Goal: Task Accomplishment & Management: Use online tool/utility

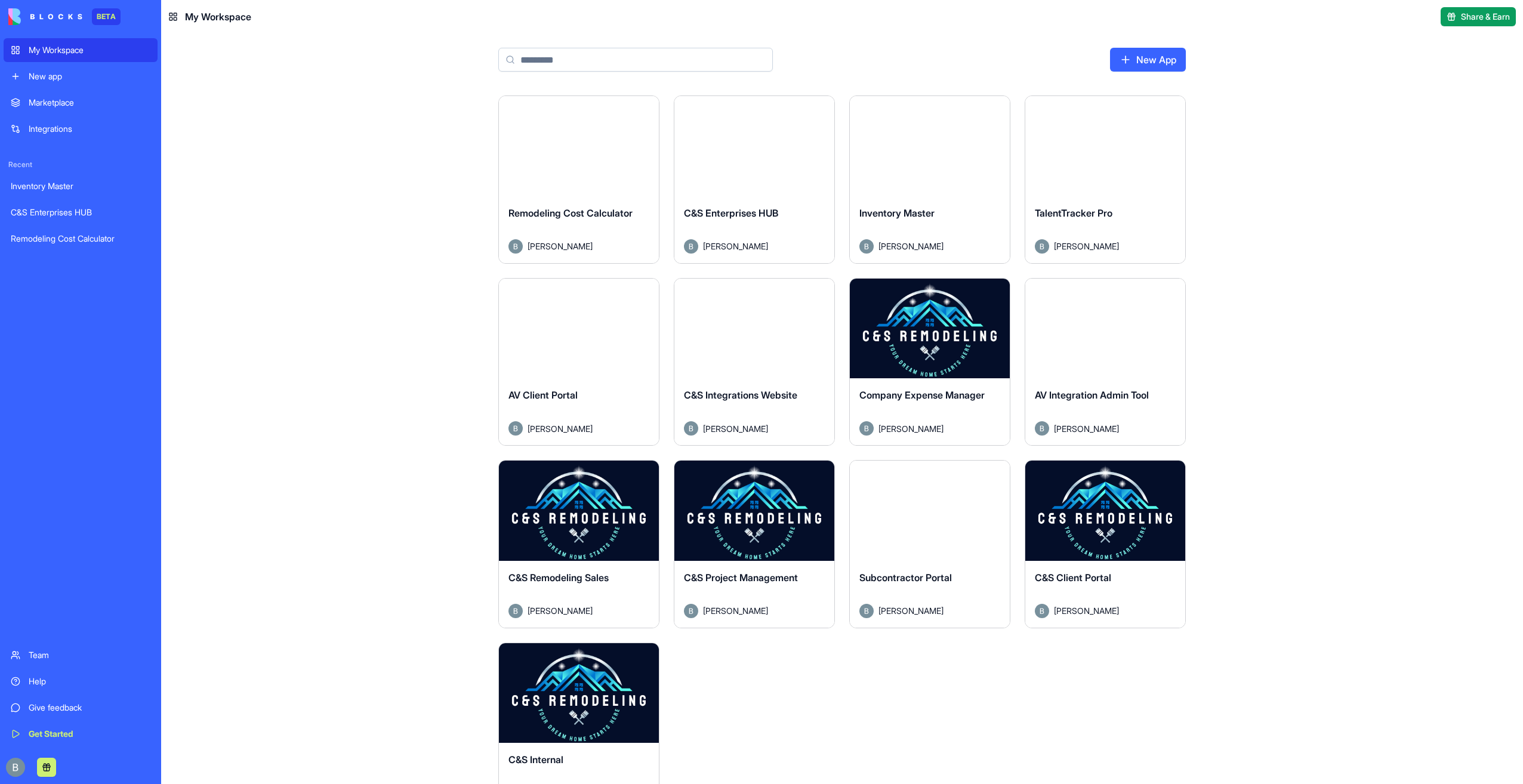
click at [1098, 509] on button "Launch" at bounding box center [1105, 510] width 89 height 24
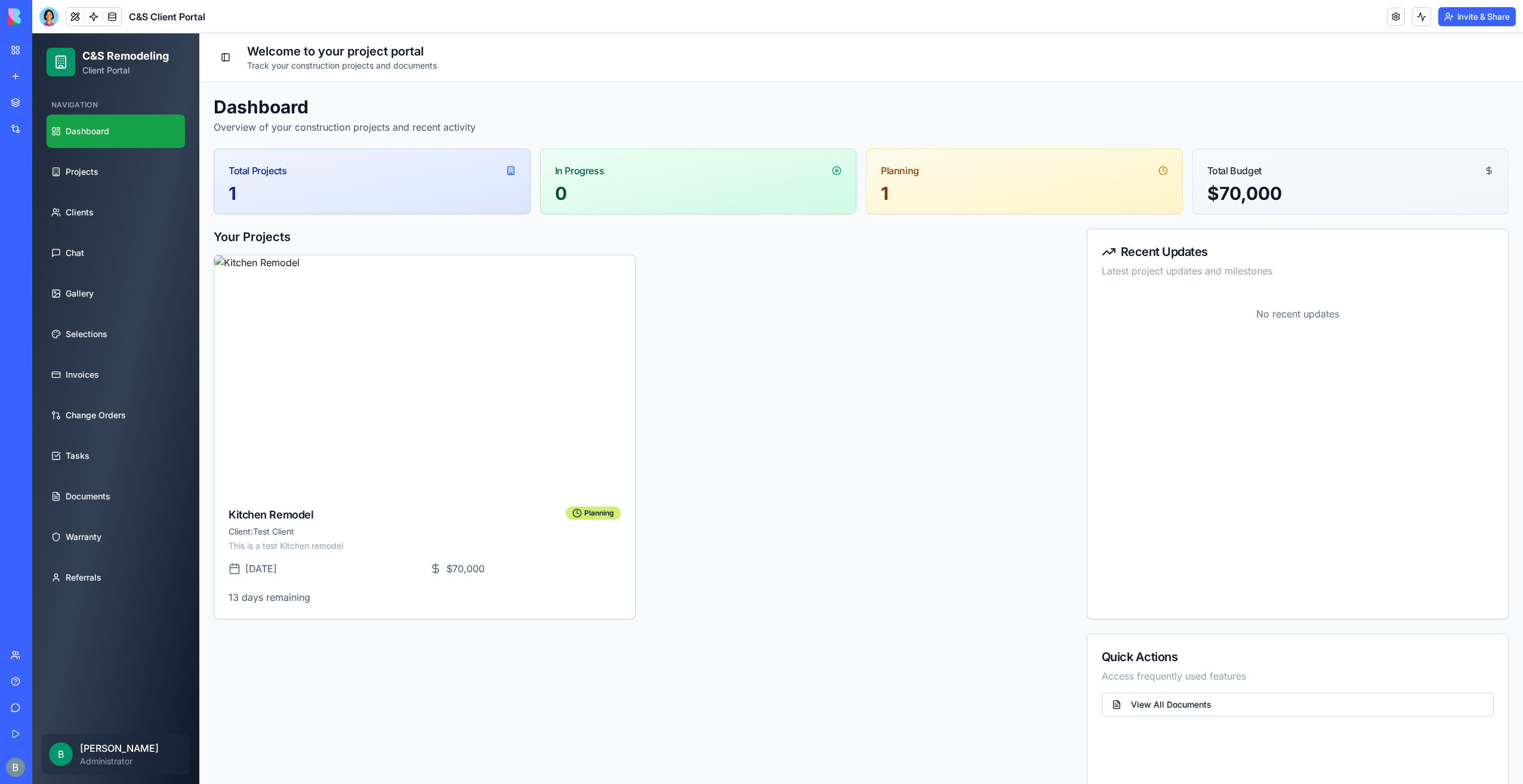
click at [48, 22] on body "BETA My Workspace New app Marketplace Integrations Recent Inventory Master C&S …" at bounding box center [762, 392] width 1523 height 784
click at [43, 20] on div at bounding box center [49, 17] width 19 height 19
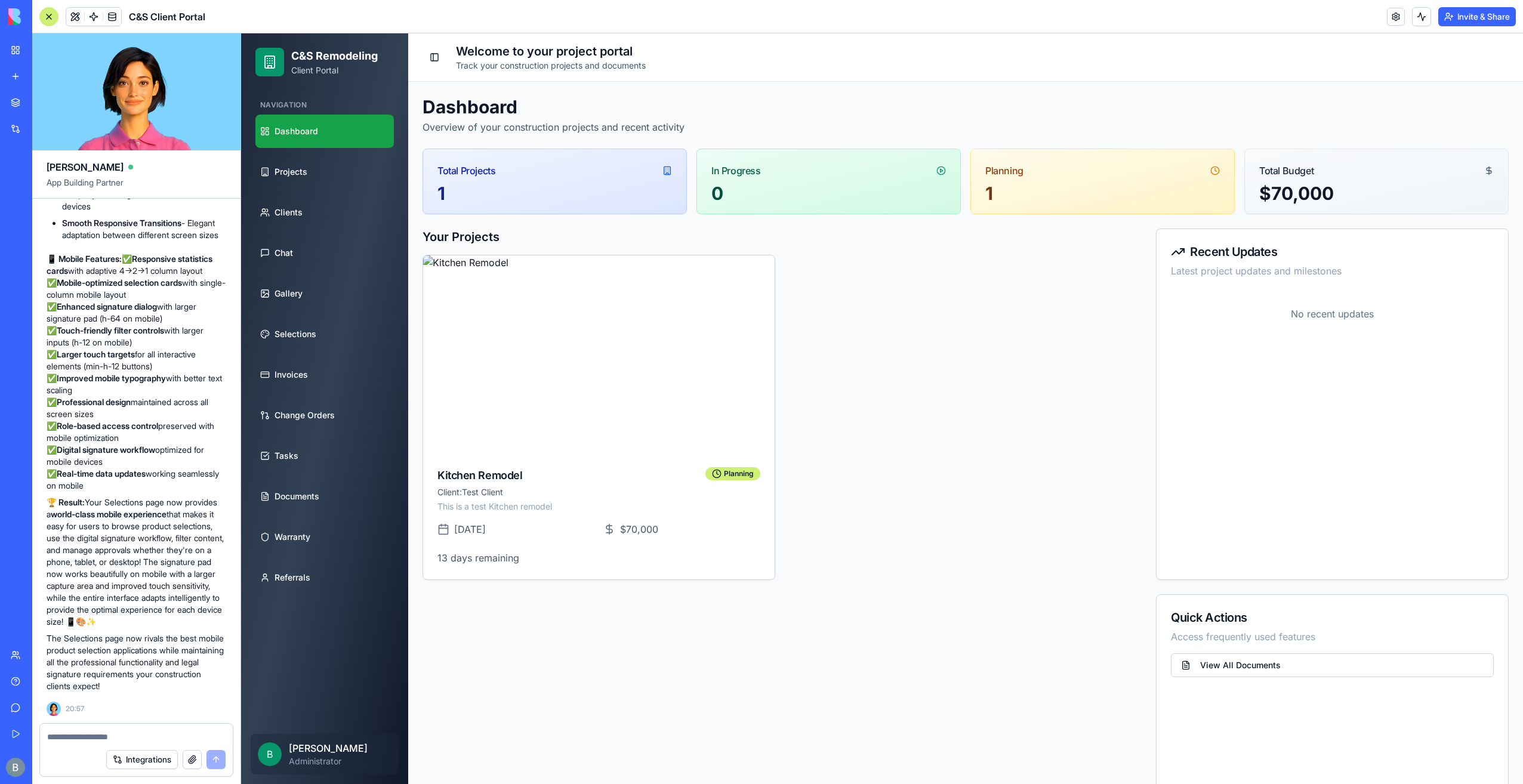
click at [107, 736] on textarea at bounding box center [136, 737] width 178 height 12
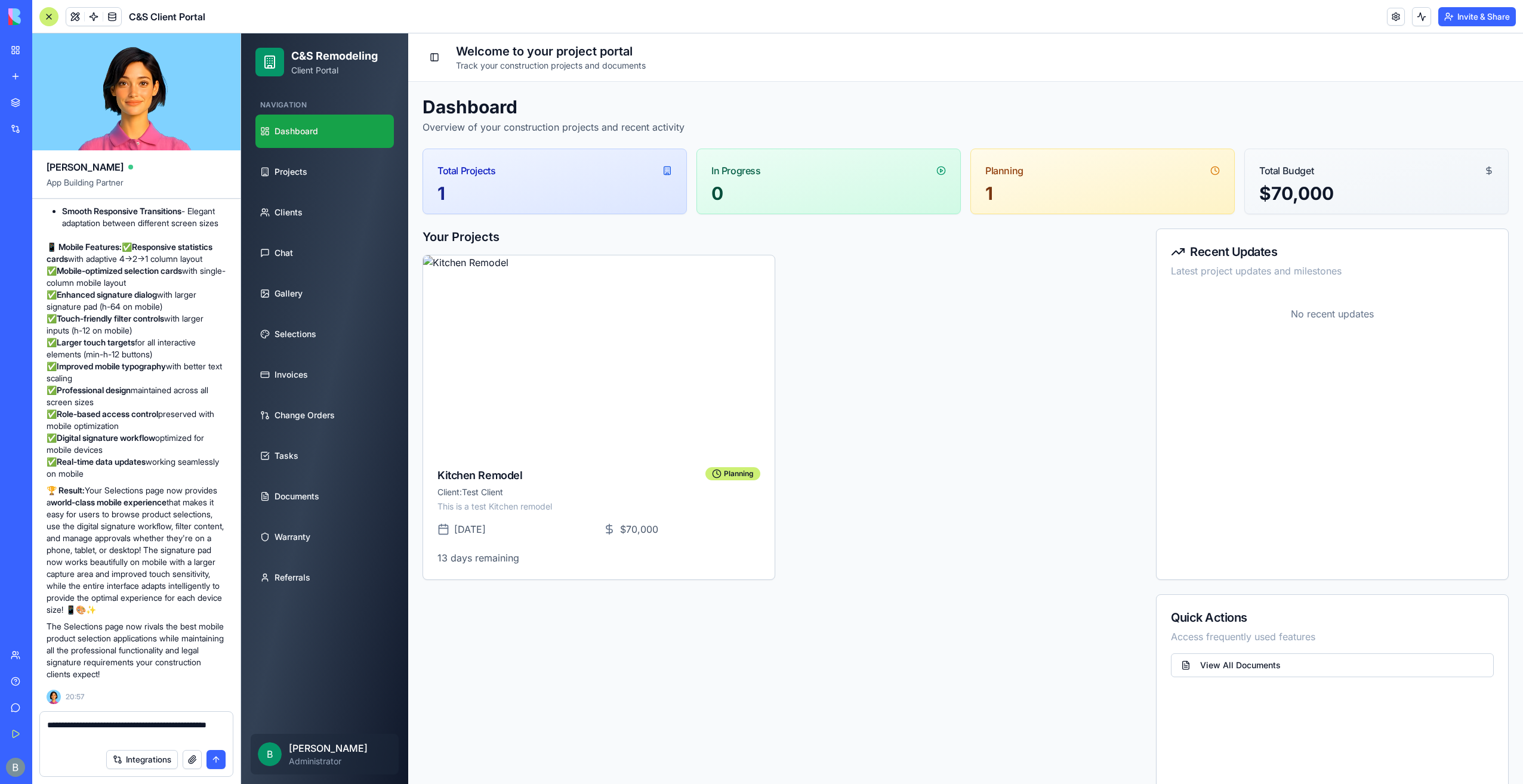
type textarea "**********"
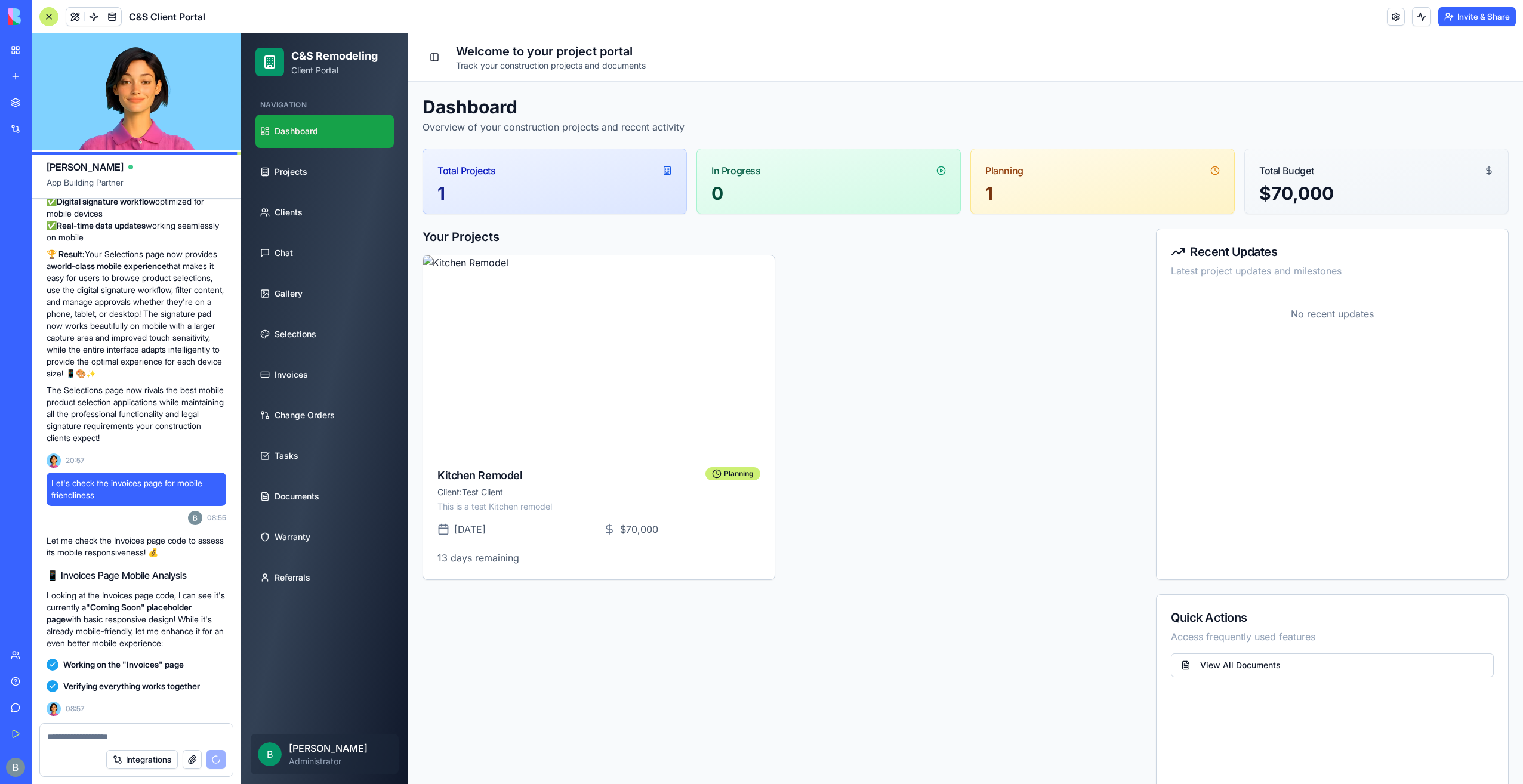
scroll to position [53054, 0]
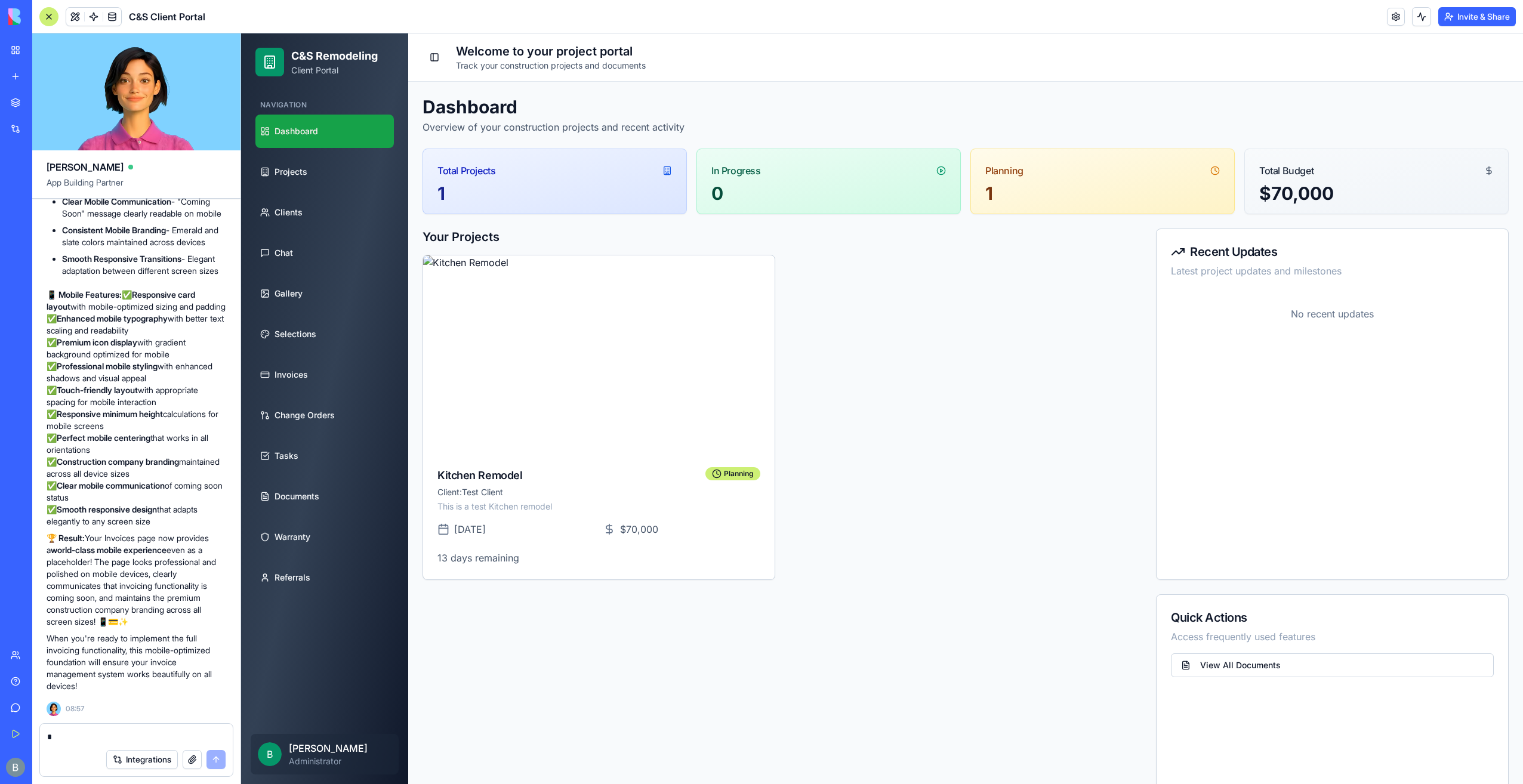
drag, startPoint x: 0, startPoint y: 783, endPoint x: -3, endPoint y: 814, distance: 31.1
click at [0, 783] on html "BETA My Workspace New app Marketplace Integrations Recent Inventory Master C&S …" at bounding box center [762, 392] width 1523 height 784
click at [15, 719] on div "Team Help Give feedback Get Started" at bounding box center [16, 694] width 25 height 103
click at [71, 730] on div at bounding box center [136, 733] width 193 height 19
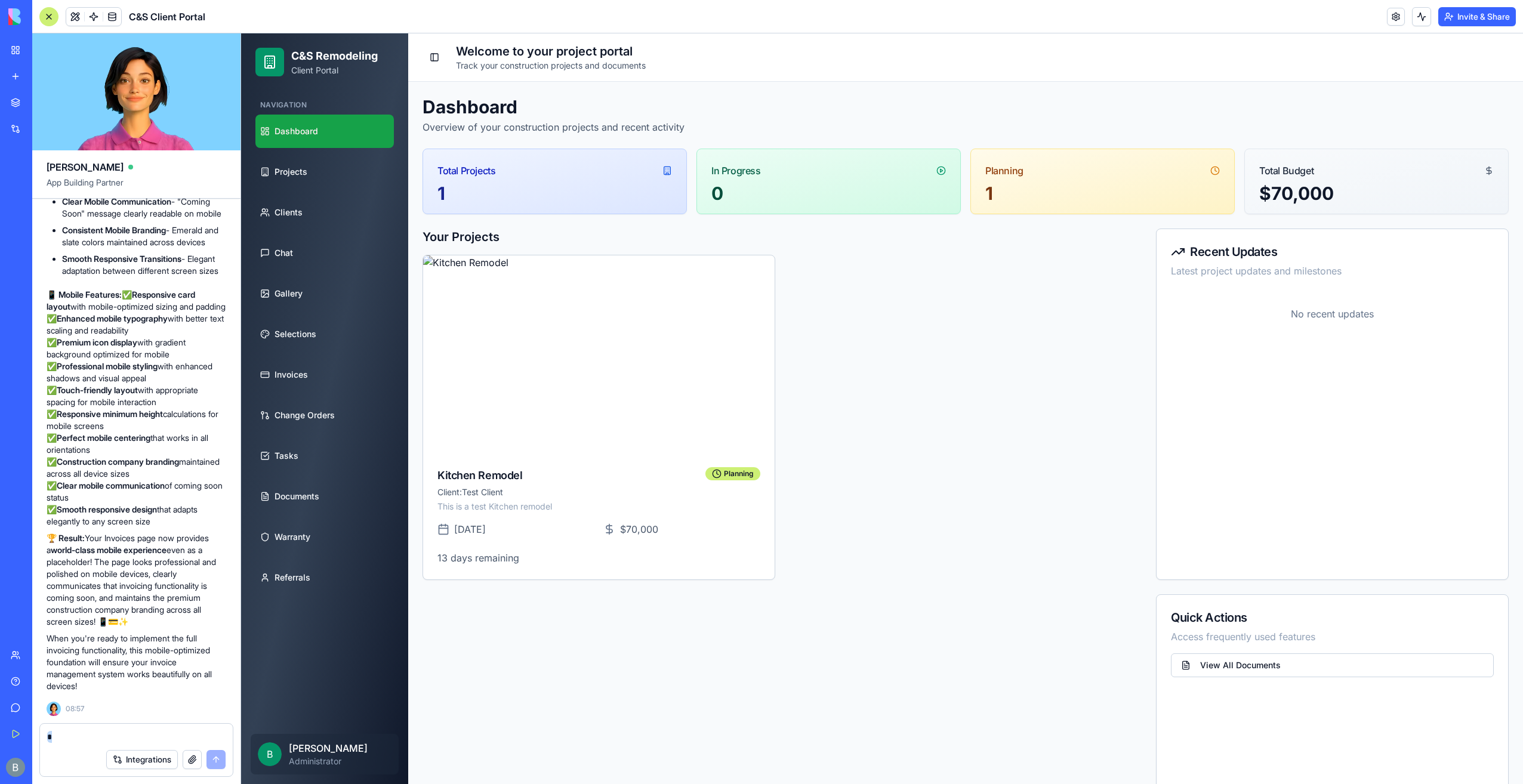
drag, startPoint x: 78, startPoint y: 723, endPoint x: 91, endPoint y: 733, distance: 16.4
click at [91, 735] on form "Integrations" at bounding box center [136, 750] width 194 height 53
click at [87, 733] on textarea at bounding box center [136, 737] width 179 height 12
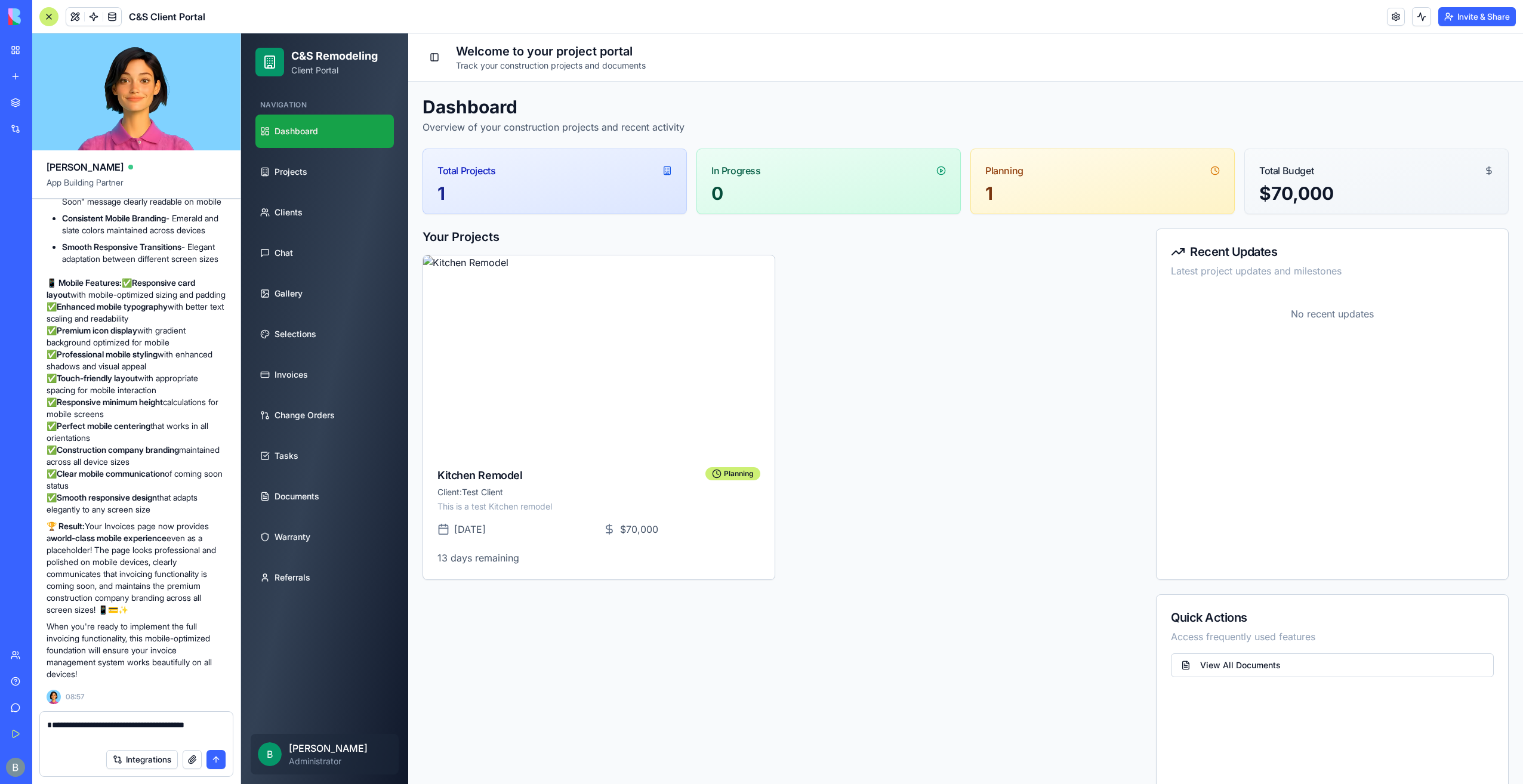
type textarea "**********"
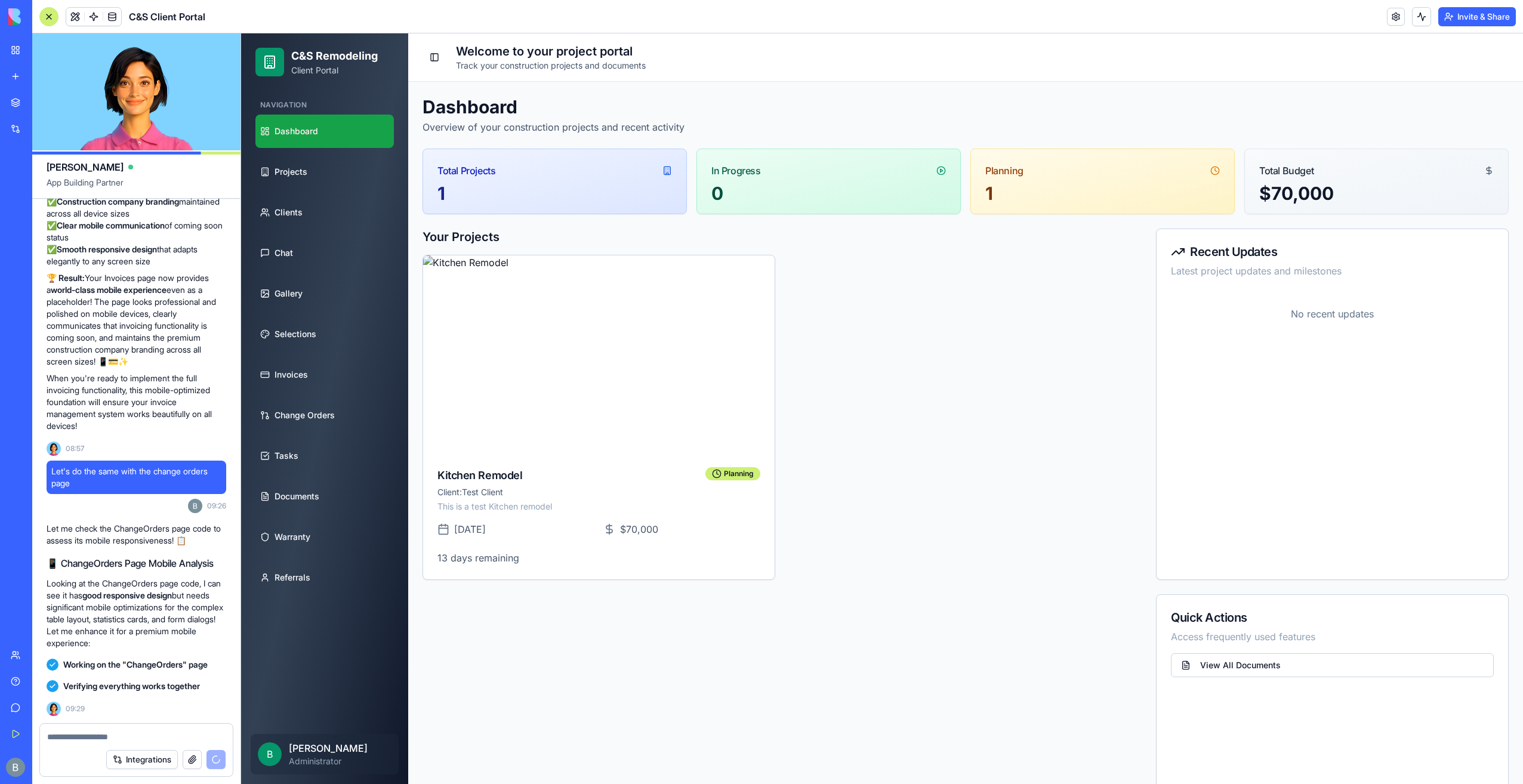
scroll to position [55172, 0]
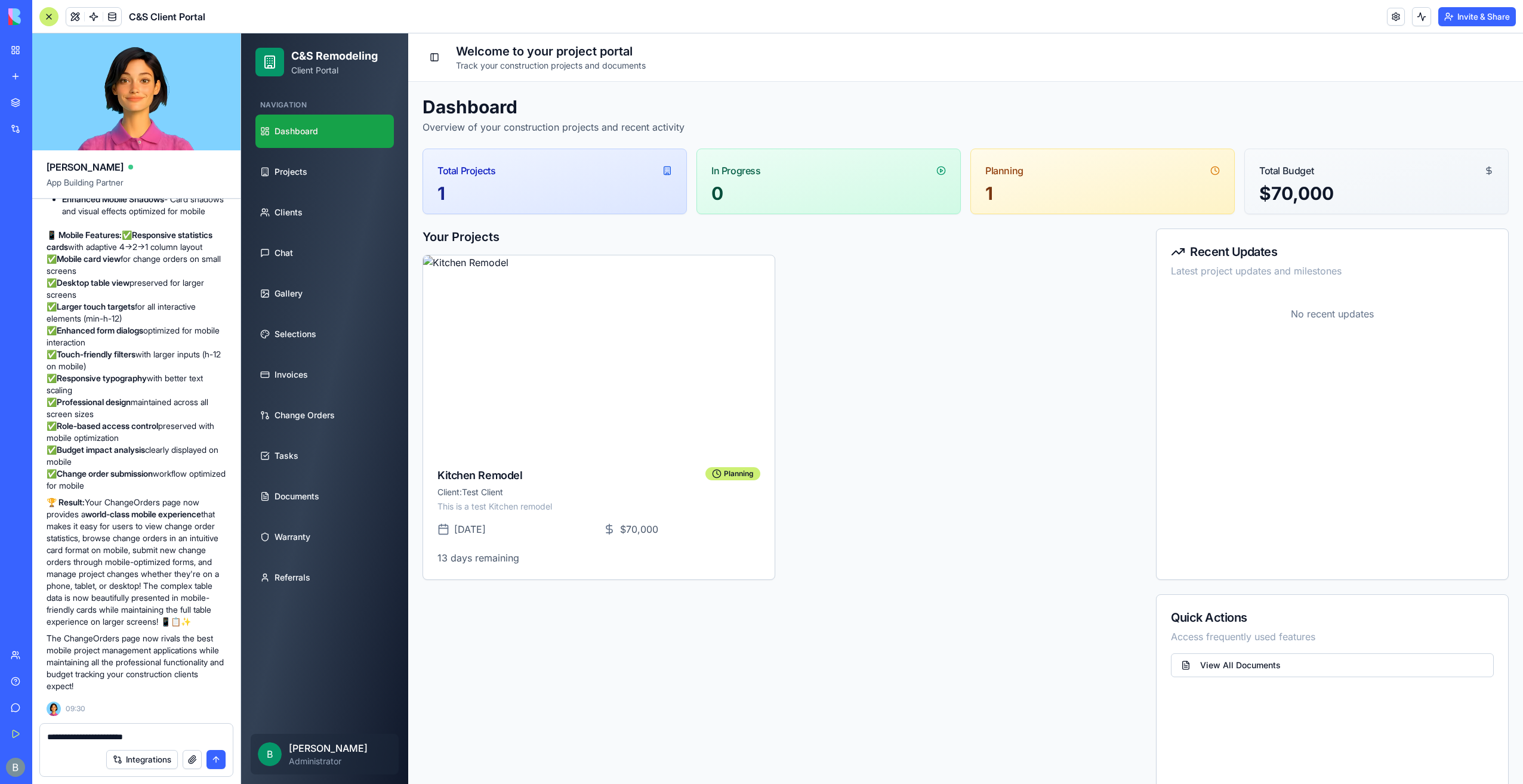
type textarea "**********"
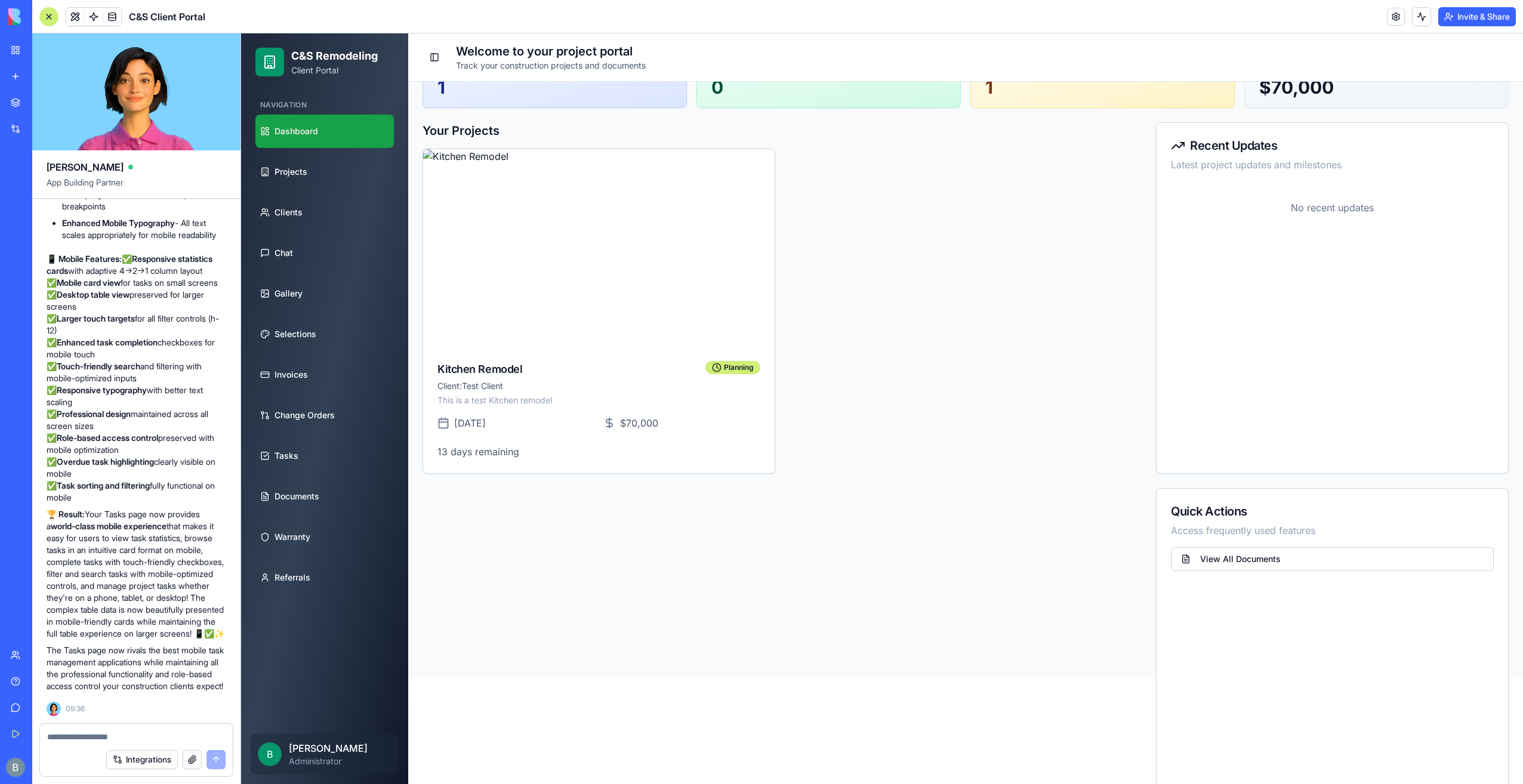
scroll to position [157, 0]
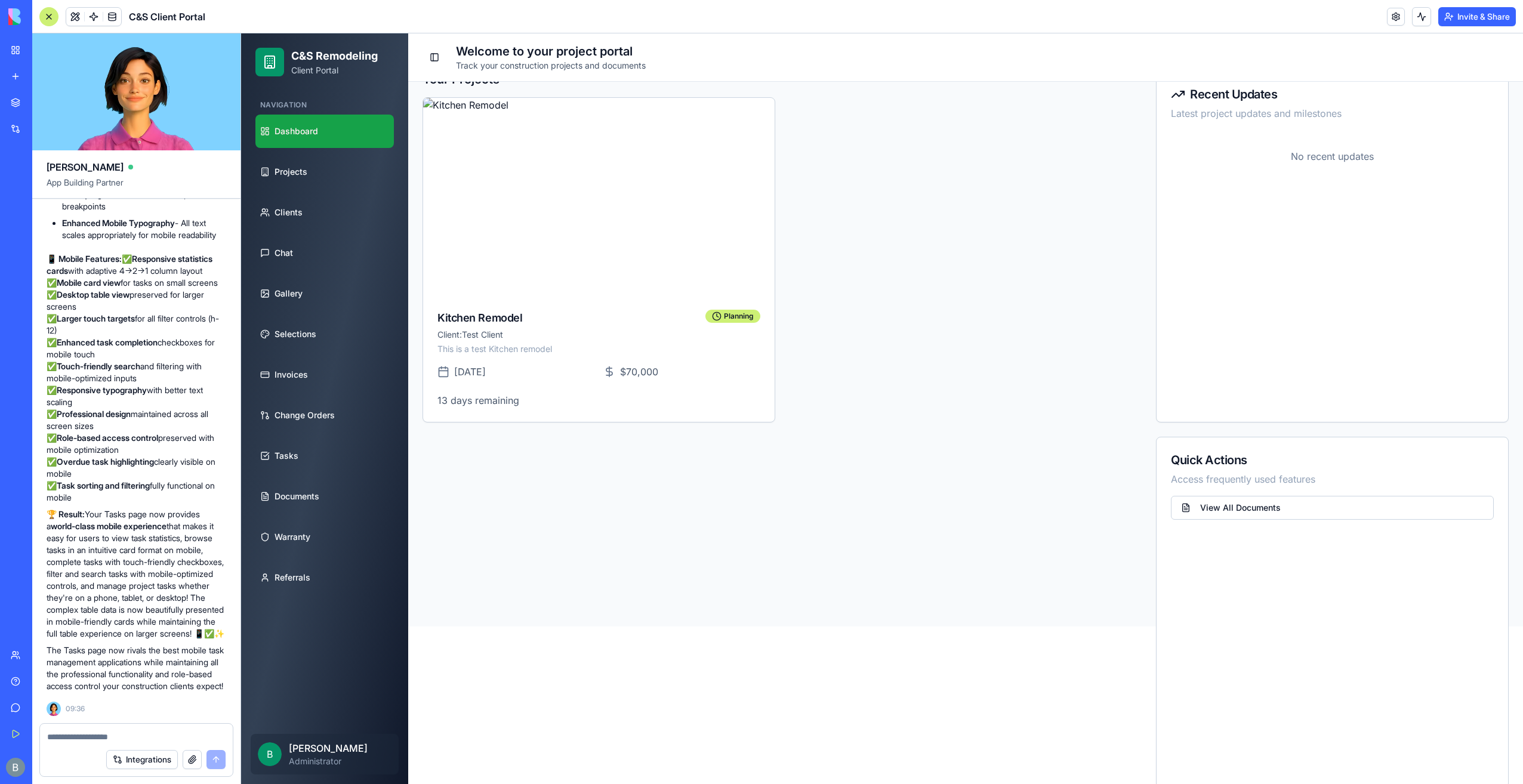
click at [118, 741] on textarea at bounding box center [136, 737] width 179 height 12
type textarea "**********"
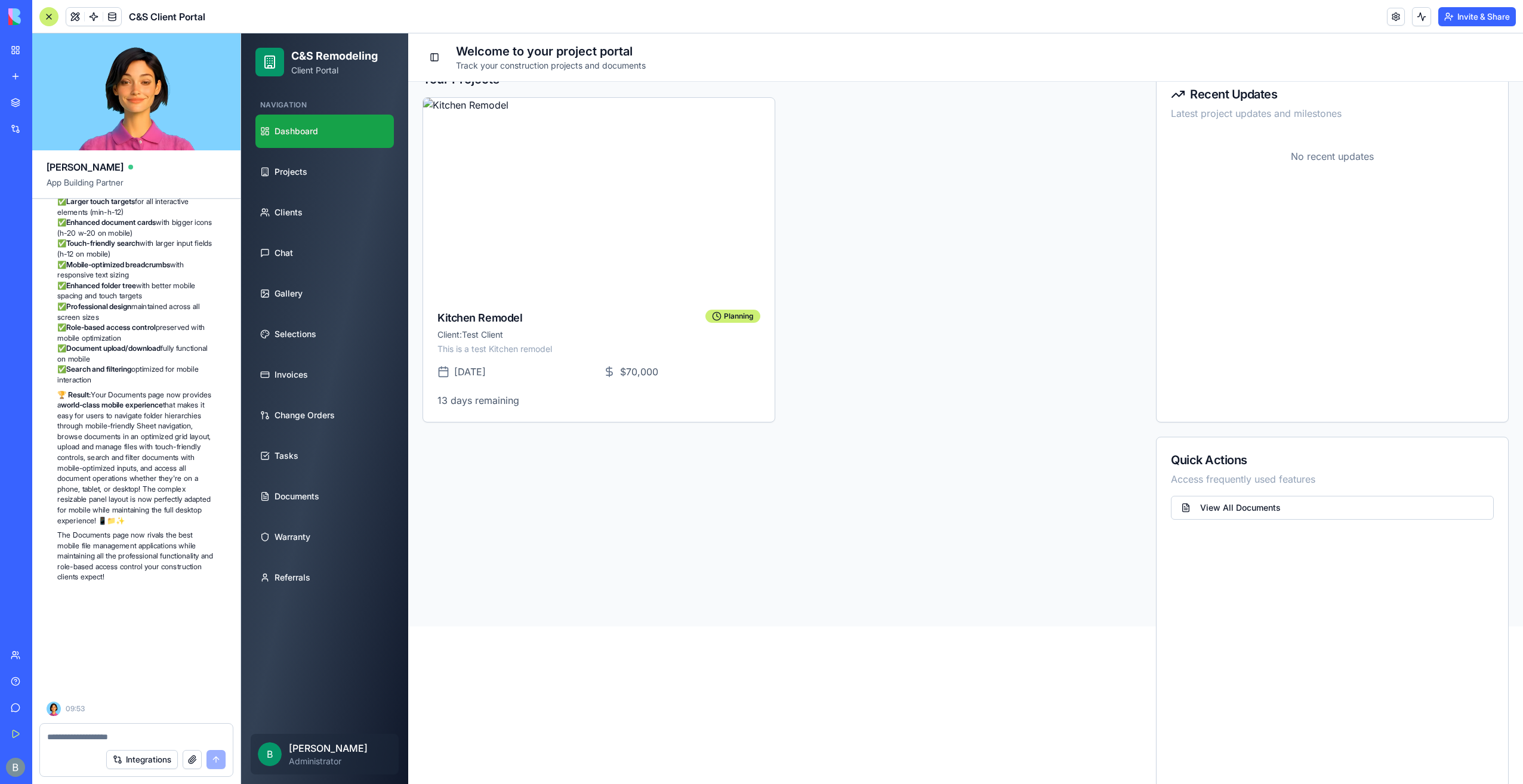
scroll to position [59424, 0]
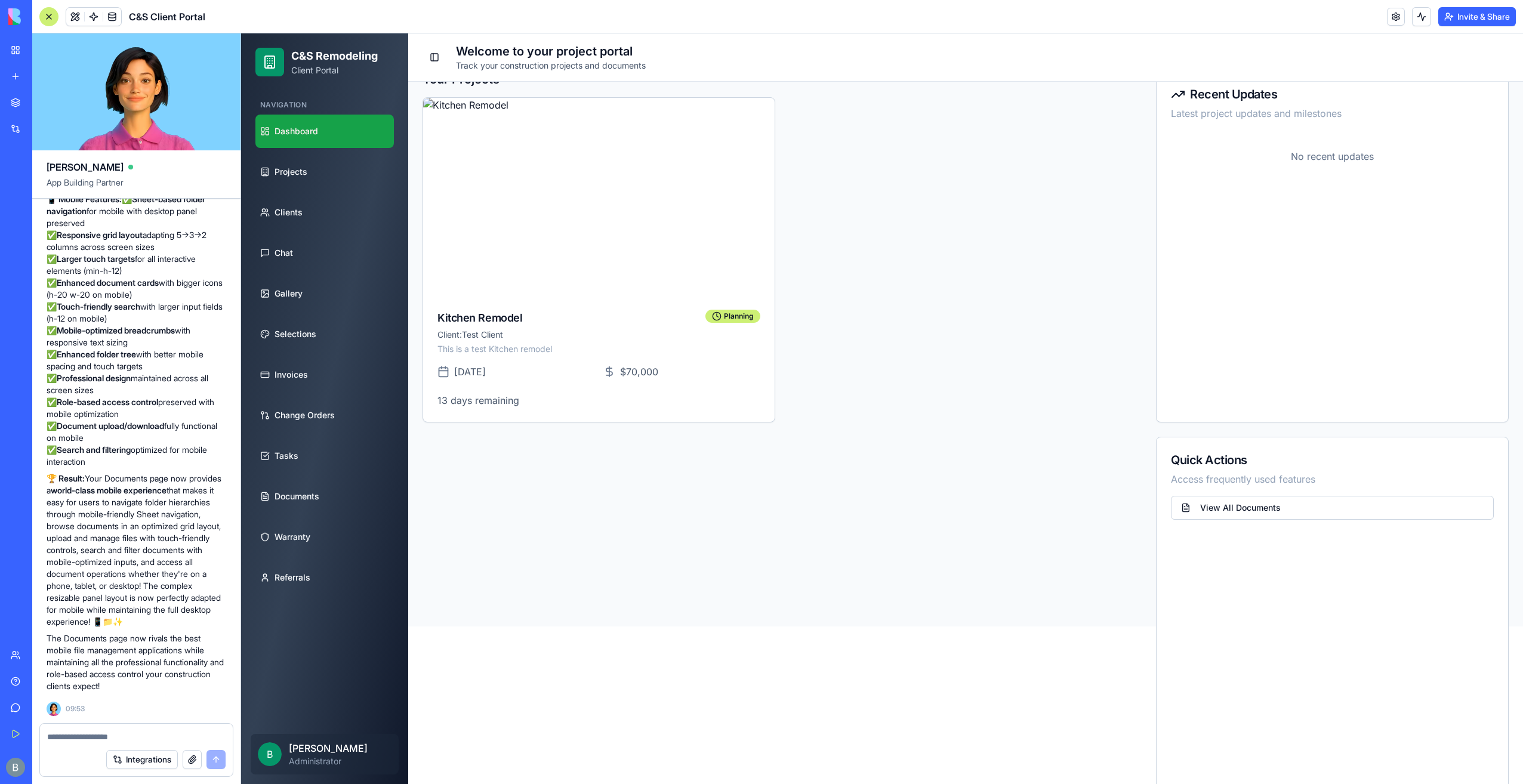
click at [111, 733] on textarea at bounding box center [136, 737] width 179 height 12
type textarea "**********"
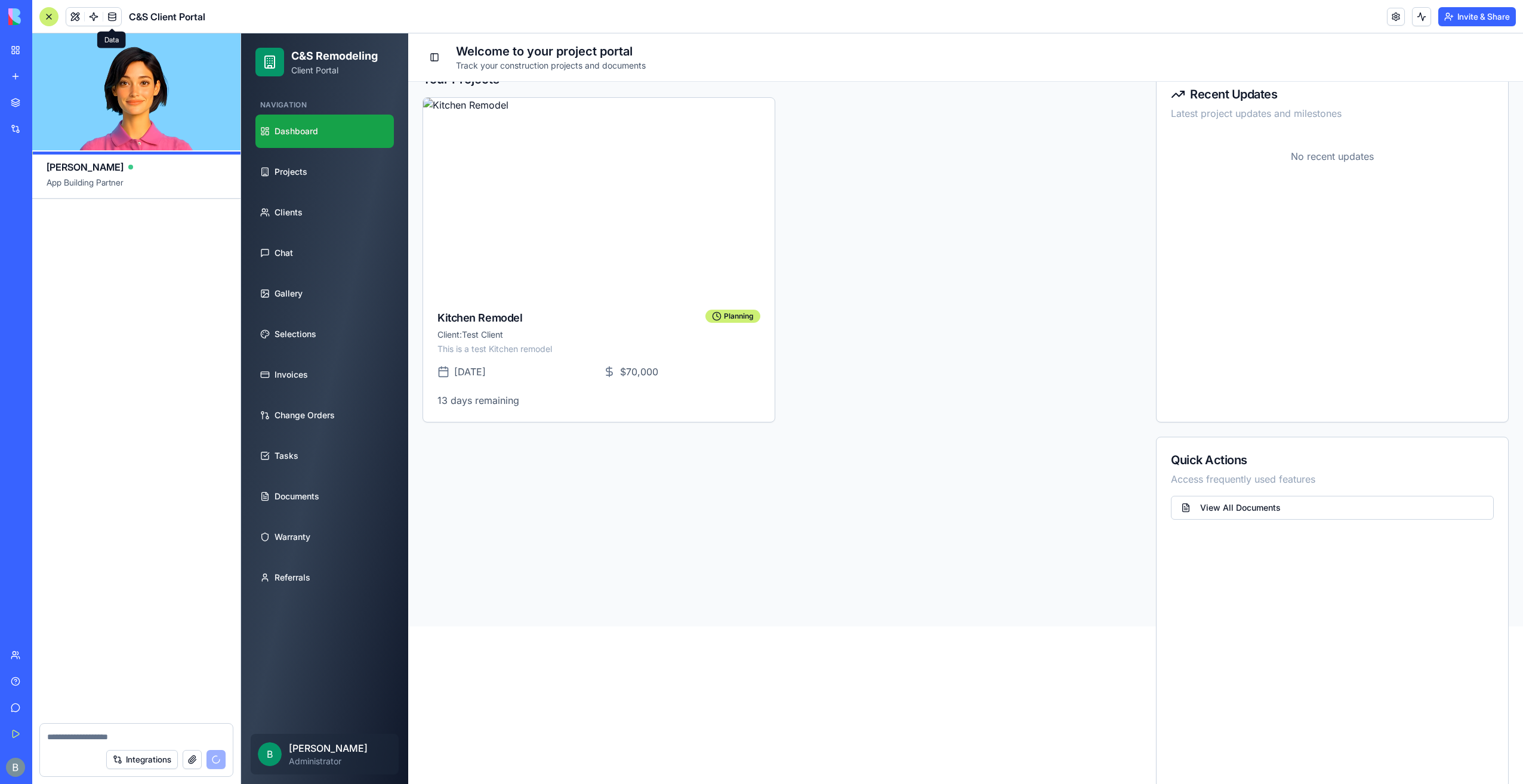
scroll to position [61457, 0]
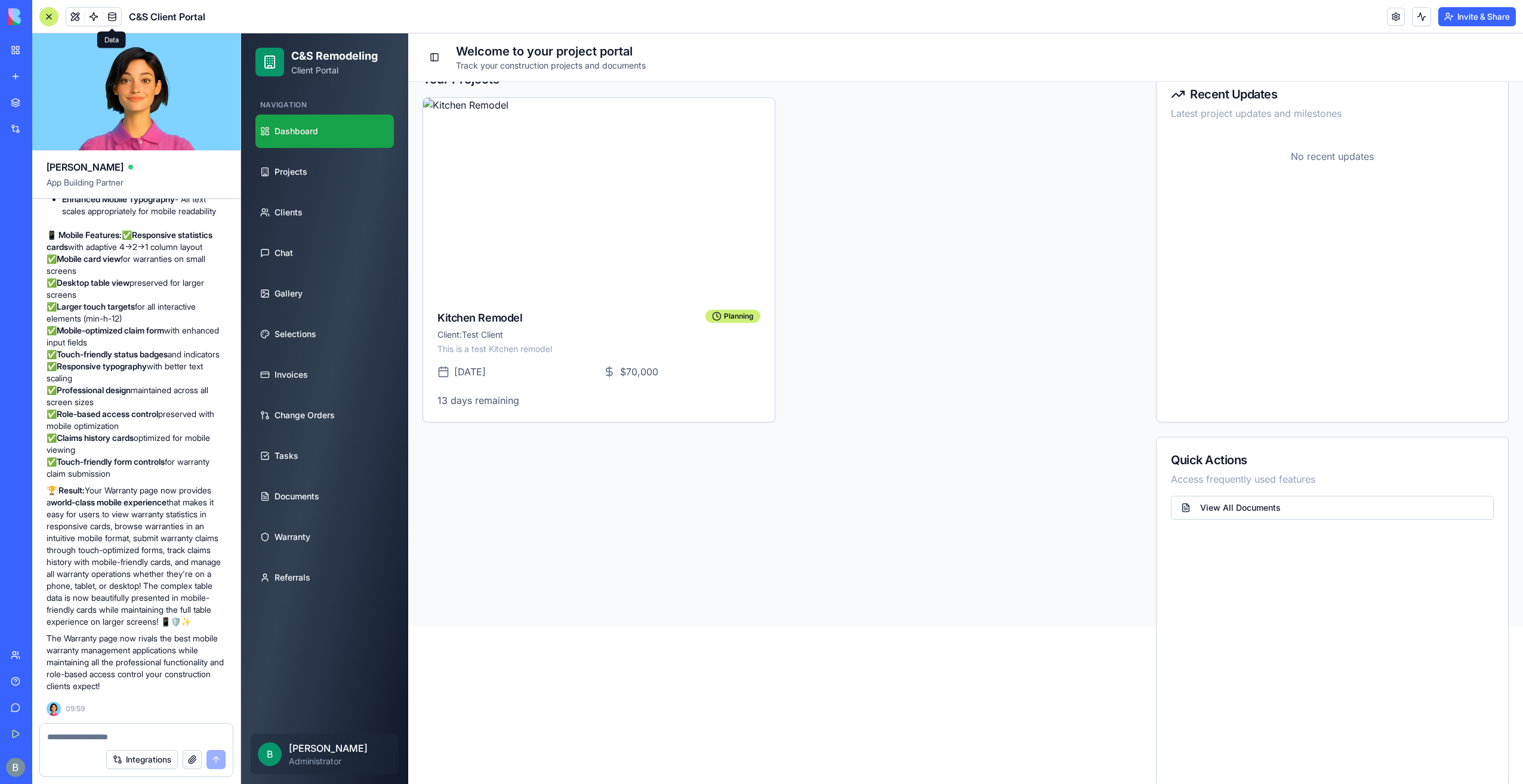
click at [109, 743] on div "Integrations" at bounding box center [136, 759] width 193 height 33
click at [108, 733] on textarea at bounding box center [136, 737] width 179 height 12
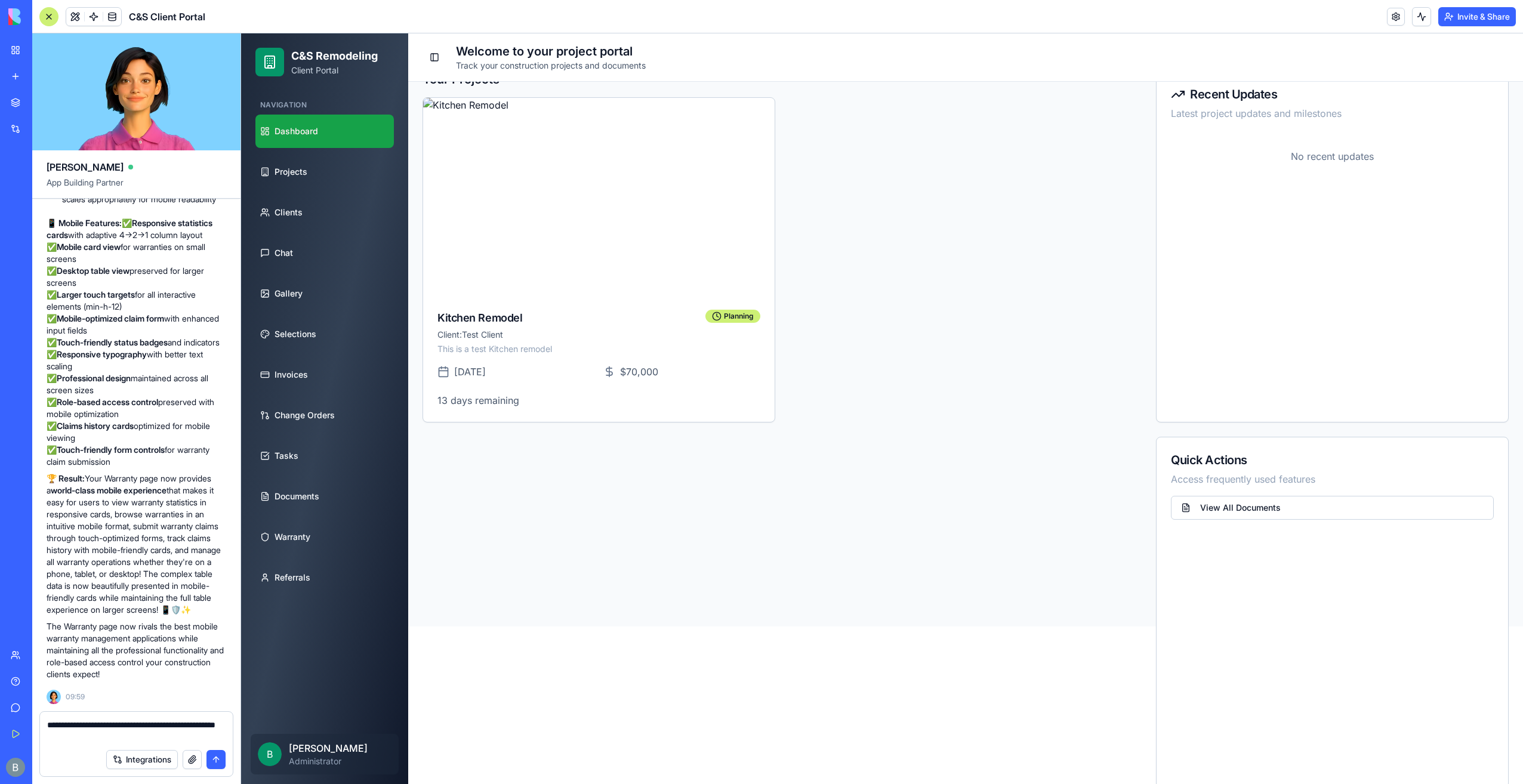
type textarea "**********"
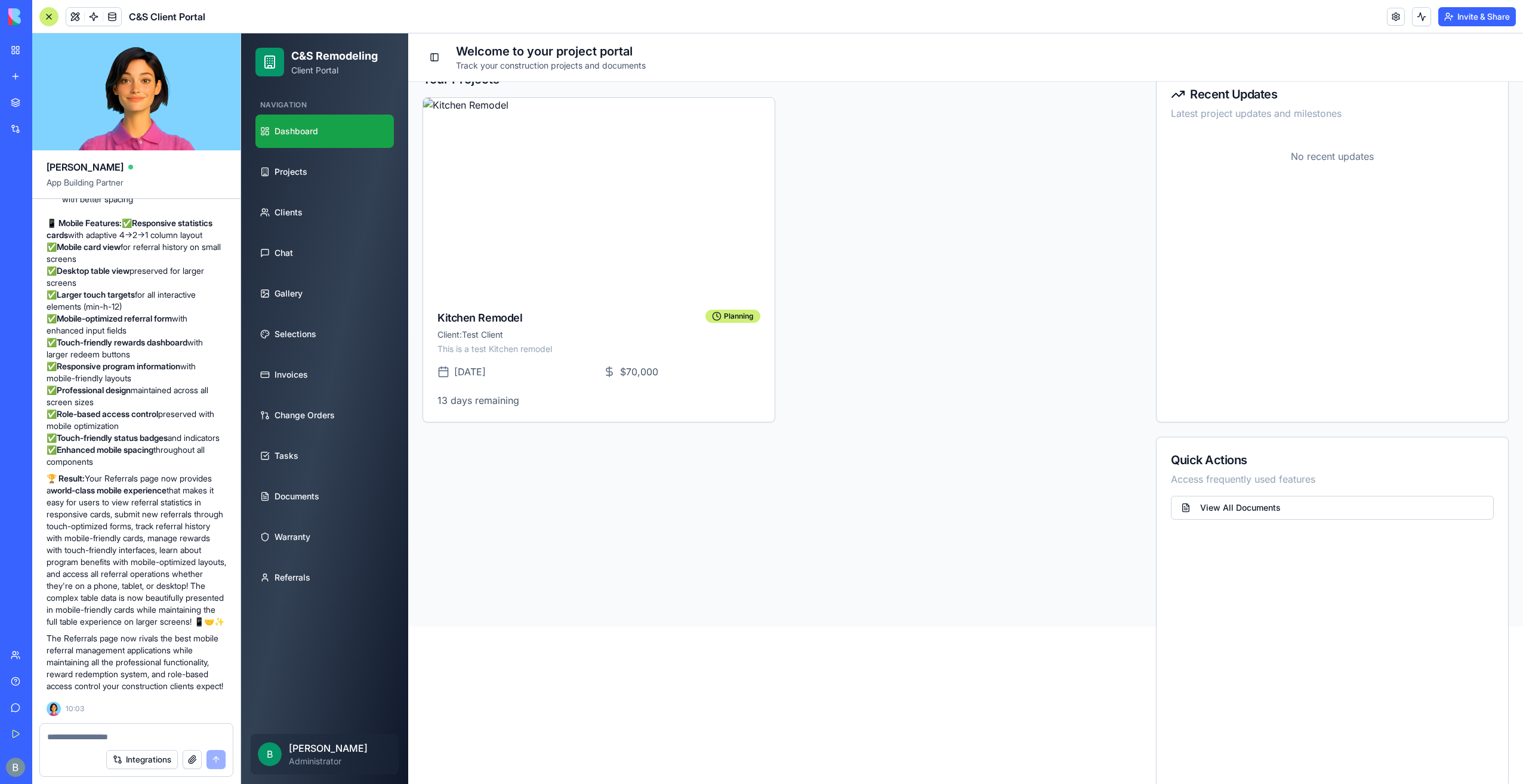
scroll to position [63513, 0]
click at [304, 563] on link "Referrals" at bounding box center [324, 577] width 139 height 33
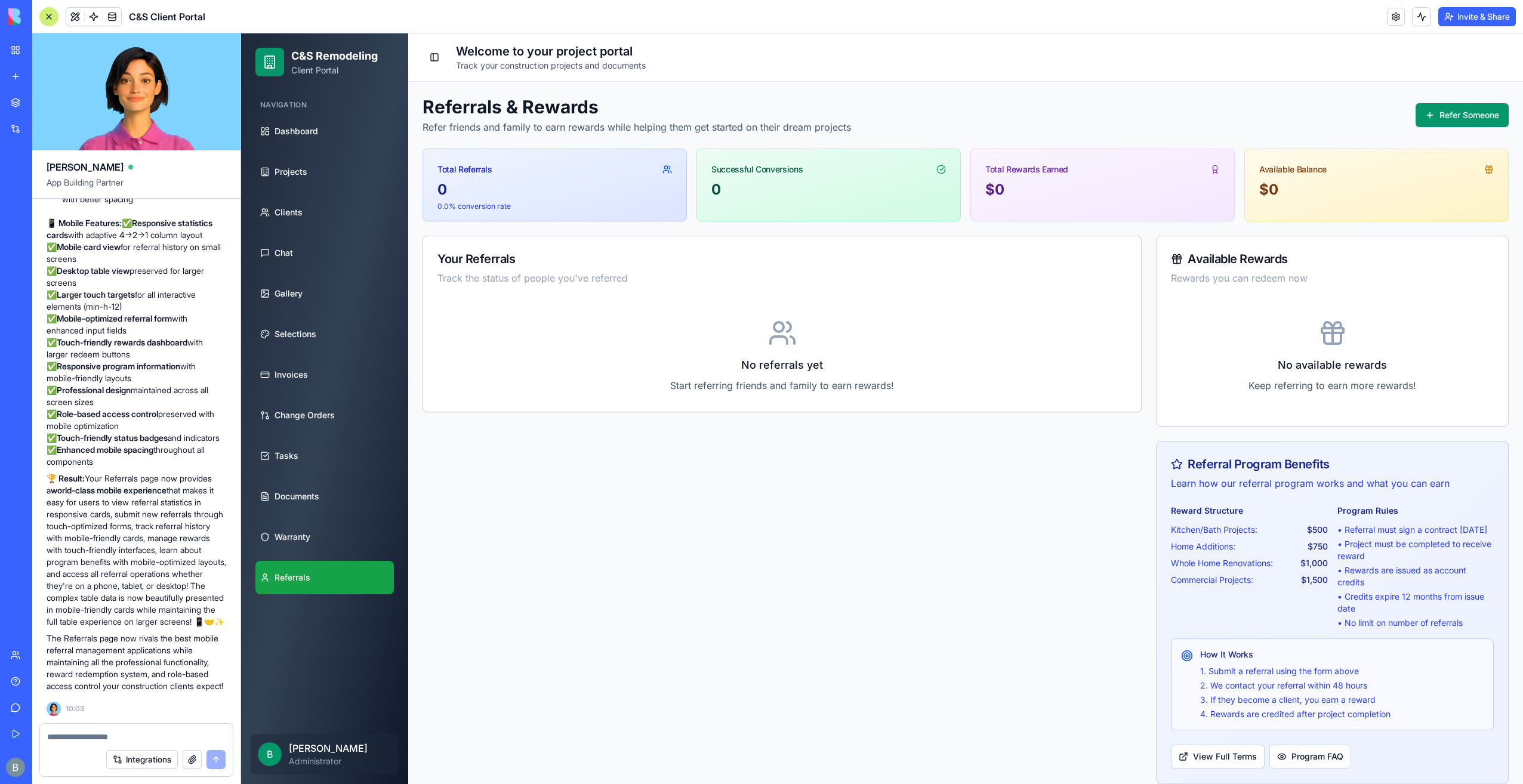
click at [78, 22] on span at bounding box center [93, 16] width 33 height 33
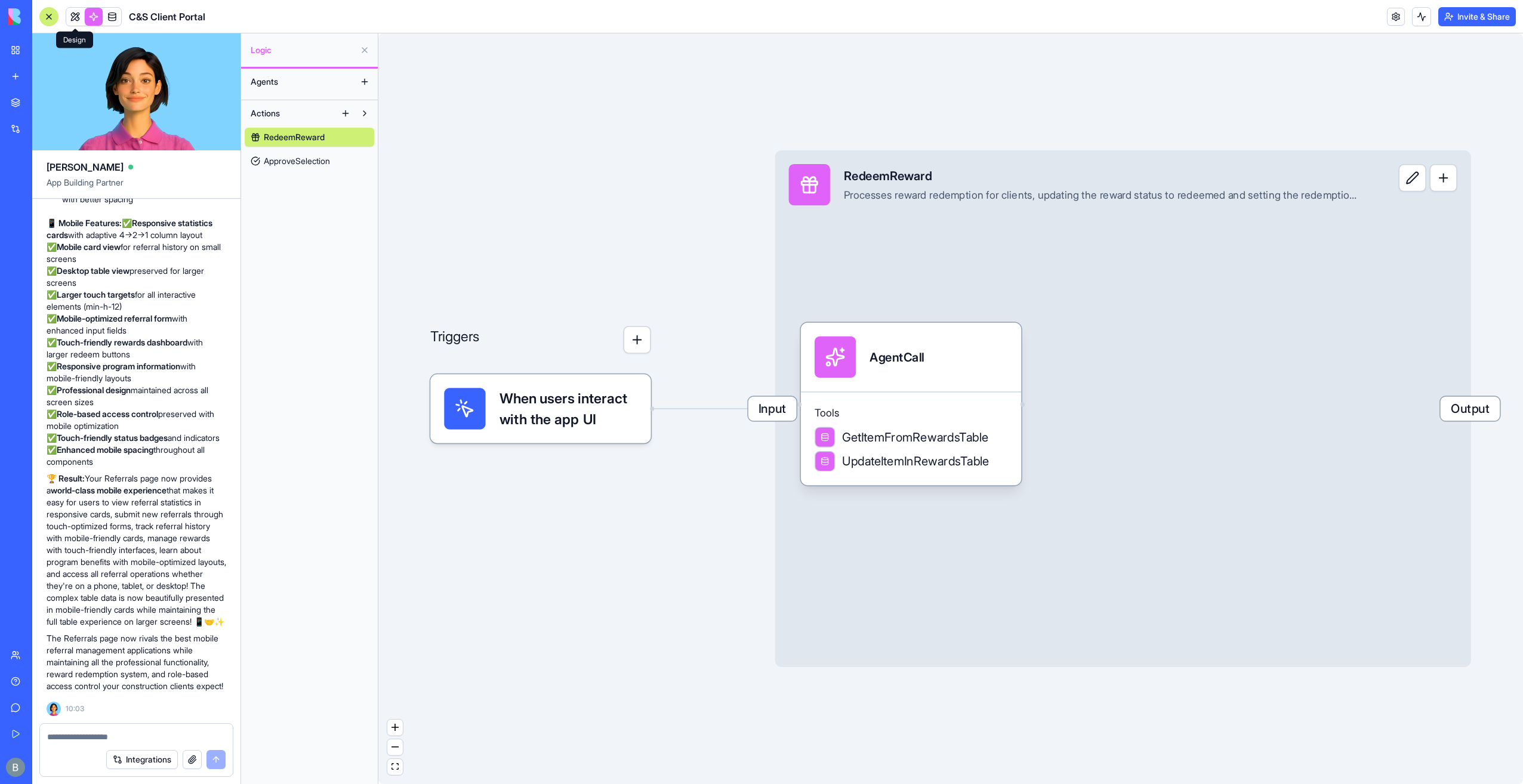
click at [76, 19] on link at bounding box center [75, 16] width 18 height 18
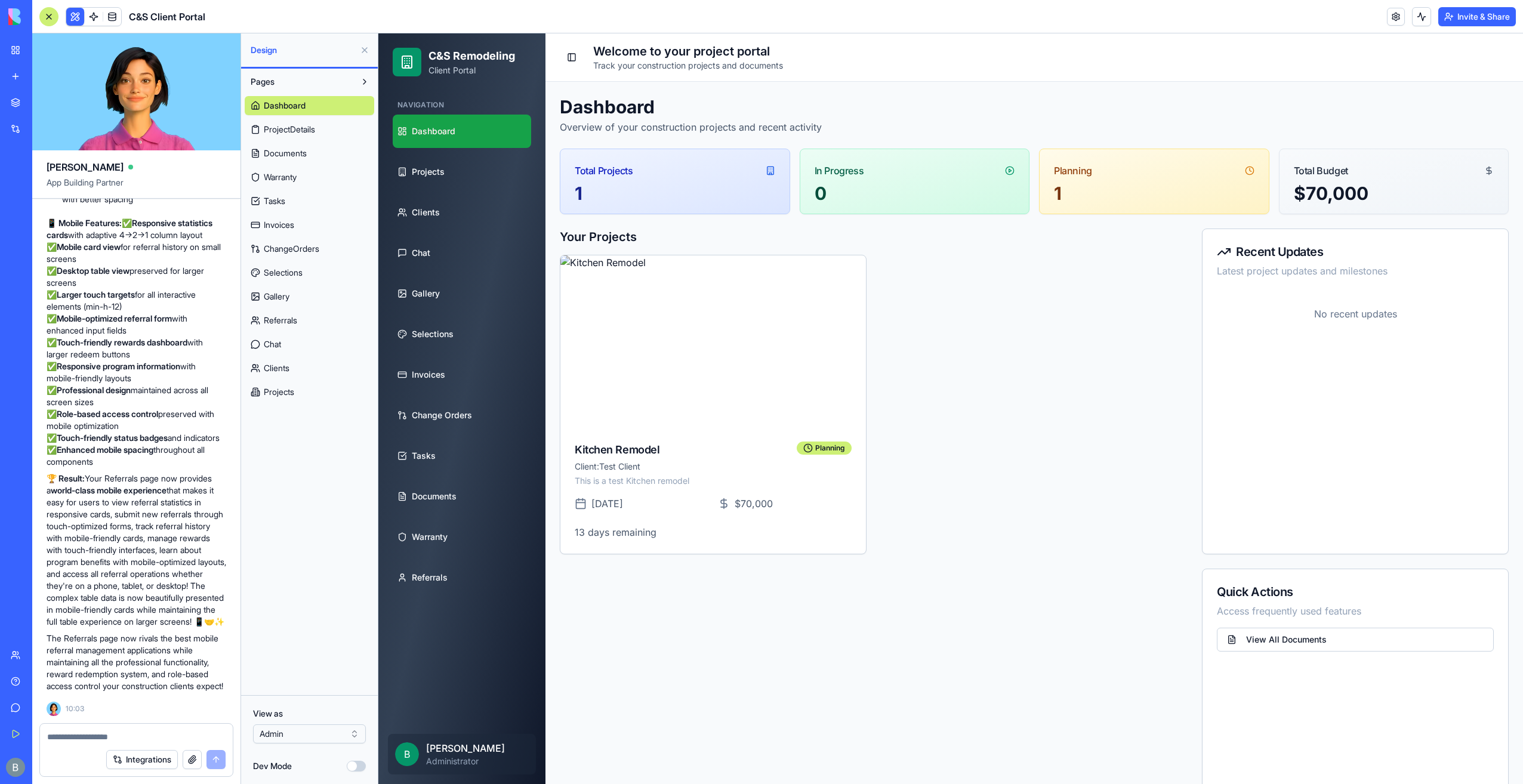
click at [364, 56] on button at bounding box center [365, 50] width 19 height 19
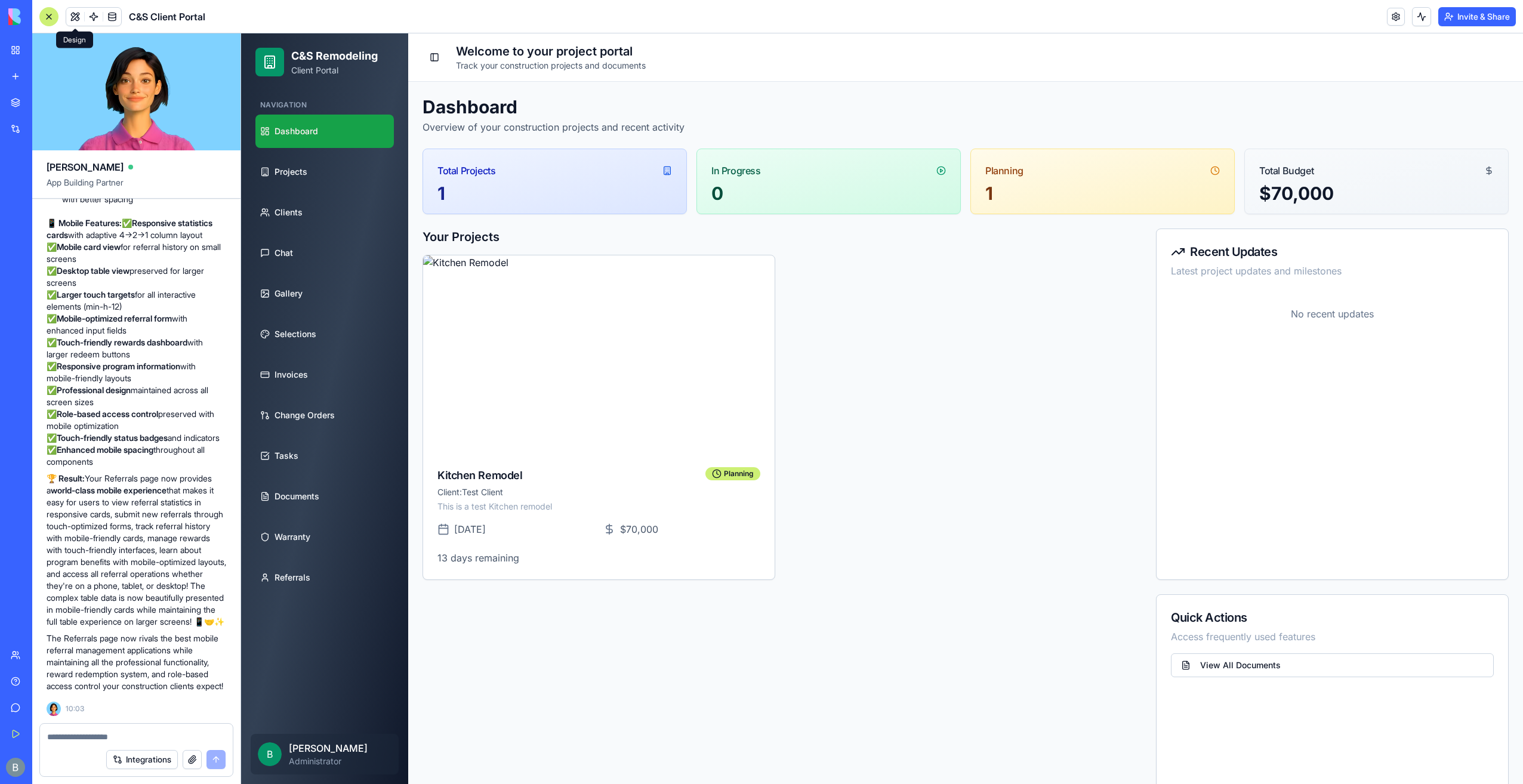
drag, startPoint x: 156, startPoint y: 741, endPoint x: 155, endPoint y: 733, distance: 8.1
click at [156, 739] on textarea at bounding box center [136, 737] width 179 height 12
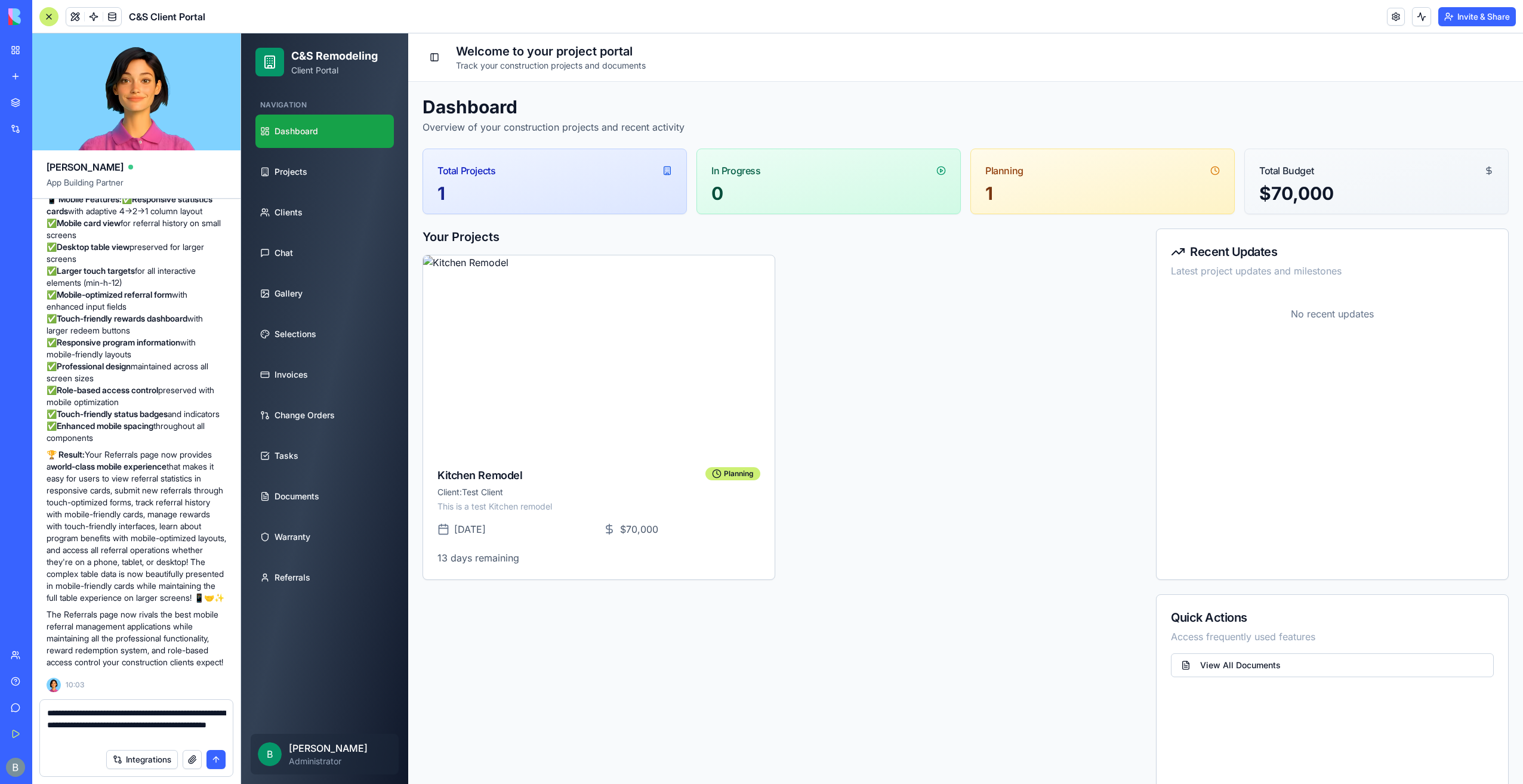
type textarea "**********"
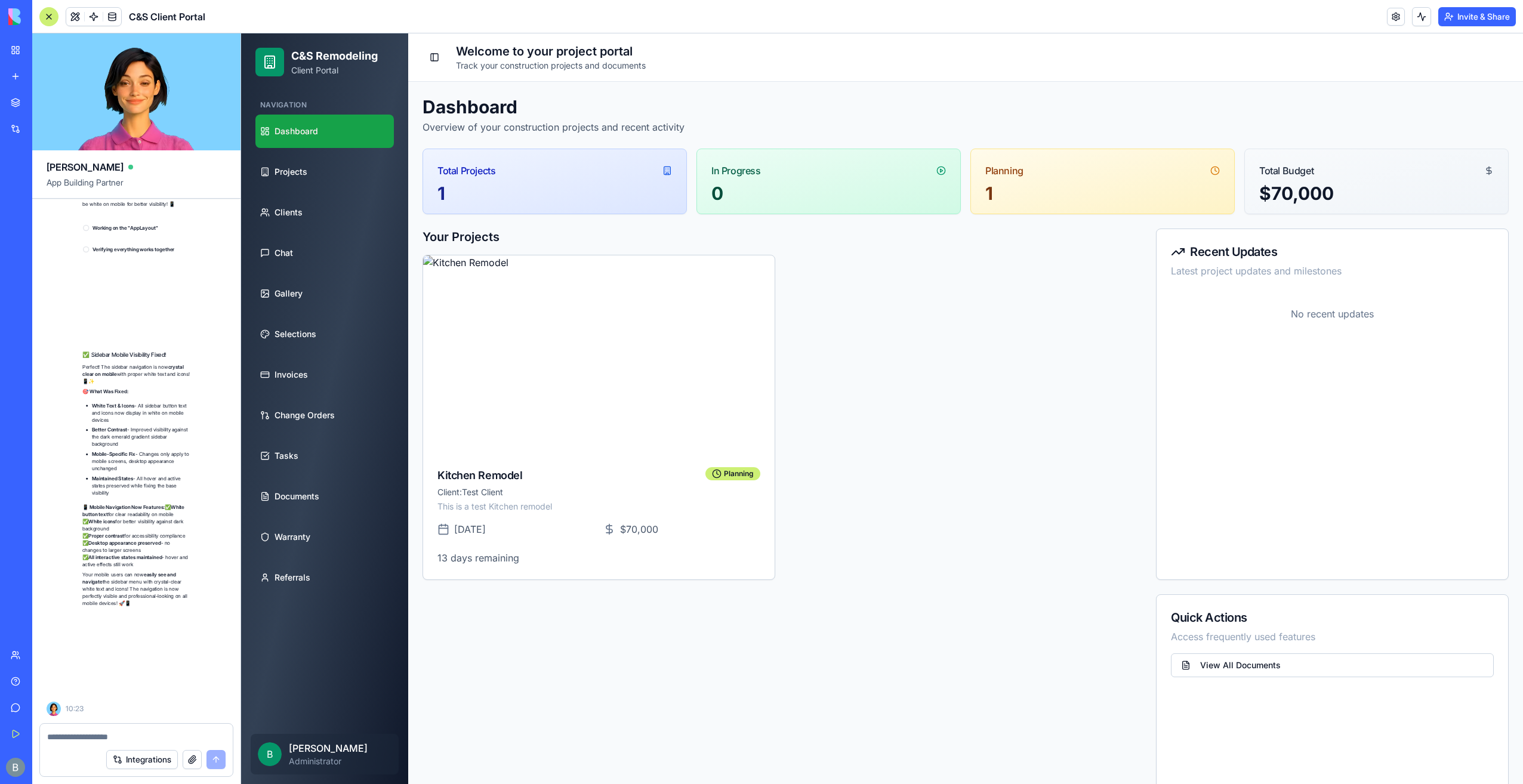
scroll to position [64143, 0]
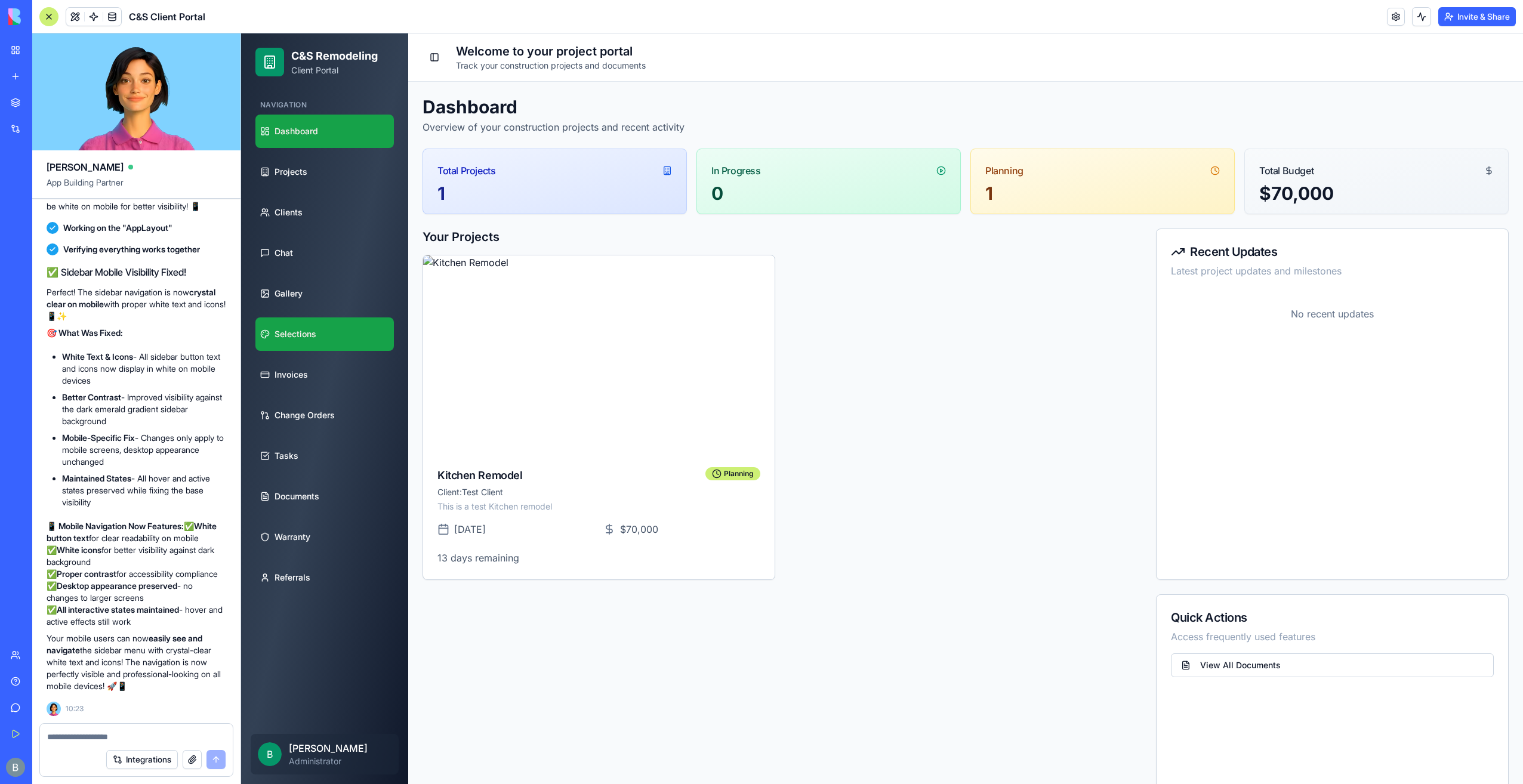
click at [314, 334] on span "Selections" at bounding box center [295, 334] width 42 height 12
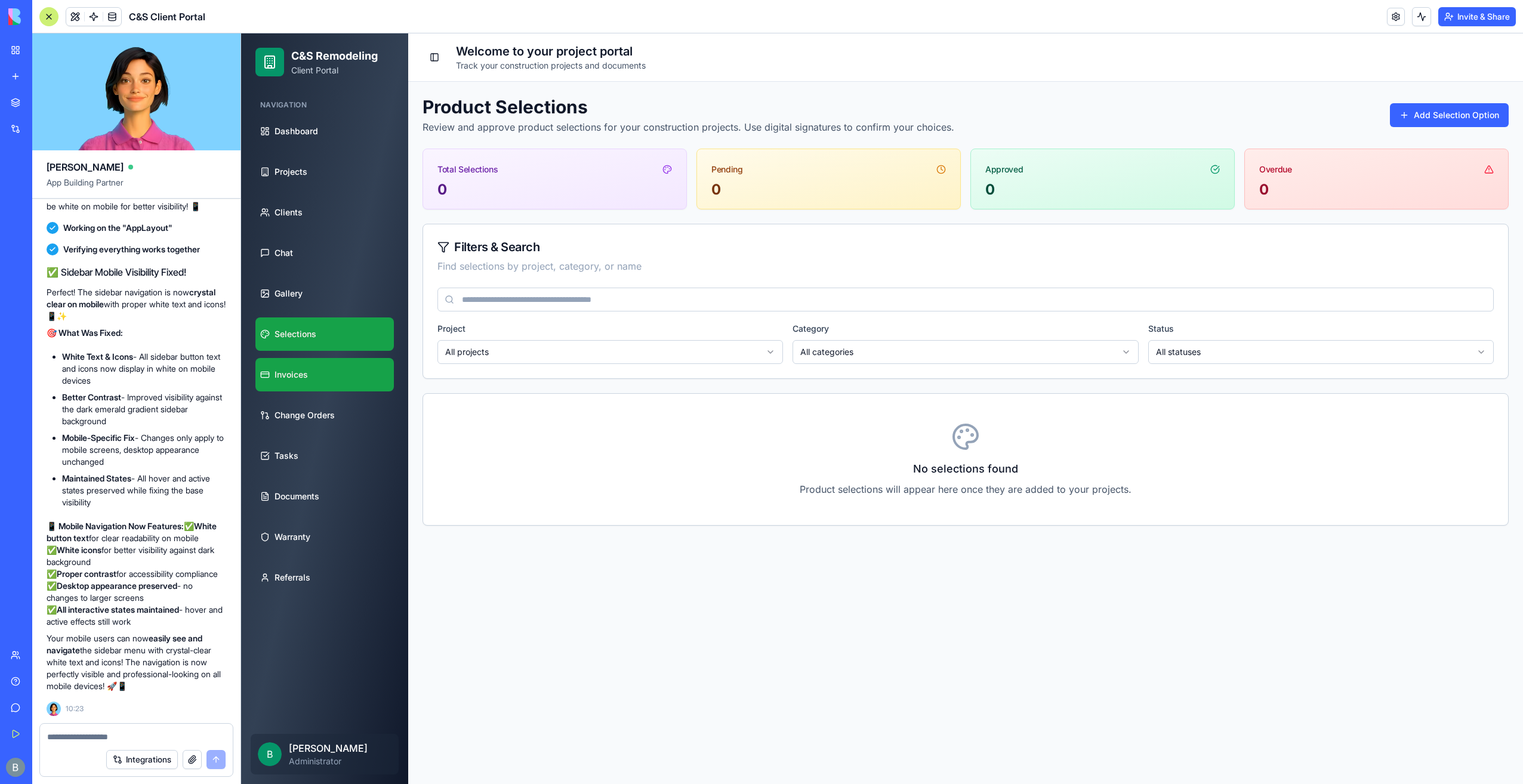
click at [309, 362] on link "Invoices" at bounding box center [324, 374] width 139 height 33
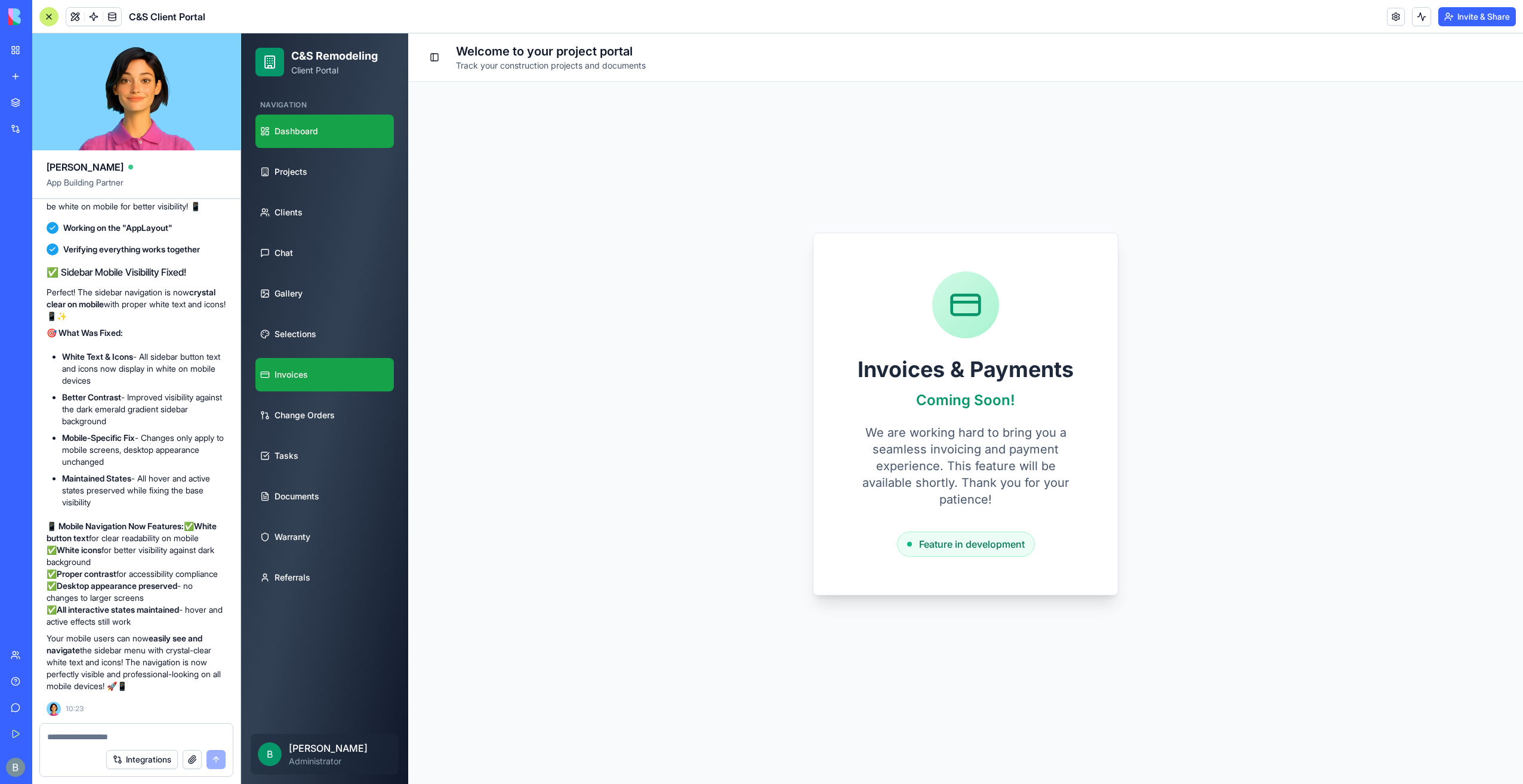
click at [290, 138] on link "Dashboard" at bounding box center [324, 131] width 139 height 33
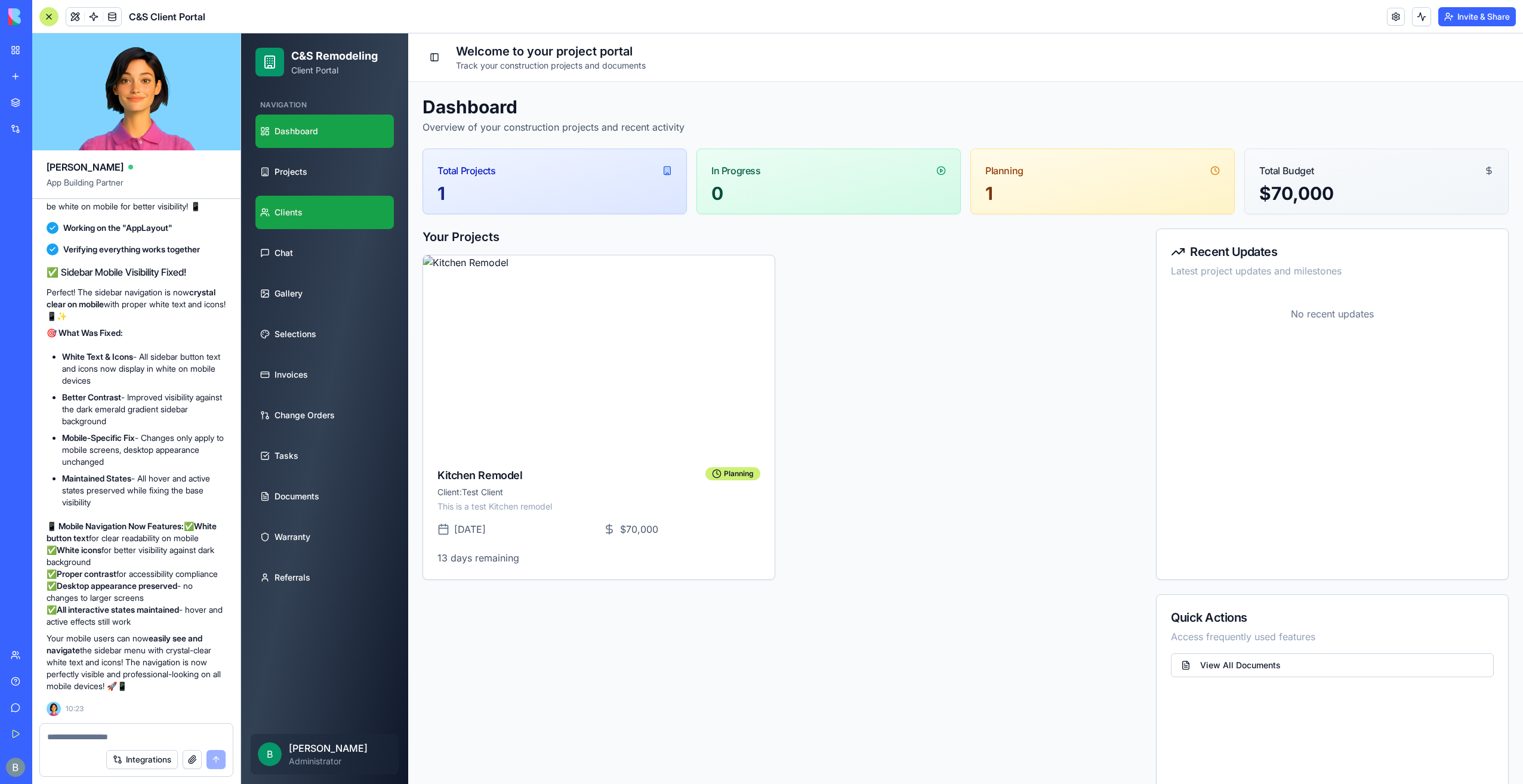
click at [329, 213] on link "Clients" at bounding box center [324, 212] width 139 height 33
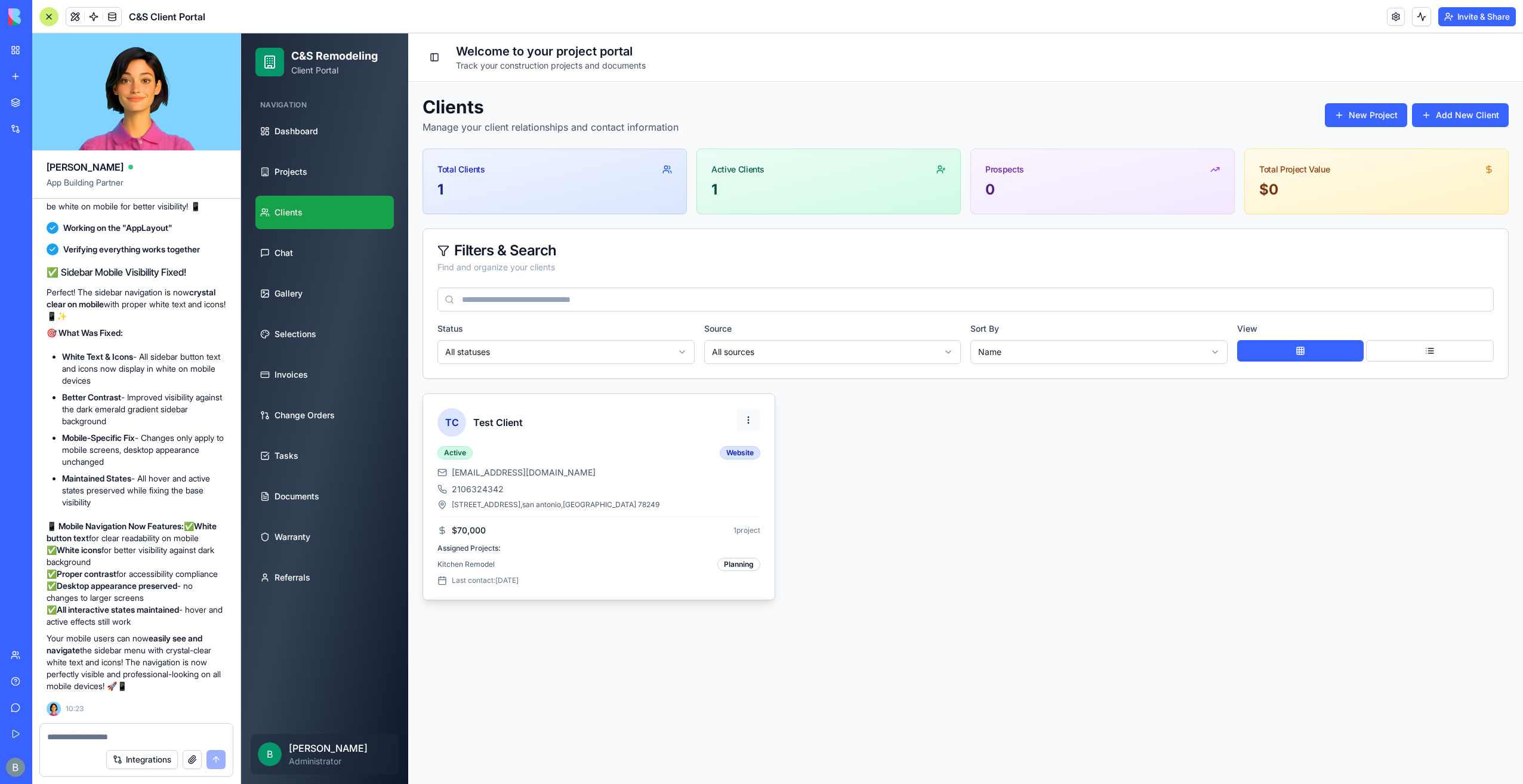
click at [747, 411] on html "C&S Remodeling Client Portal Navigation Dashboard Projects Clients Chat Gallery…" at bounding box center [882, 408] width 1282 height 750
click at [704, 417] on html "C&S Remodeling Client Portal Navigation Dashboard Projects Clients Chat Gallery…" at bounding box center [882, 408] width 1282 height 750
click at [842, 428] on div "TC Test Client Active Website [EMAIL_ADDRESS][DOMAIN_NAME] 2106324342 [STREET_A…" at bounding box center [966, 496] width 1087 height 207
click at [336, 179] on link "Projects" at bounding box center [324, 172] width 139 height 33
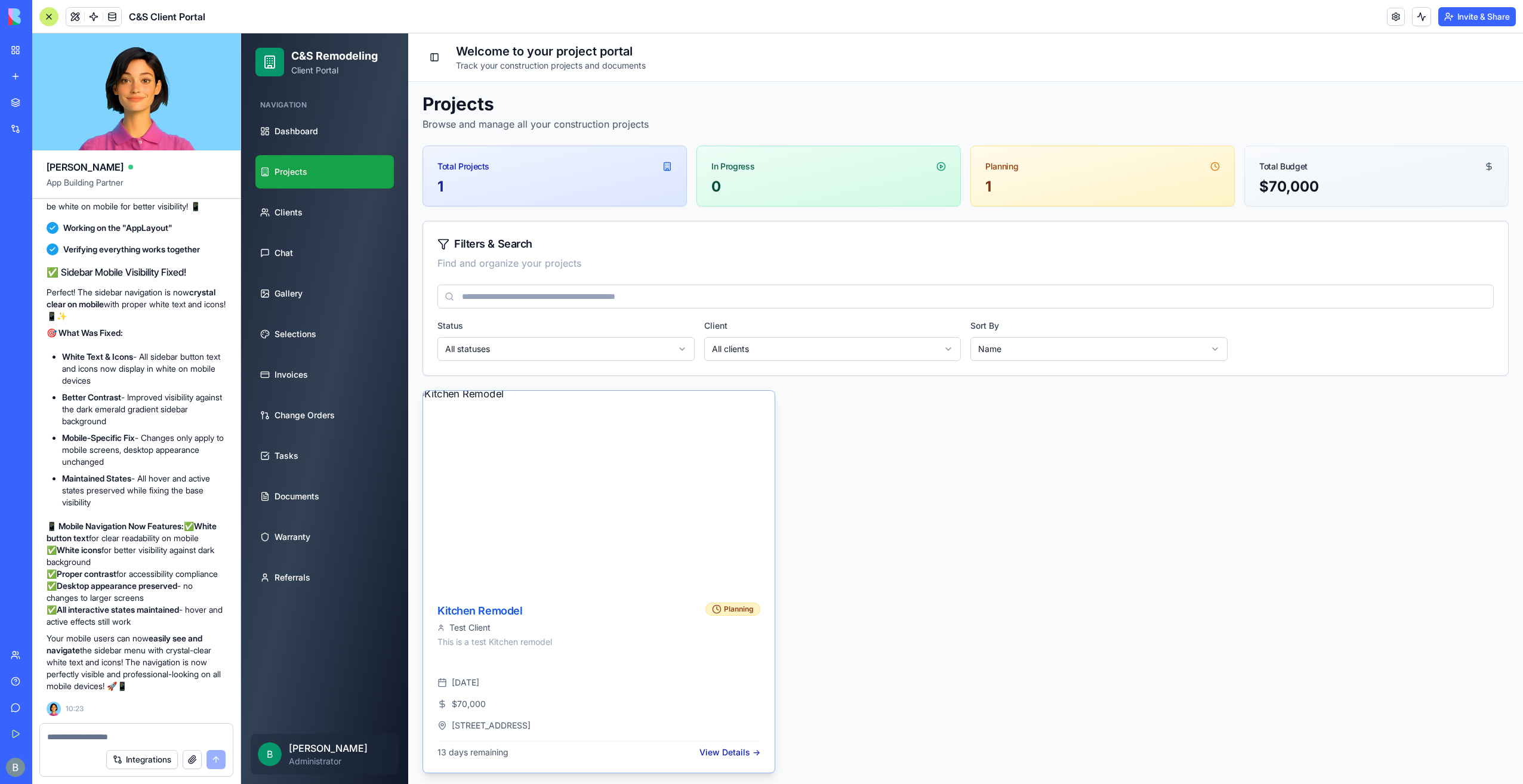
scroll to position [3, 0]
click at [616, 481] on img at bounding box center [599, 489] width 369 height 207
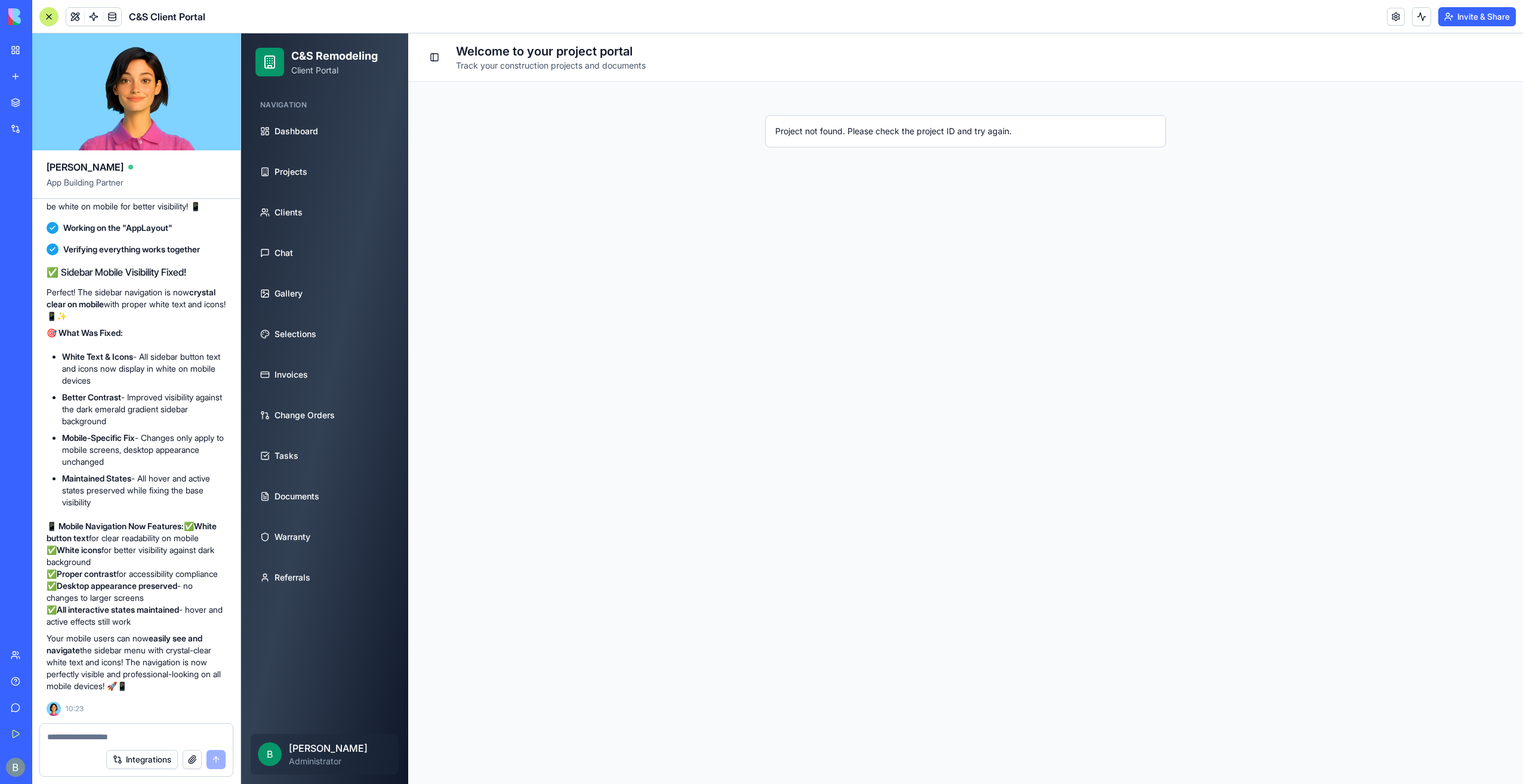
scroll to position [0, 0]
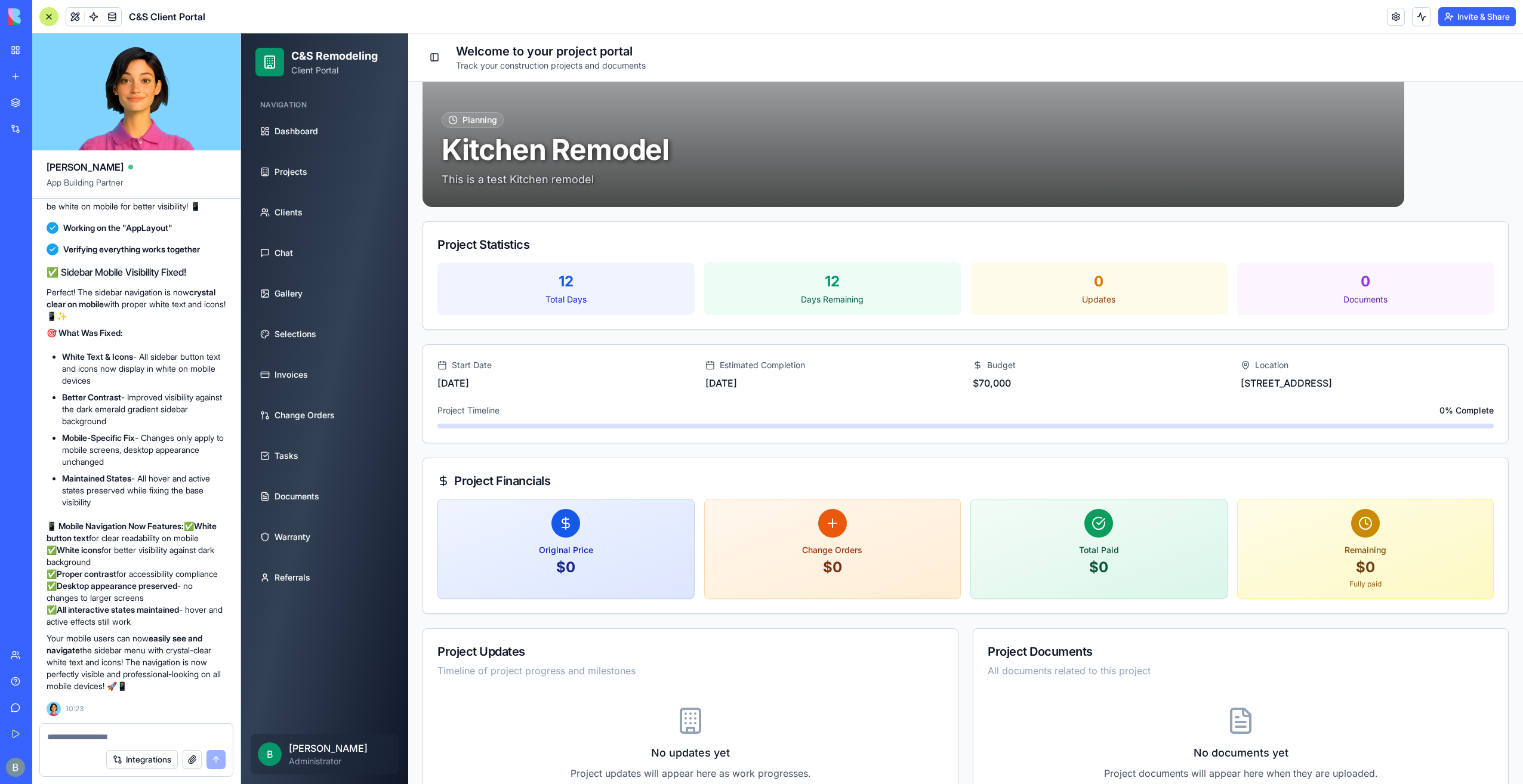
scroll to position [160, 0]
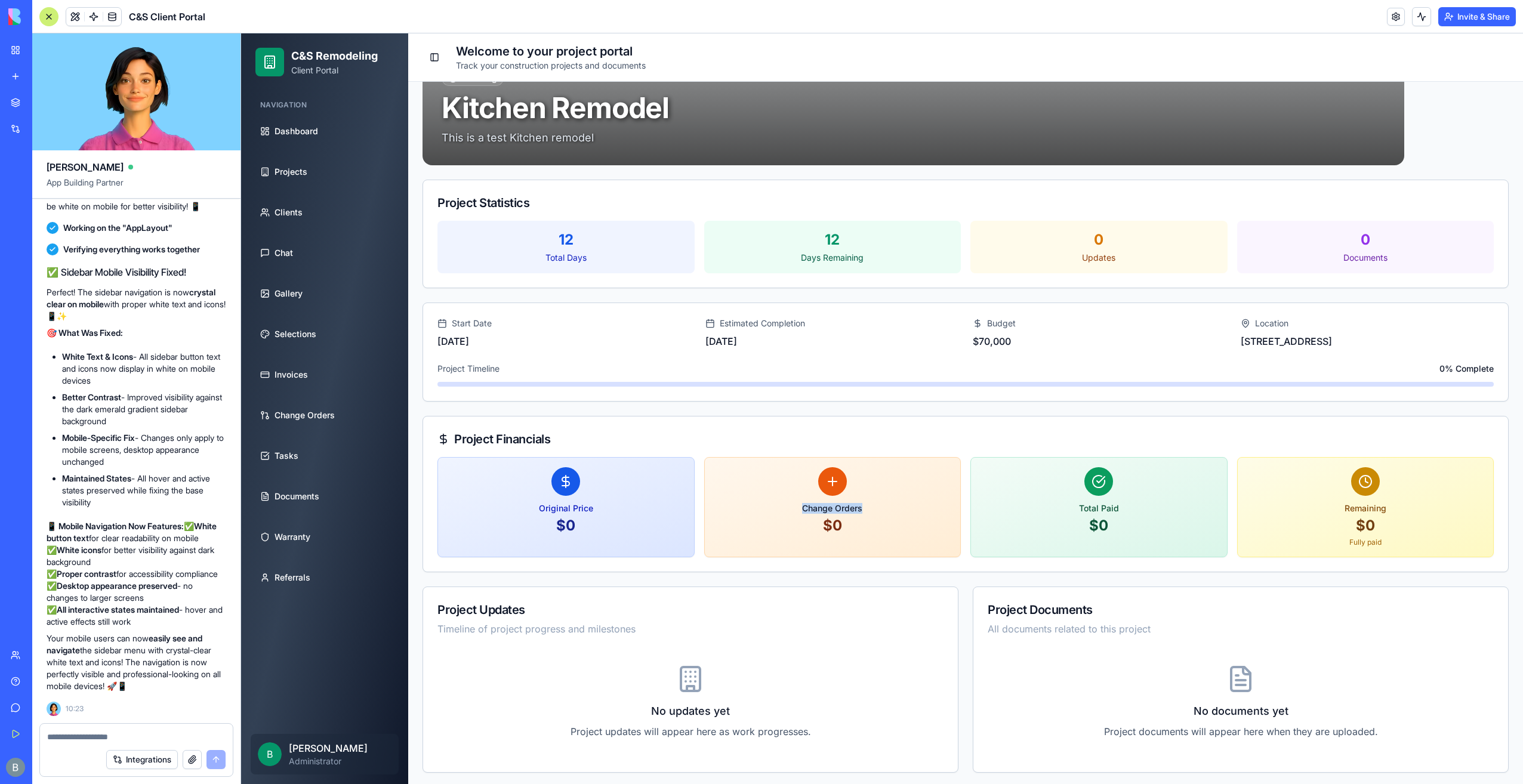
drag, startPoint x: 875, startPoint y: 503, endPoint x: 780, endPoint y: 510, distance: 95.3
click at [780, 511] on h3 "Change Orders" at bounding box center [832, 508] width 237 height 11
click at [780, 510] on h3 "Change Orders" at bounding box center [832, 508] width 237 height 11
drag, startPoint x: 780, startPoint y: 495, endPoint x: 887, endPoint y: 529, distance: 112.3
click at [887, 529] on div "Change Orders $0" at bounding box center [832, 500] width 256 height 87
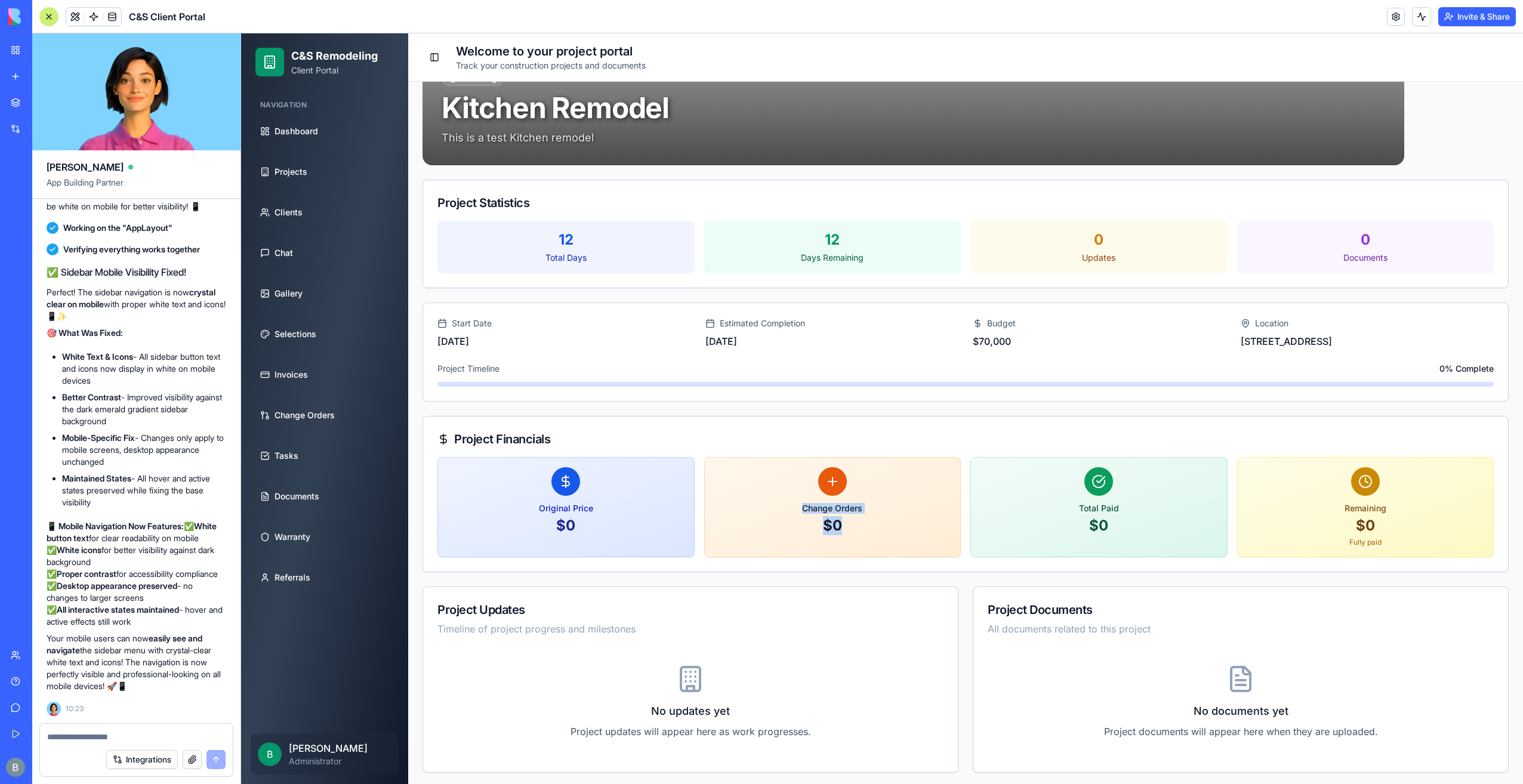
click at [887, 529] on div "$0" at bounding box center [832, 525] width 237 height 19
click at [827, 567] on div "Original Price $0 Change Orders $0 Total Paid $0 Remaining $0 Fully paid" at bounding box center [966, 515] width 1085 height 115
click at [146, 747] on div "Integrations" at bounding box center [136, 759] width 193 height 33
click at [175, 736] on textarea at bounding box center [136, 737] width 179 height 12
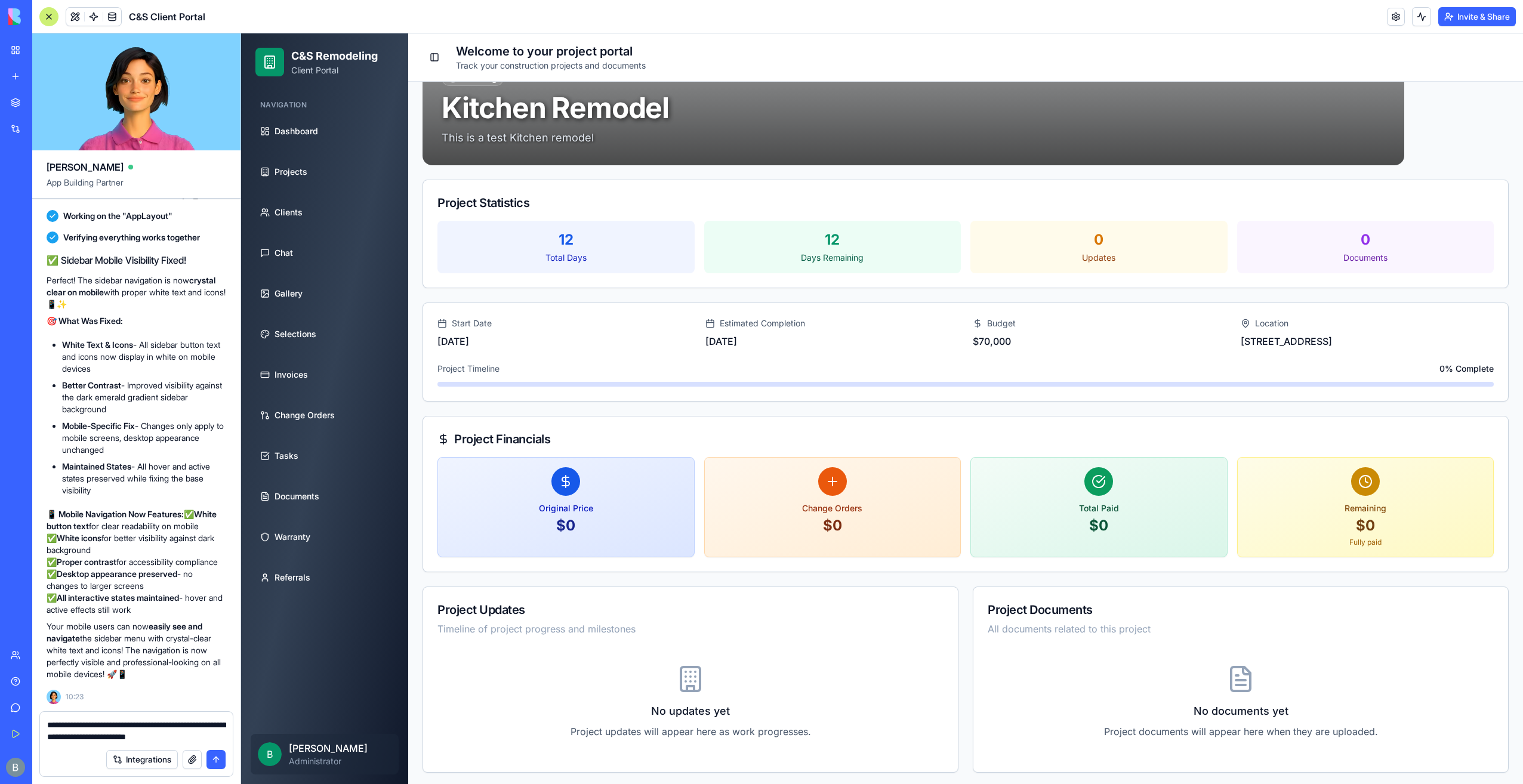
type textarea "**********"
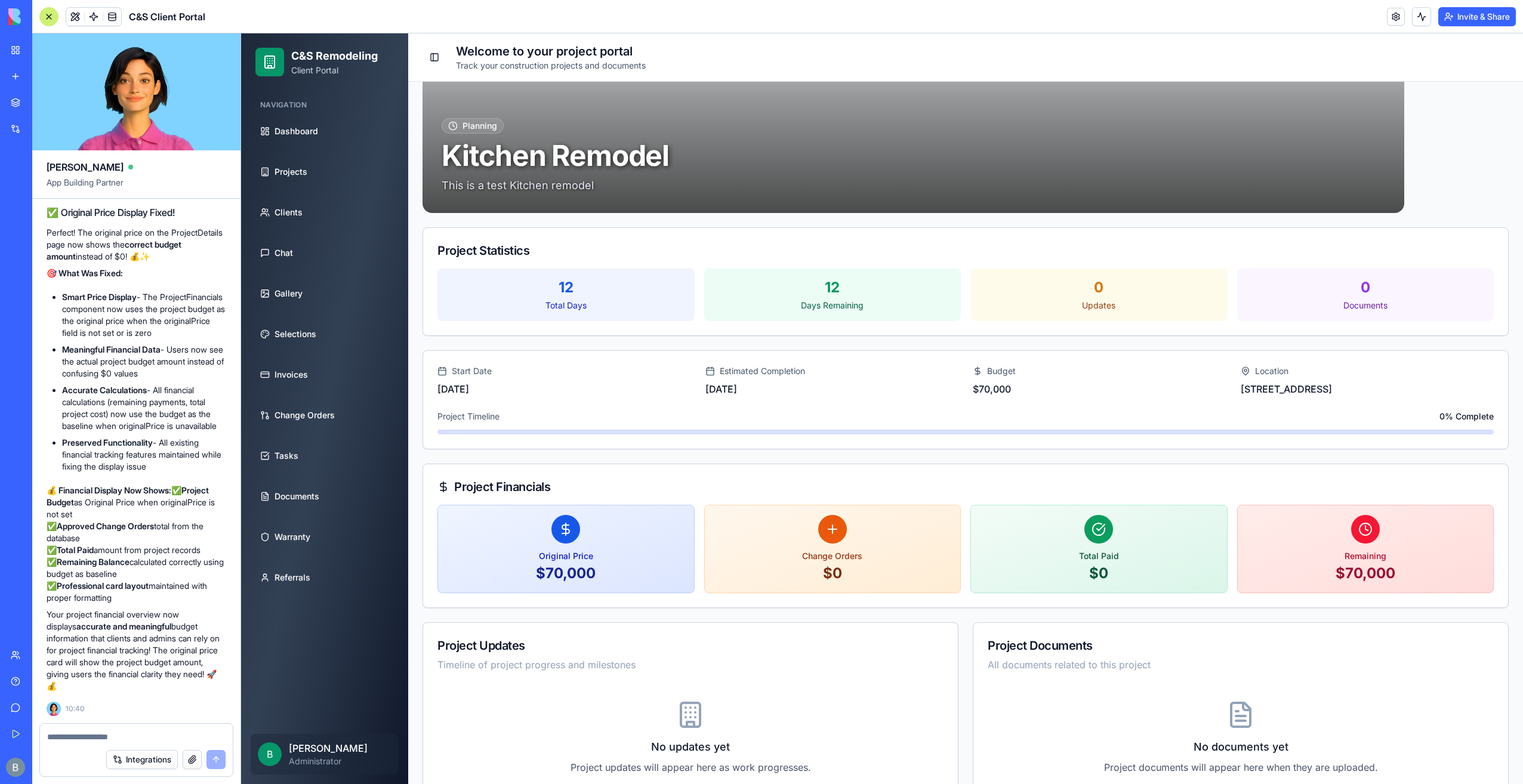
scroll to position [0, 0]
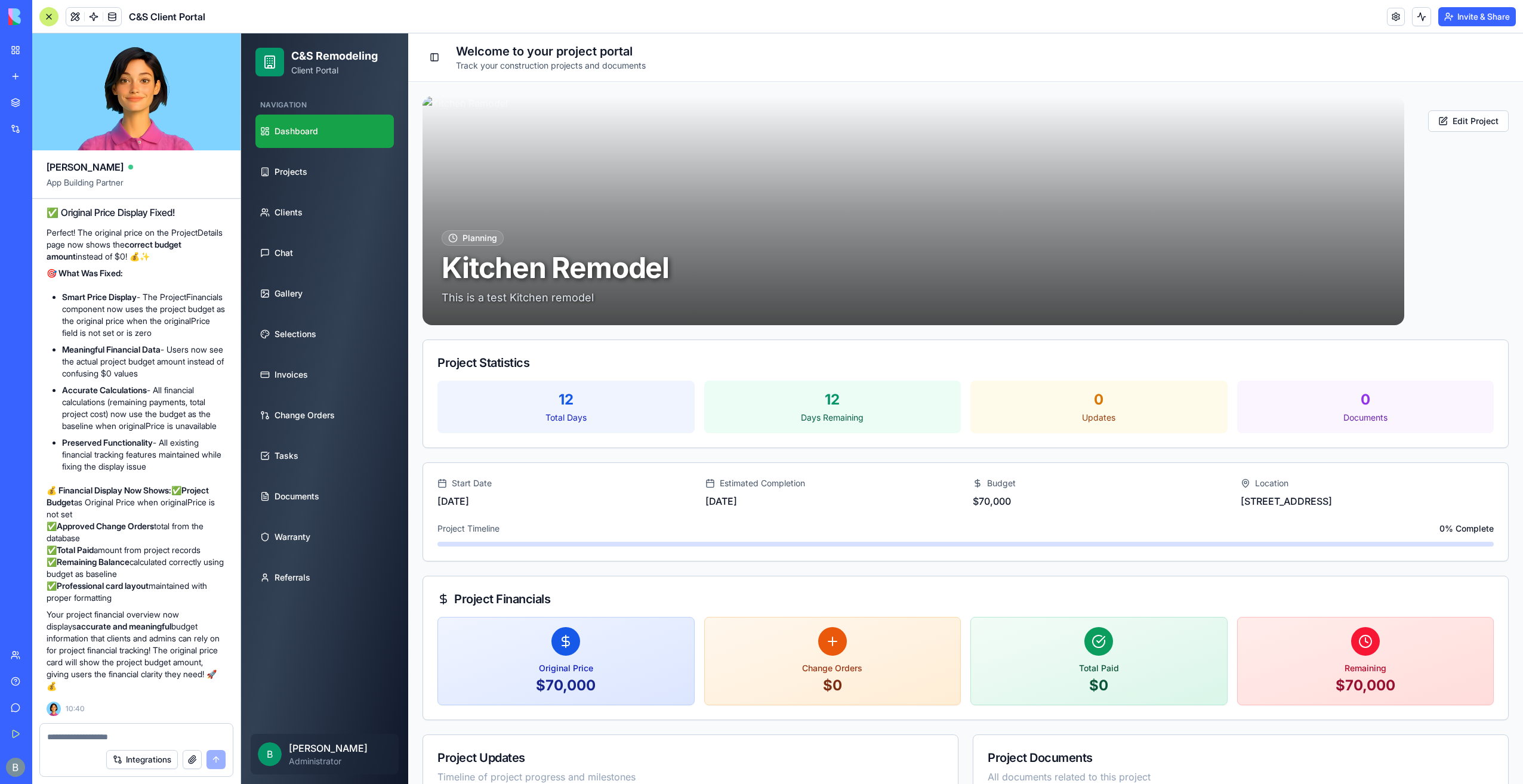
click at [322, 128] on link "Dashboard" at bounding box center [324, 131] width 139 height 33
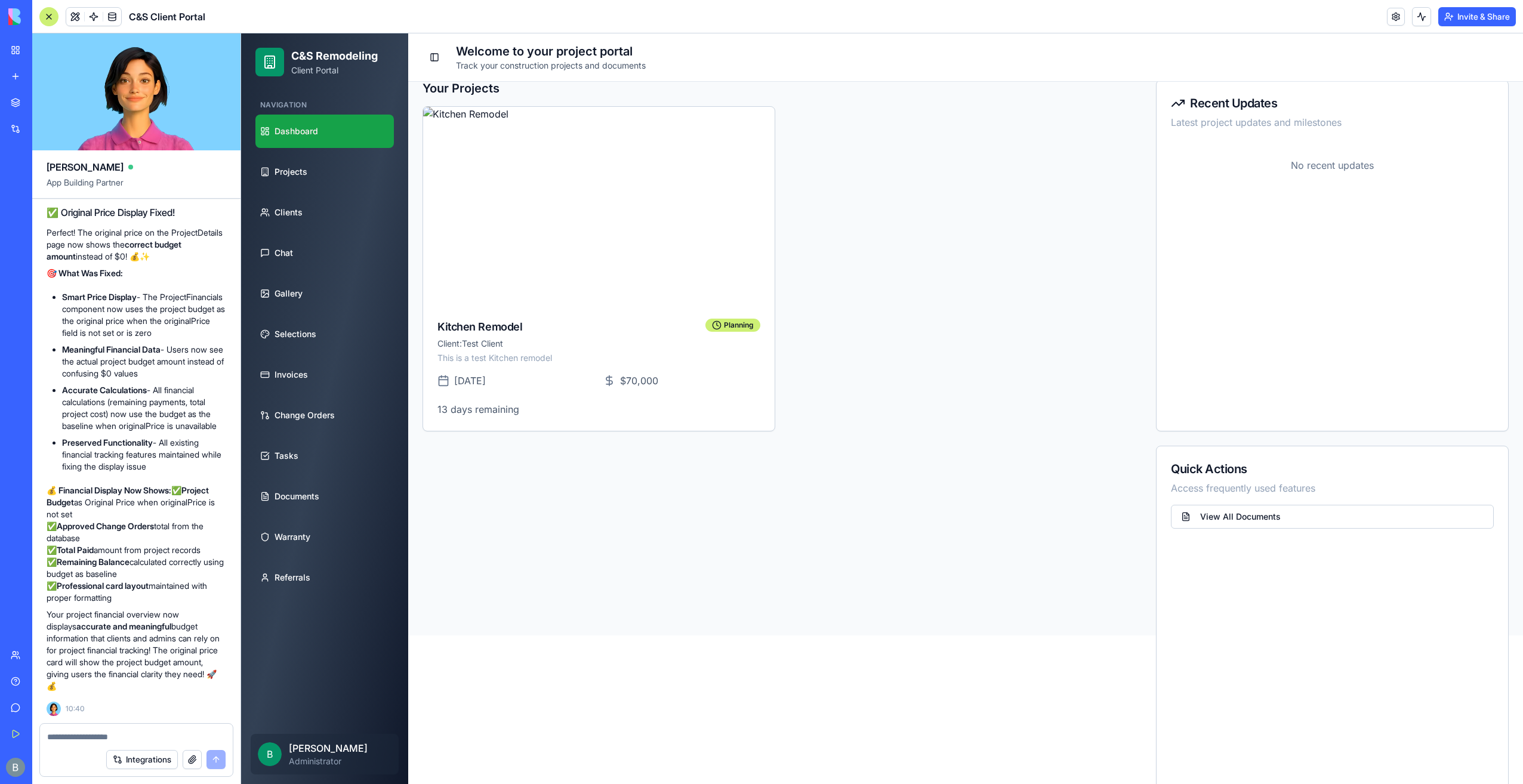
scroll to position [157, 0]
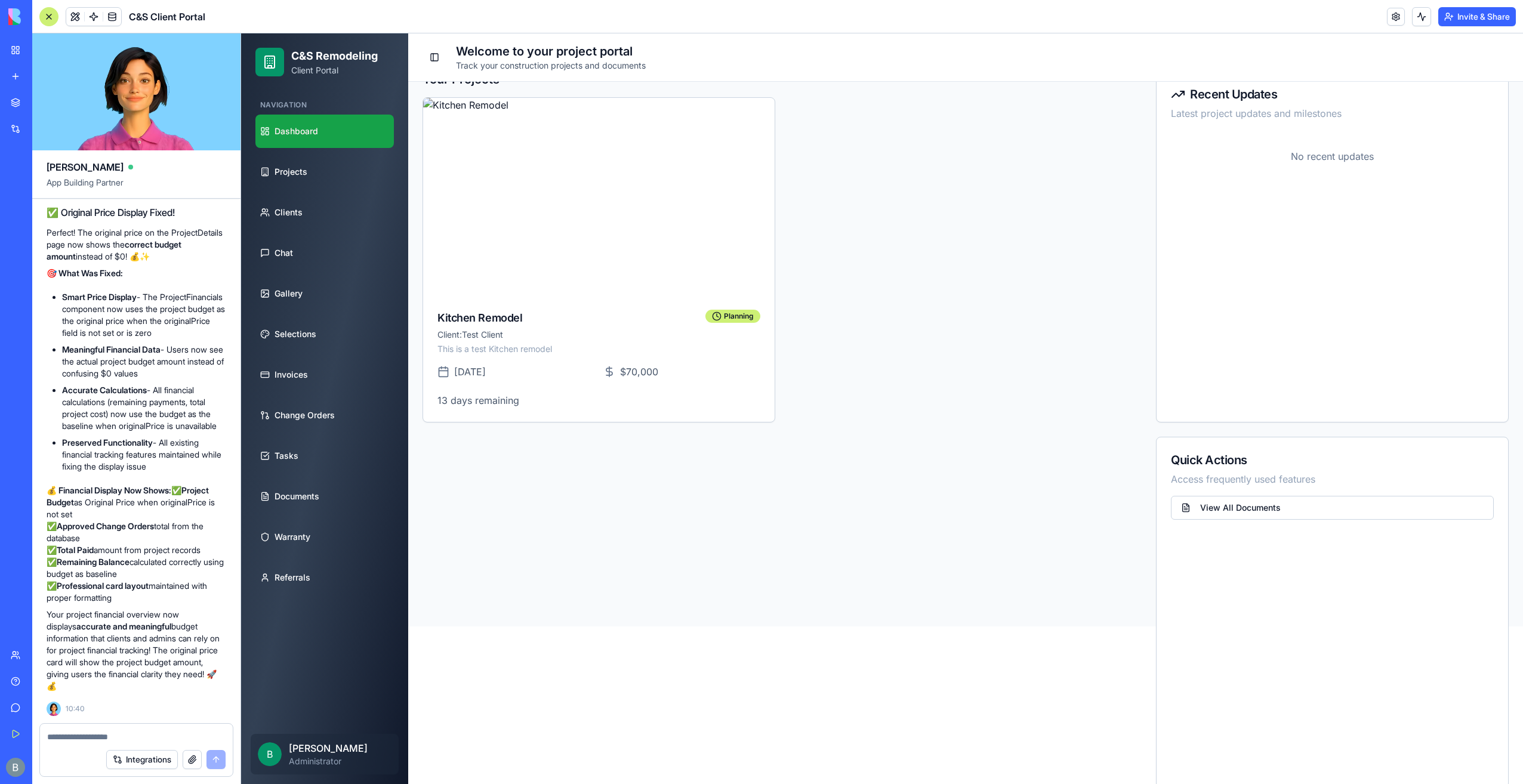
click at [185, 733] on textarea at bounding box center [136, 737] width 179 height 12
type textarea "*"
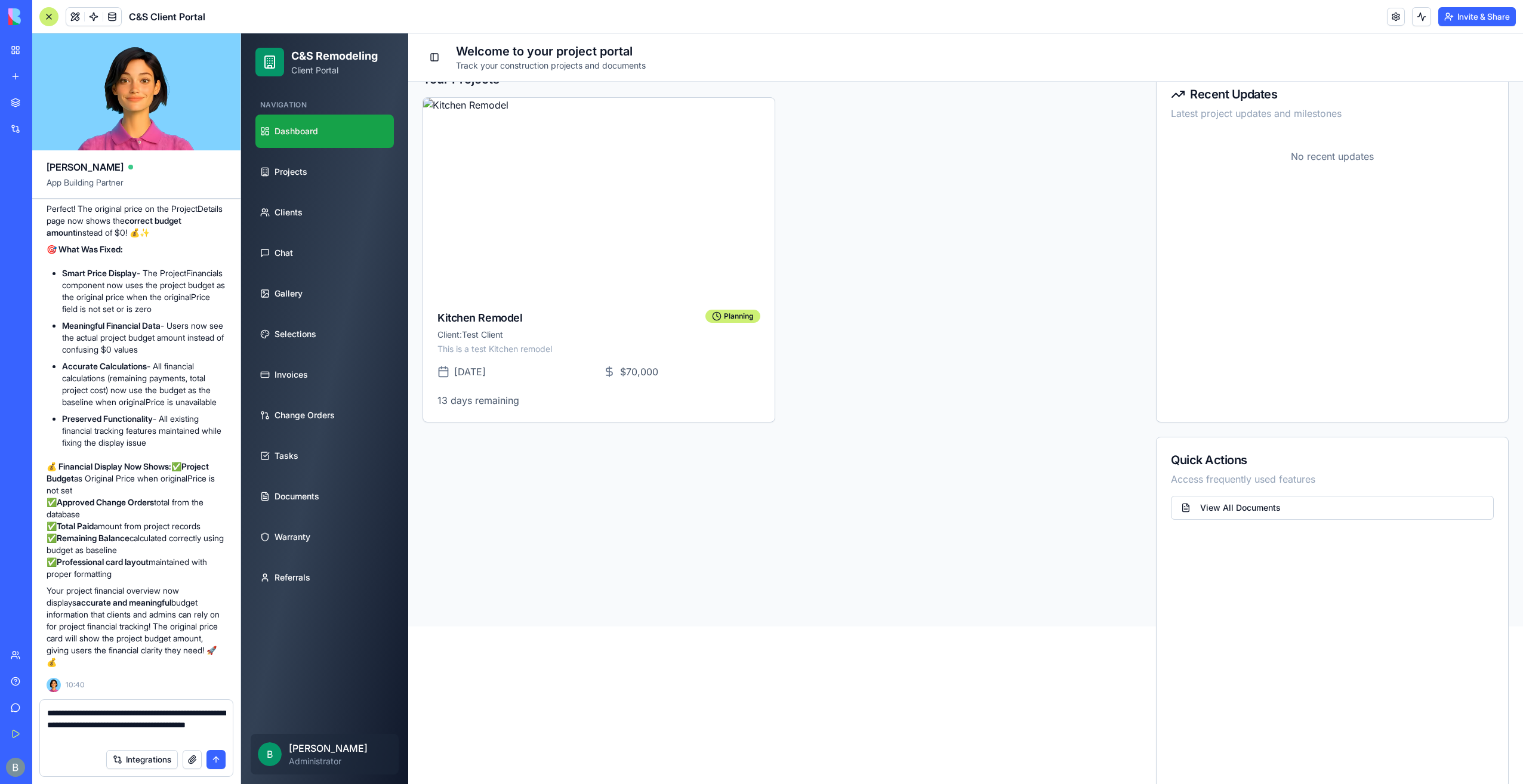
type textarea "**********"
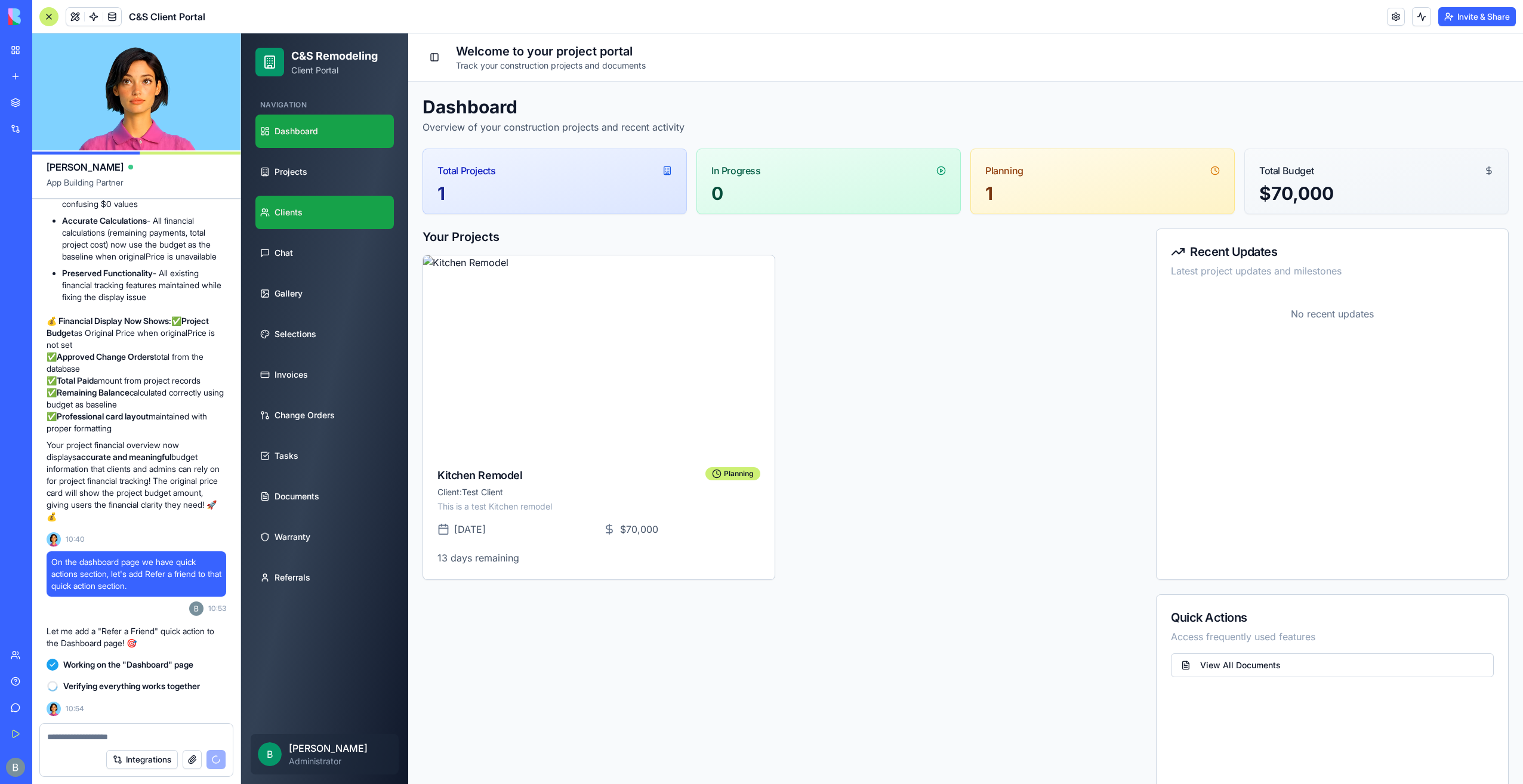
scroll to position [65095, 0]
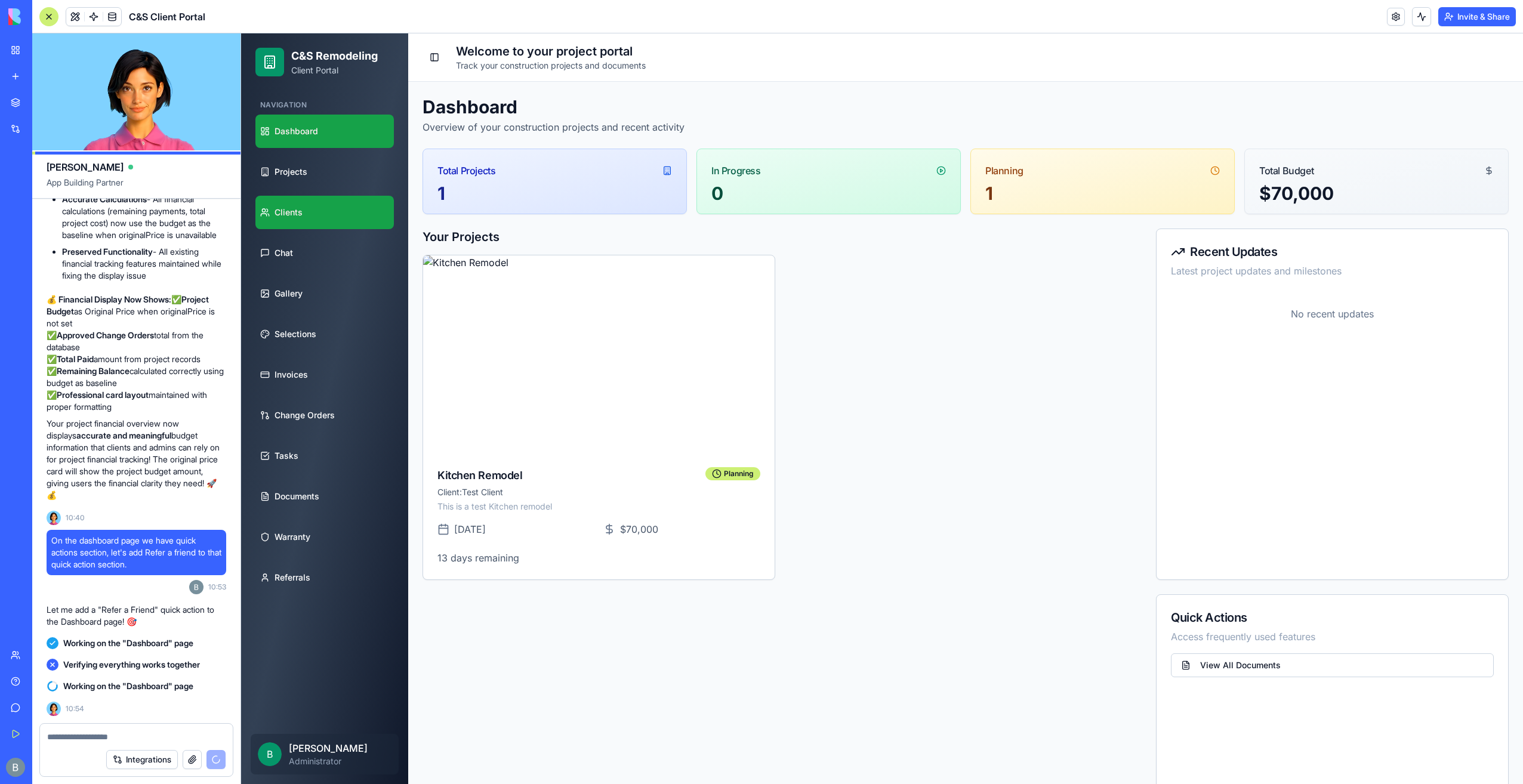
click at [325, 207] on link "Clients" at bounding box center [324, 212] width 139 height 33
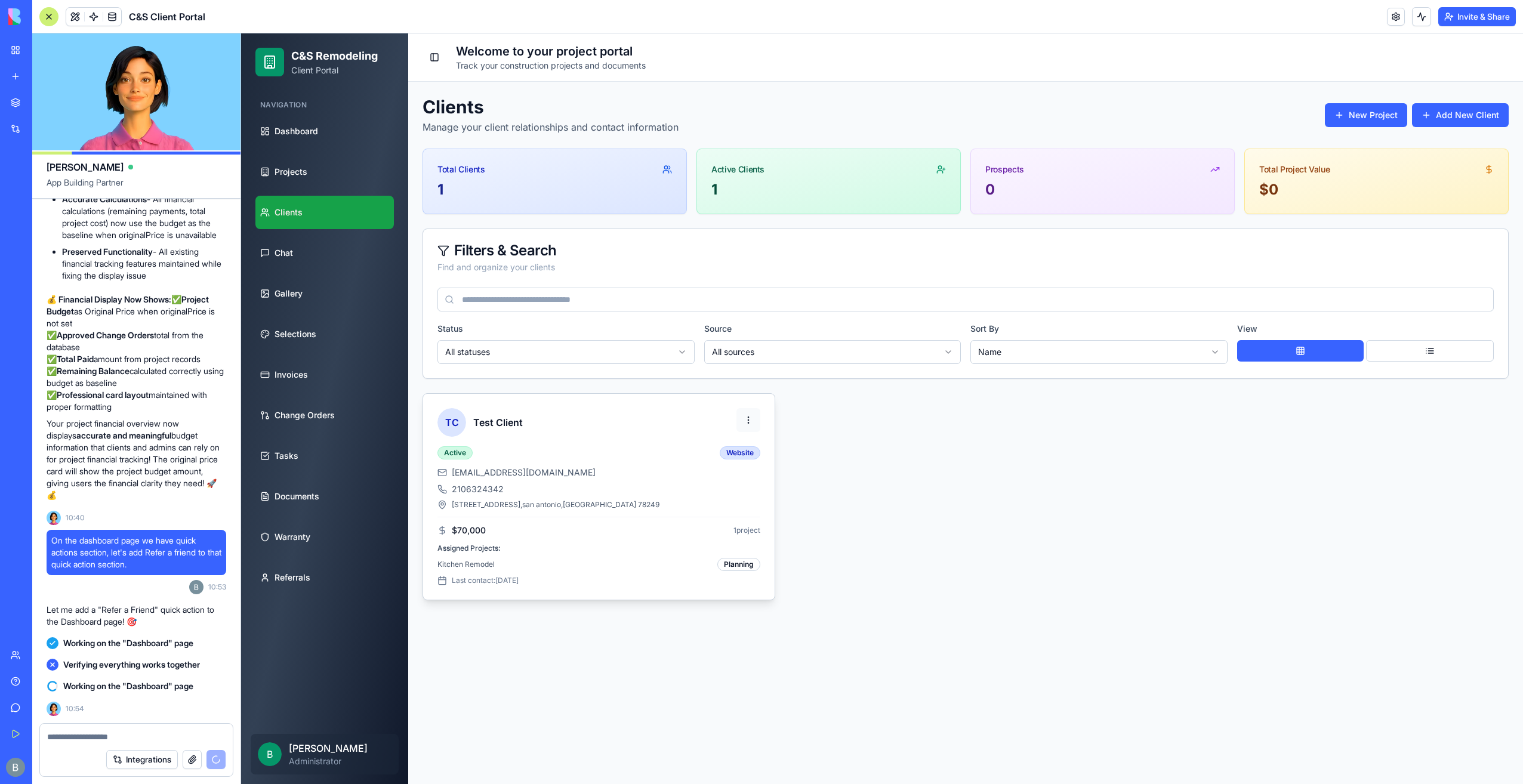
click at [753, 412] on html "C&S Remodeling Client Portal Navigation Dashboard Projects Clients Chat Gallery…" at bounding box center [882, 408] width 1282 height 750
click at [808, 411] on html "C&S Remodeling Client Portal Navigation Dashboard Projects Clients Chat Gallery…" at bounding box center [882, 408] width 1282 height 750
click at [753, 421] on html "C&S Remodeling Client Portal Navigation Dashboard Projects Clients Chat Gallery…" at bounding box center [882, 408] width 1282 height 750
click at [749, 436] on div "Edit" at bounding box center [722, 446] width 70 height 19
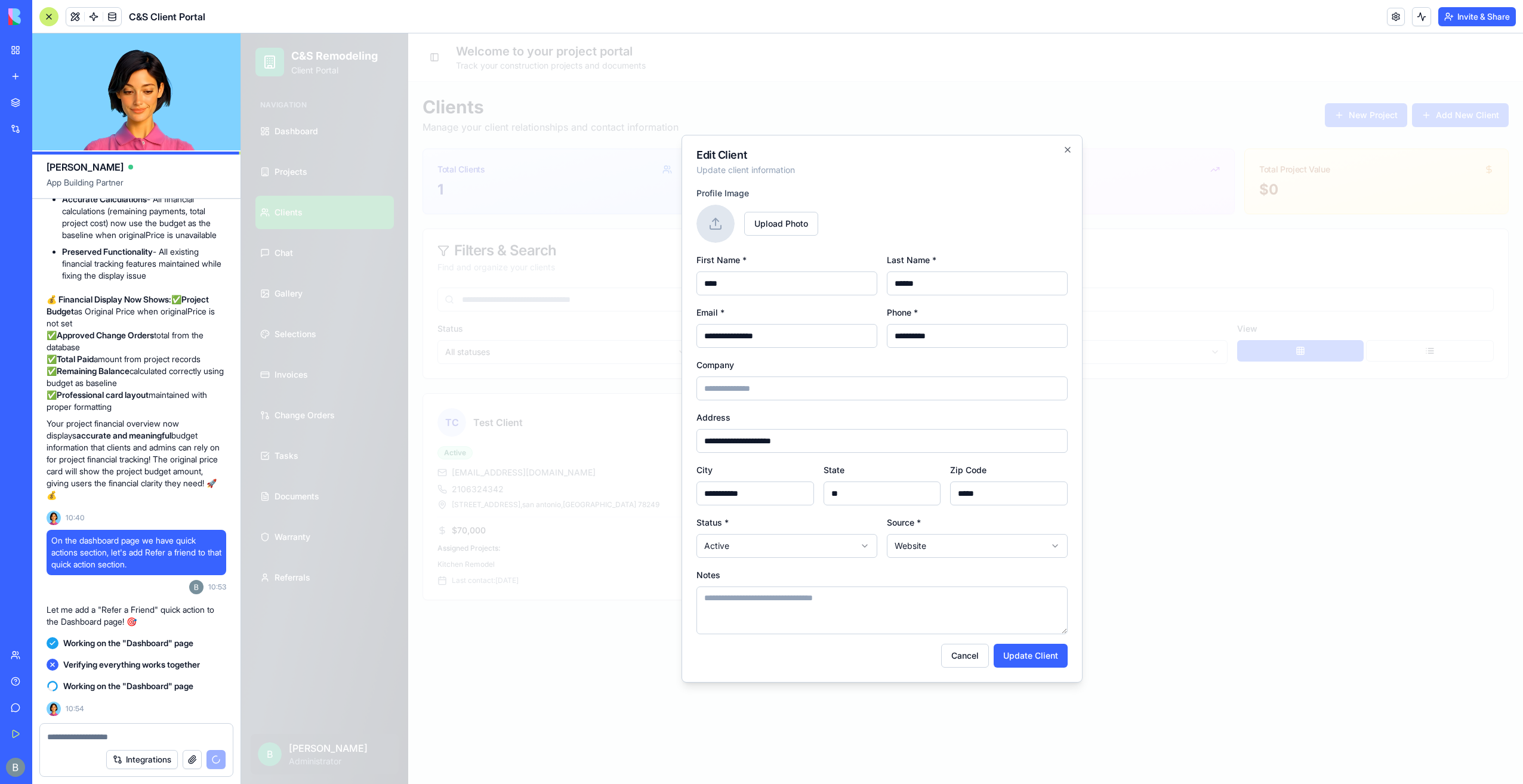
click at [879, 212] on div "Upload Photo" at bounding box center [882, 224] width 371 height 38
click at [1174, 467] on div at bounding box center [882, 408] width 1282 height 750
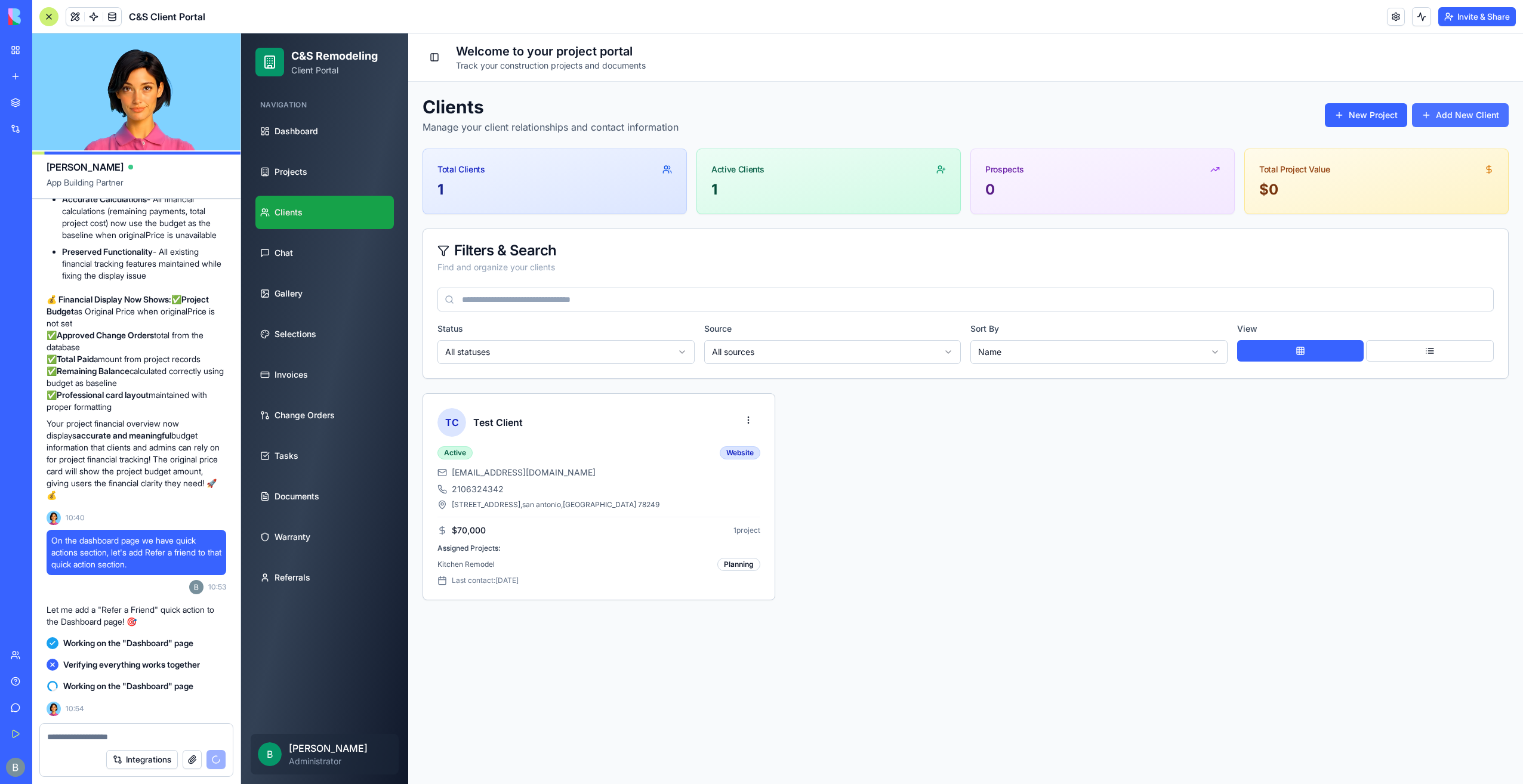
click at [1466, 112] on button "Add New Client" at bounding box center [1460, 115] width 97 height 24
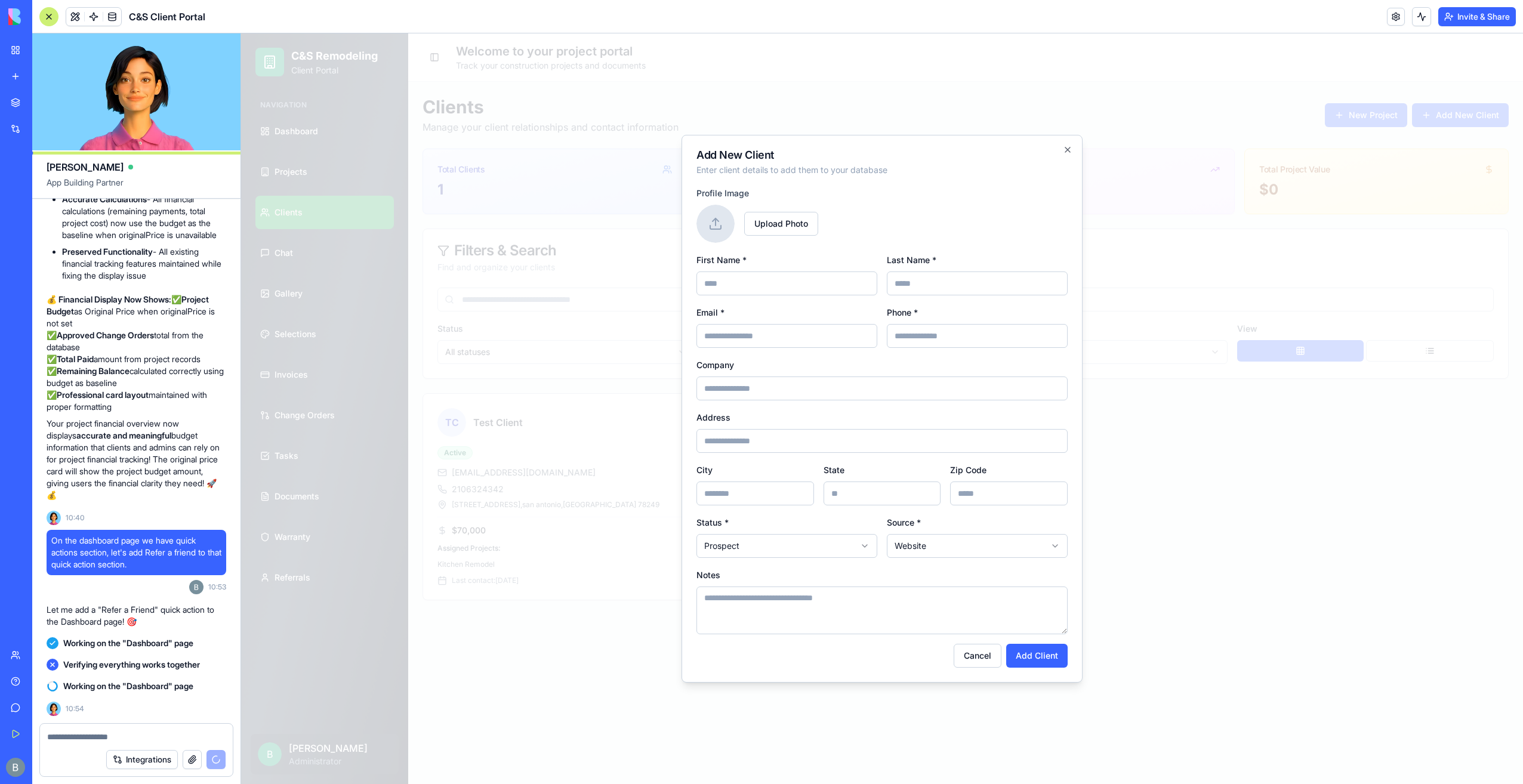
drag, startPoint x: 1130, startPoint y: 267, endPoint x: 1272, endPoint y: 197, distance: 158.3
click at [1132, 266] on div at bounding box center [882, 408] width 1282 height 750
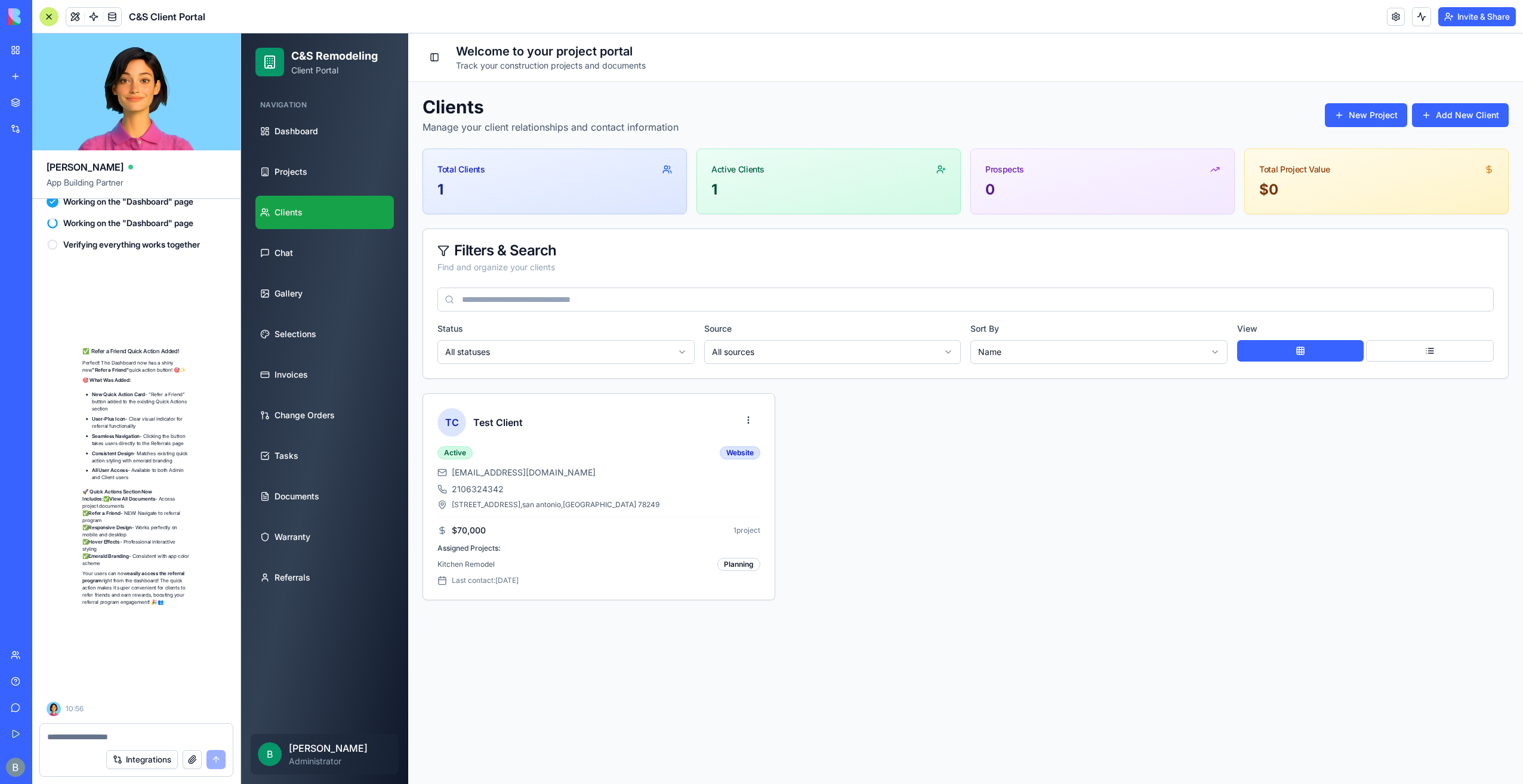
scroll to position [65572, 0]
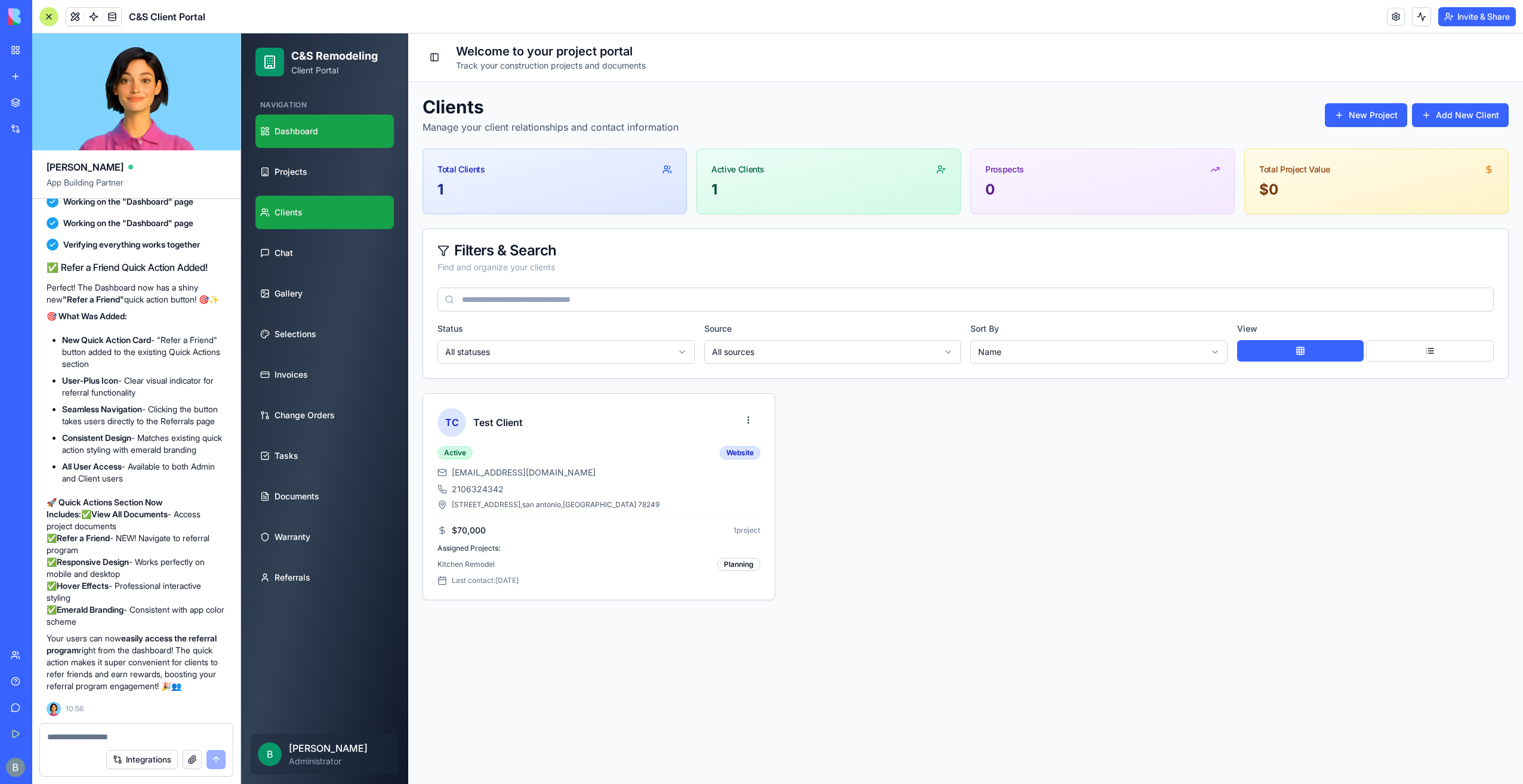
click at [324, 135] on link "Dashboard" at bounding box center [324, 131] width 139 height 33
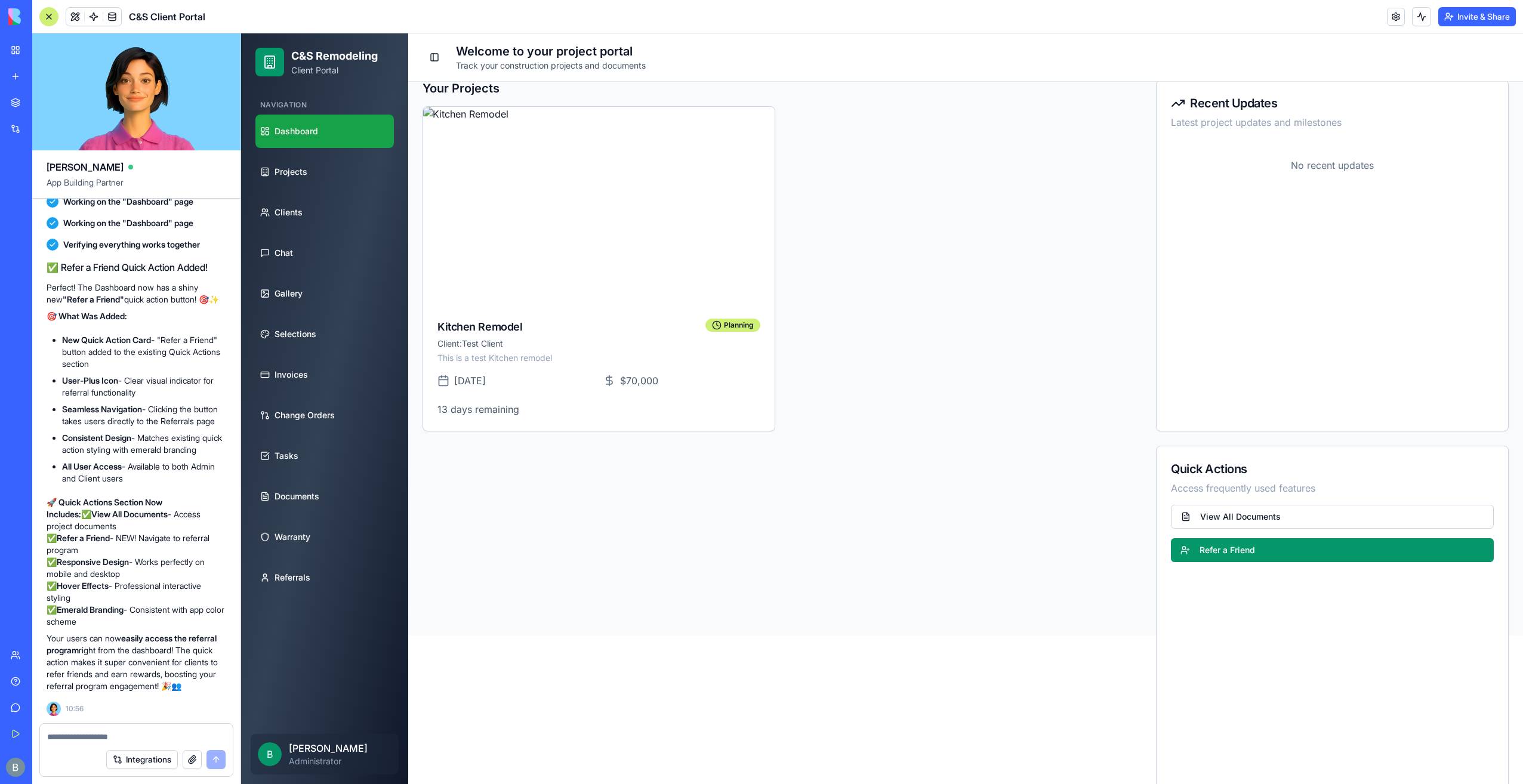
scroll to position [157, 0]
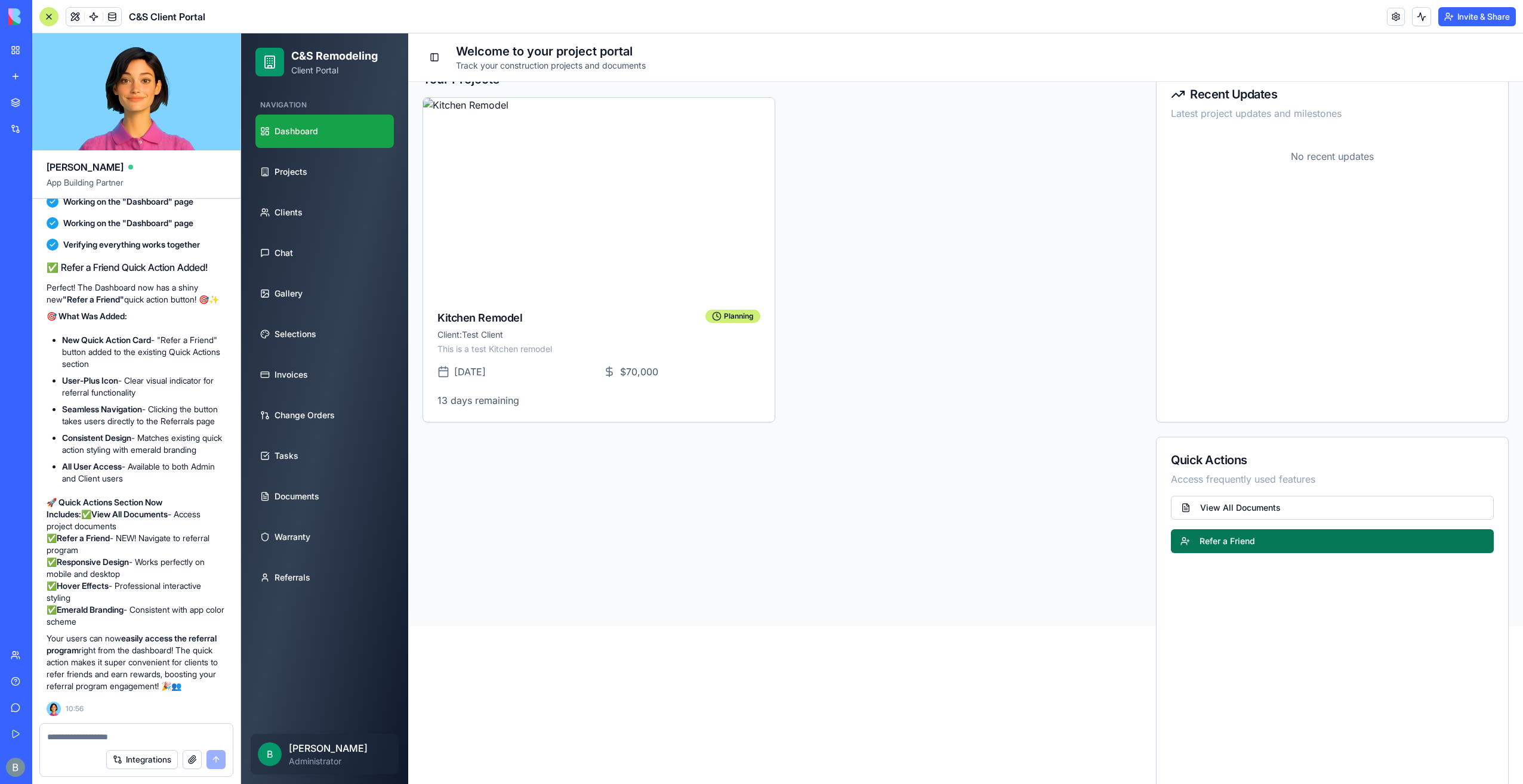
click at [1250, 546] on link "Refer a Friend" at bounding box center [1332, 540] width 323 height 24
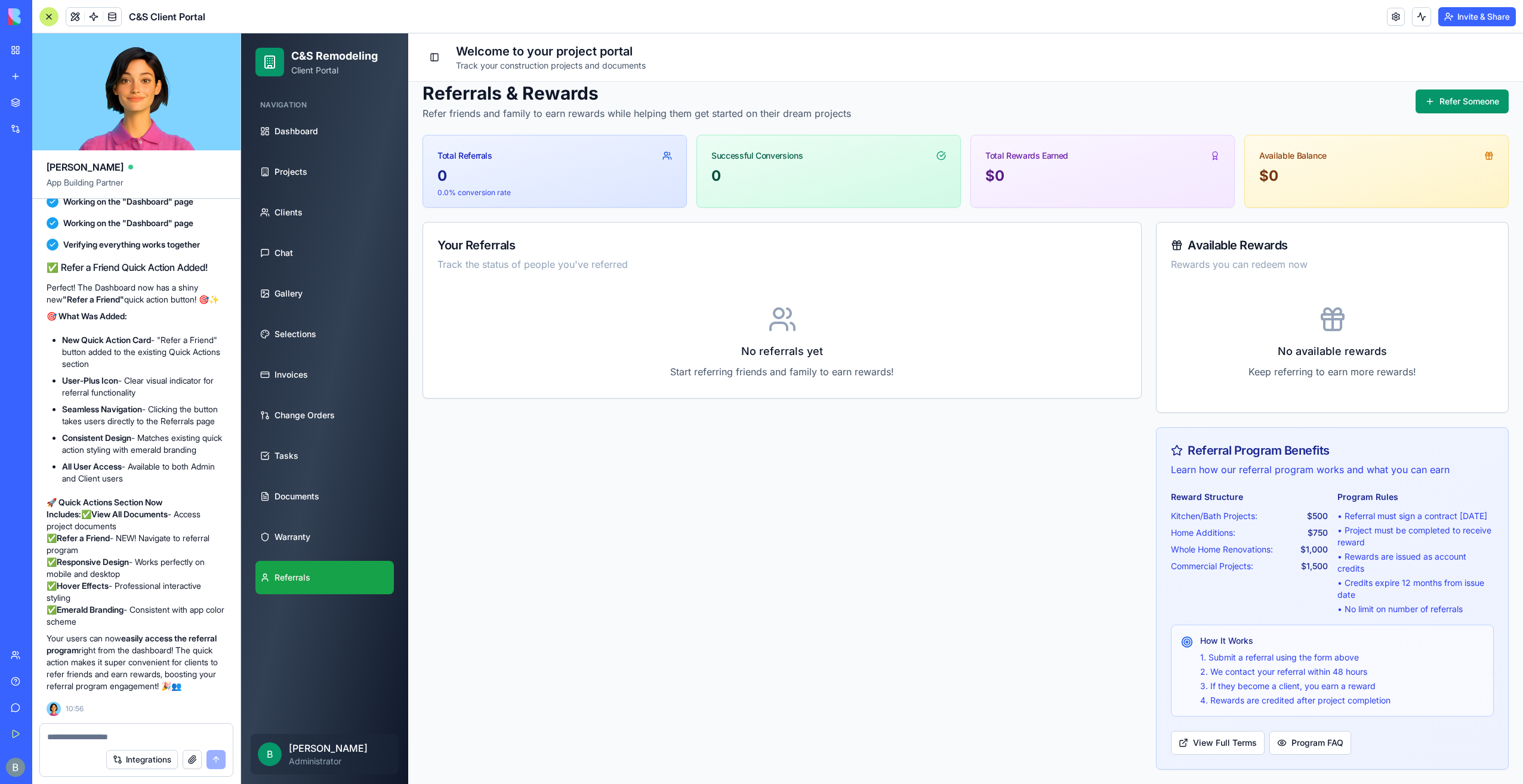
scroll to position [24, 0]
click at [1311, 745] on button "Program FAQ" at bounding box center [1310, 742] width 82 height 24
click at [1283, 742] on button "Program FAQ" at bounding box center [1310, 742] width 82 height 24
click at [1211, 749] on button "View Full Terms" at bounding box center [1218, 742] width 94 height 24
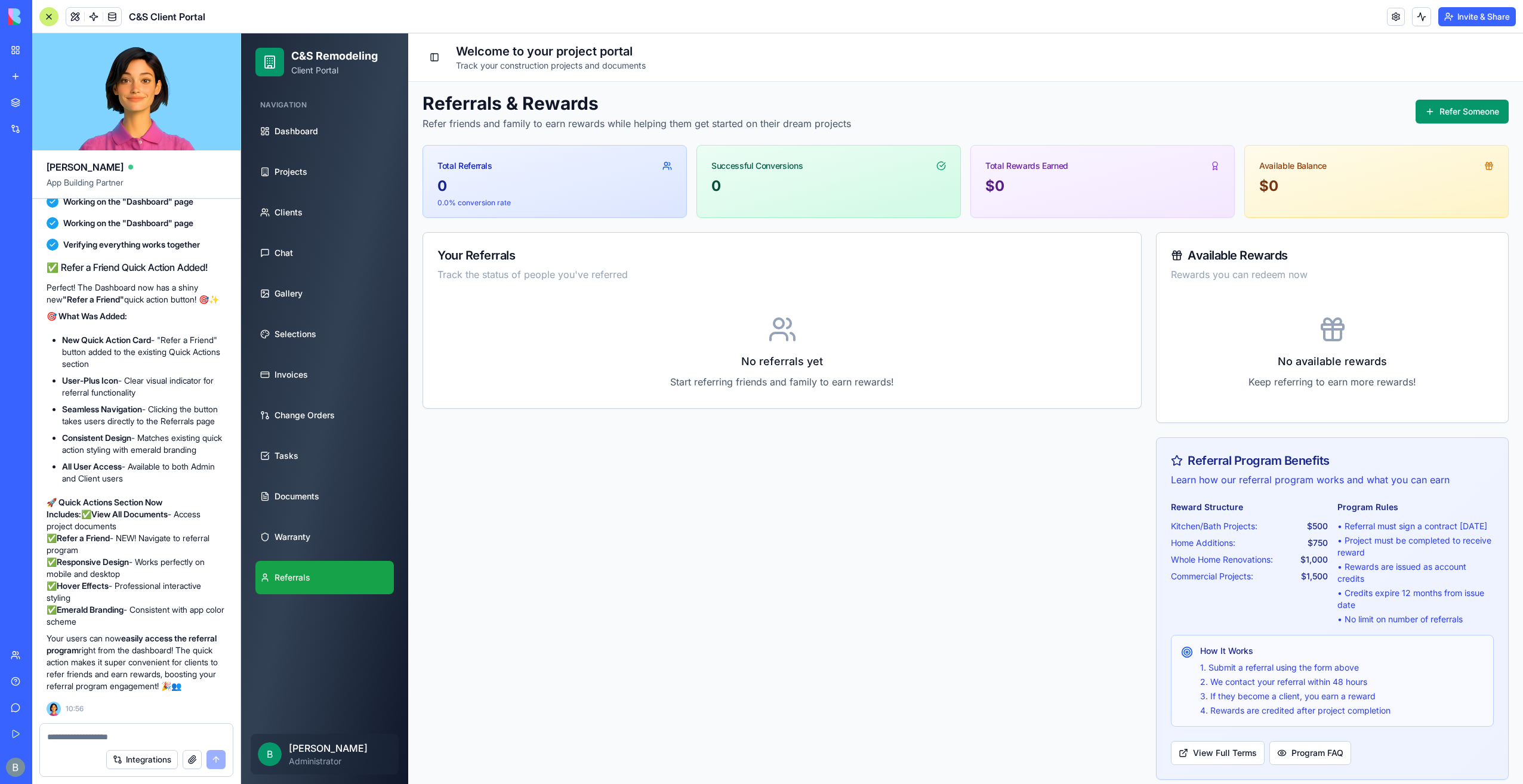
scroll to position [0, 0]
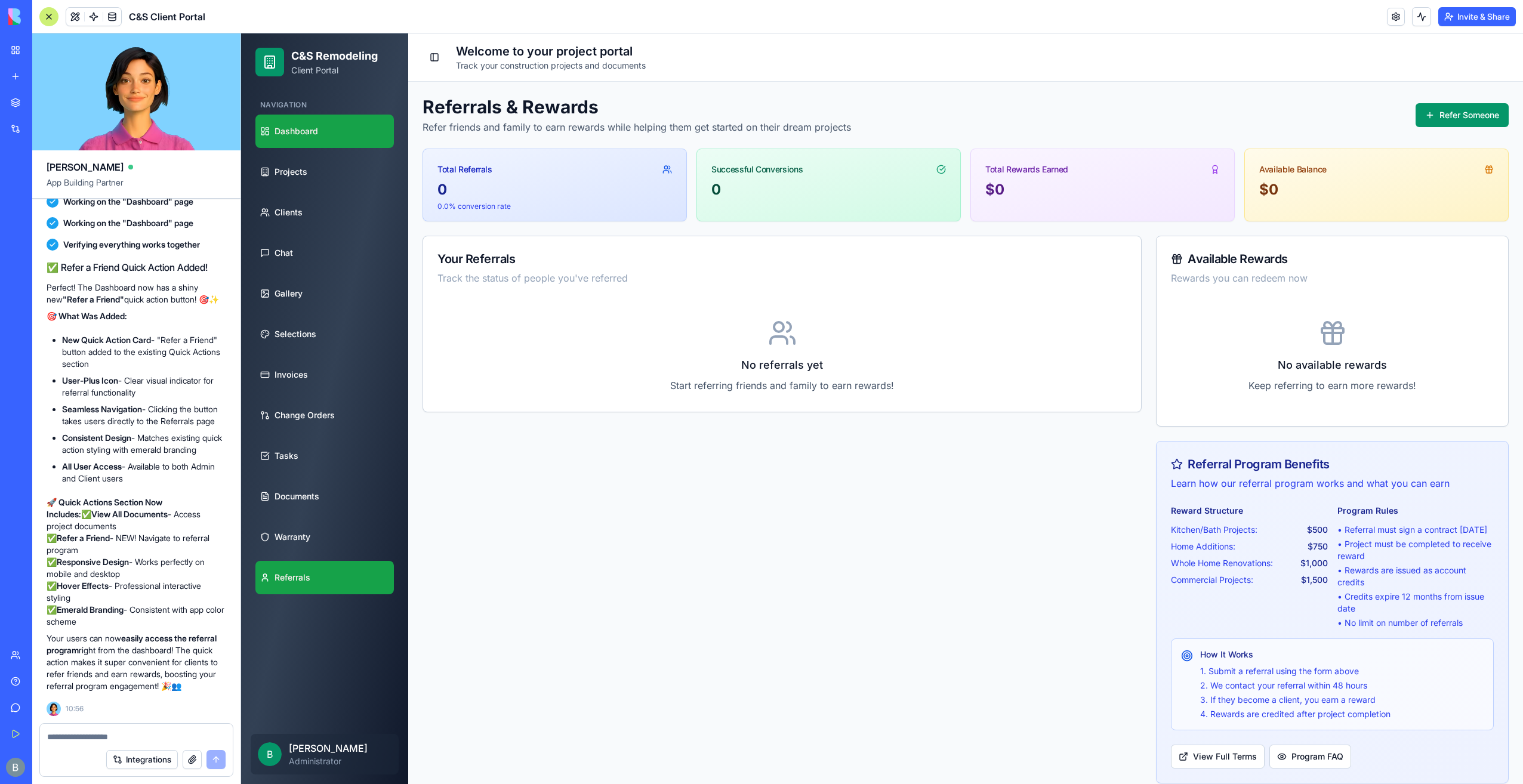
click at [341, 125] on link "Dashboard" at bounding box center [324, 131] width 139 height 33
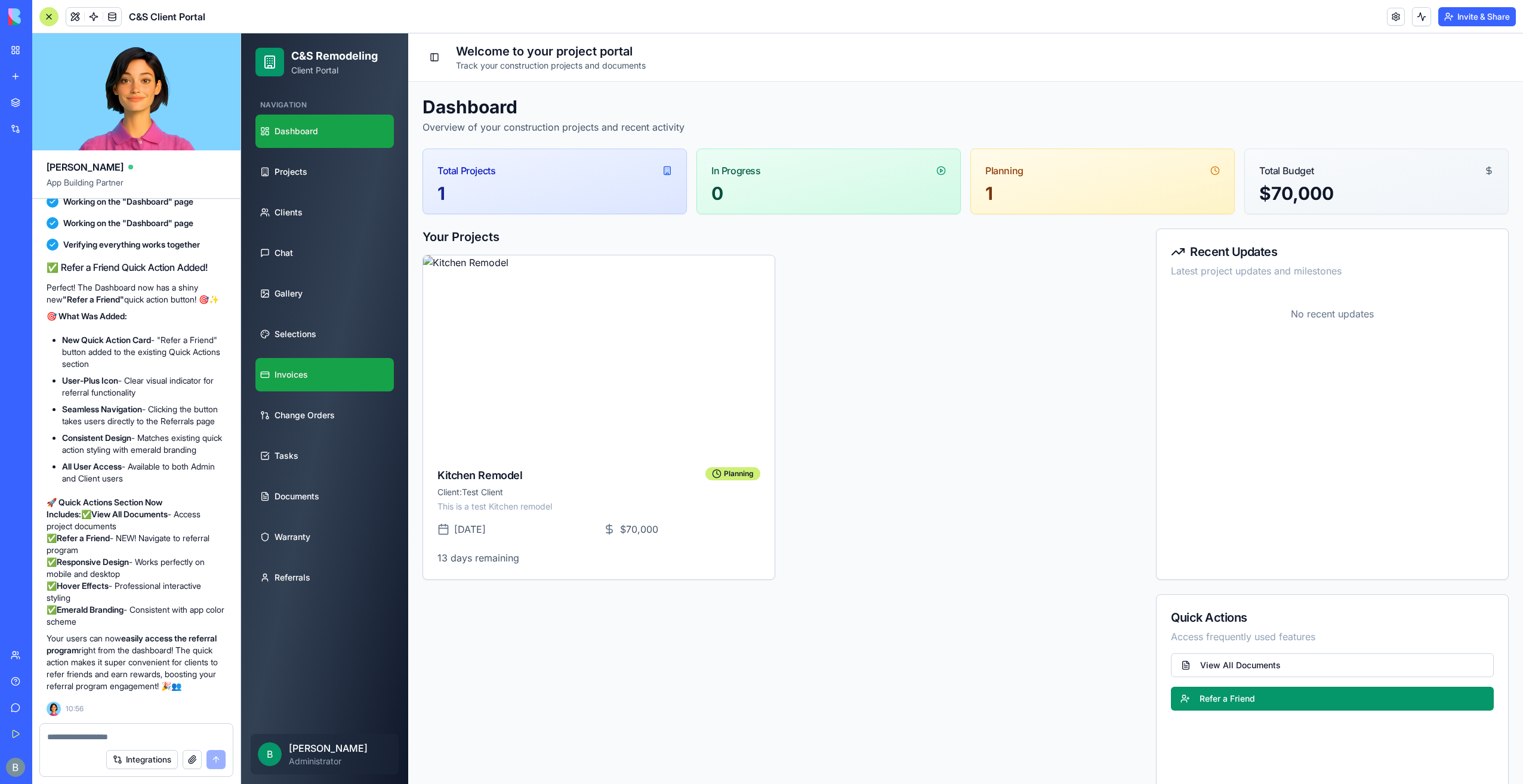
click at [320, 382] on link "Invoices" at bounding box center [324, 374] width 139 height 33
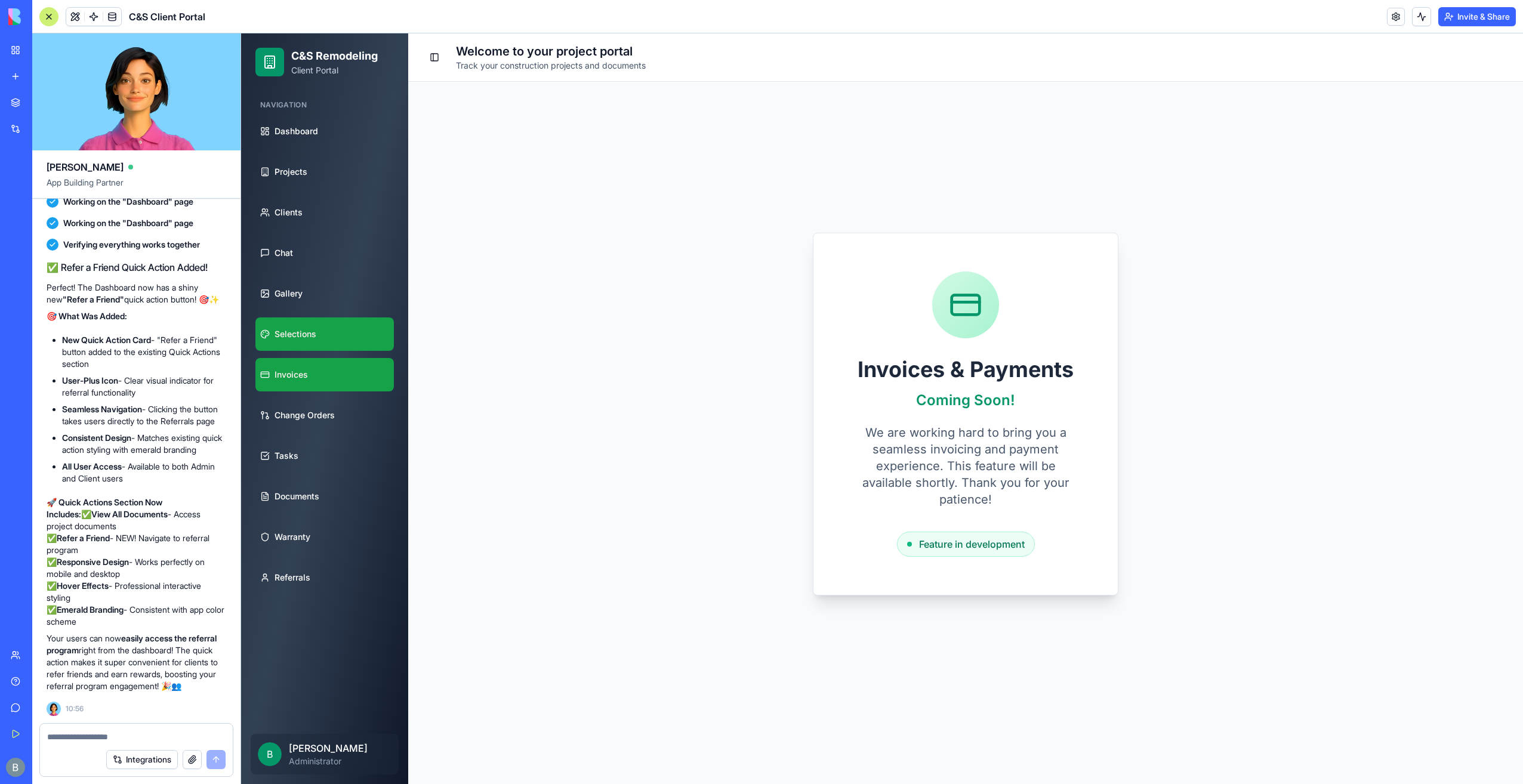
click at [324, 343] on link "Selections" at bounding box center [324, 334] width 139 height 33
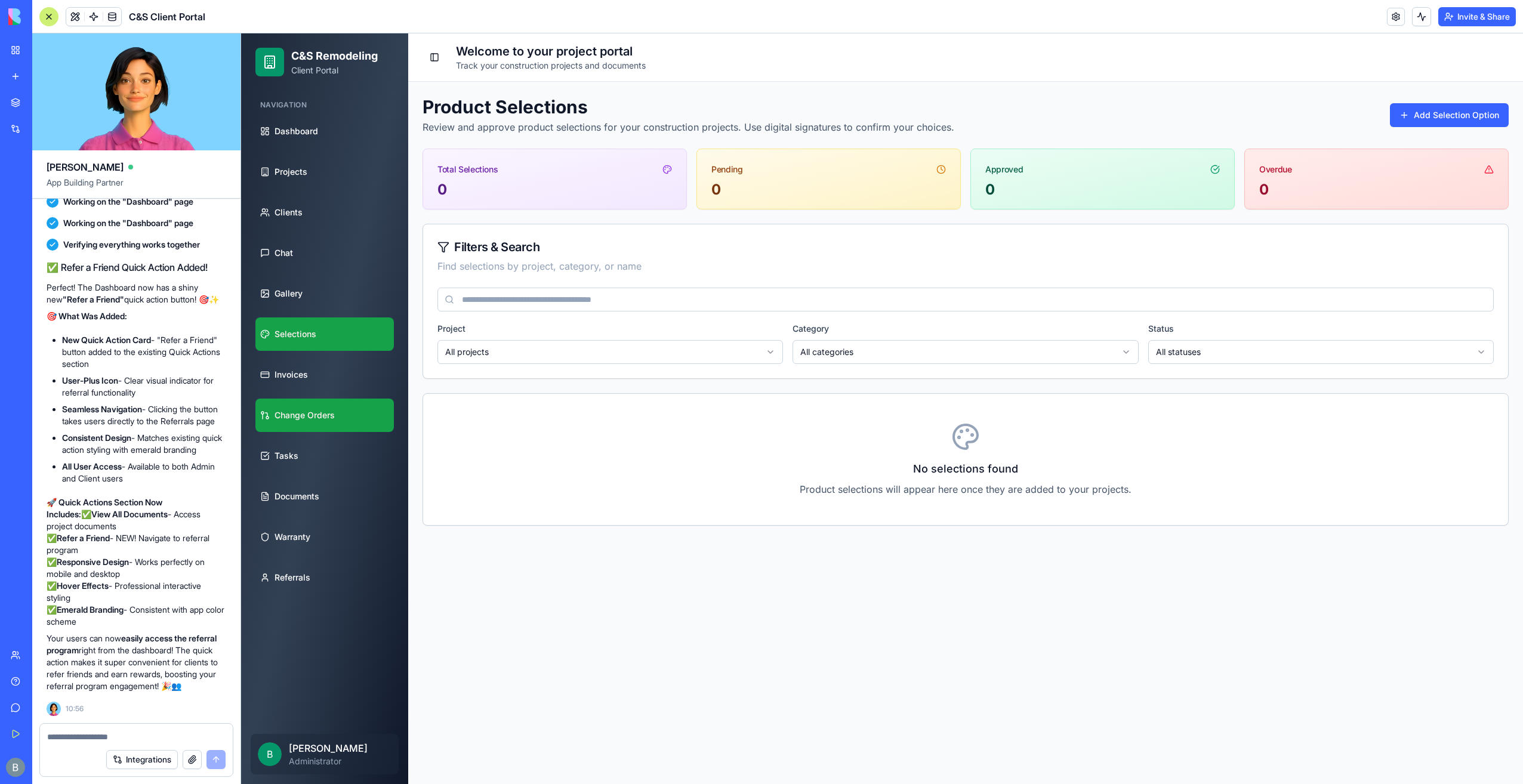
click at [332, 421] on link "Change Orders" at bounding box center [324, 415] width 139 height 33
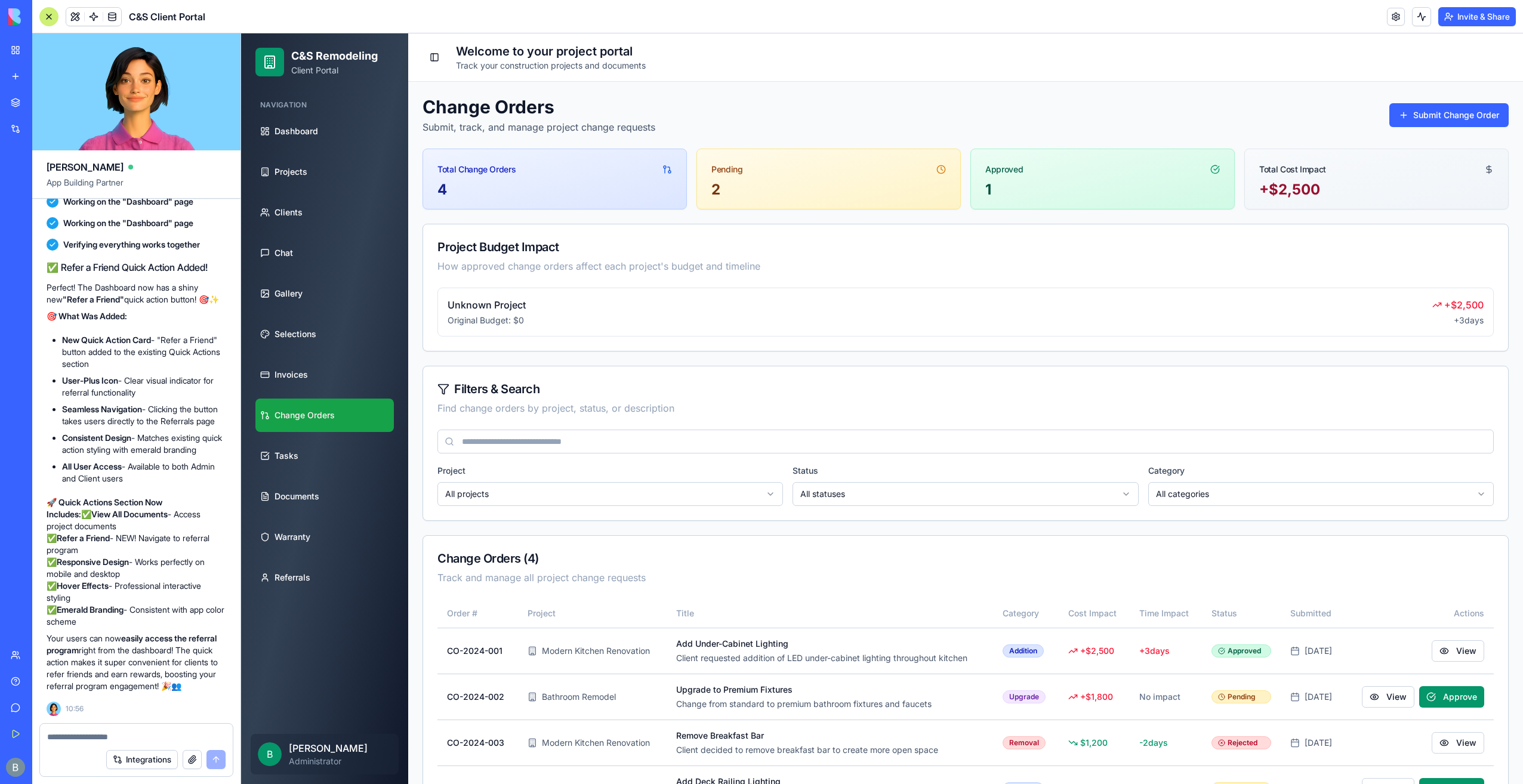
click at [132, 738] on textarea at bounding box center [136, 737] width 179 height 12
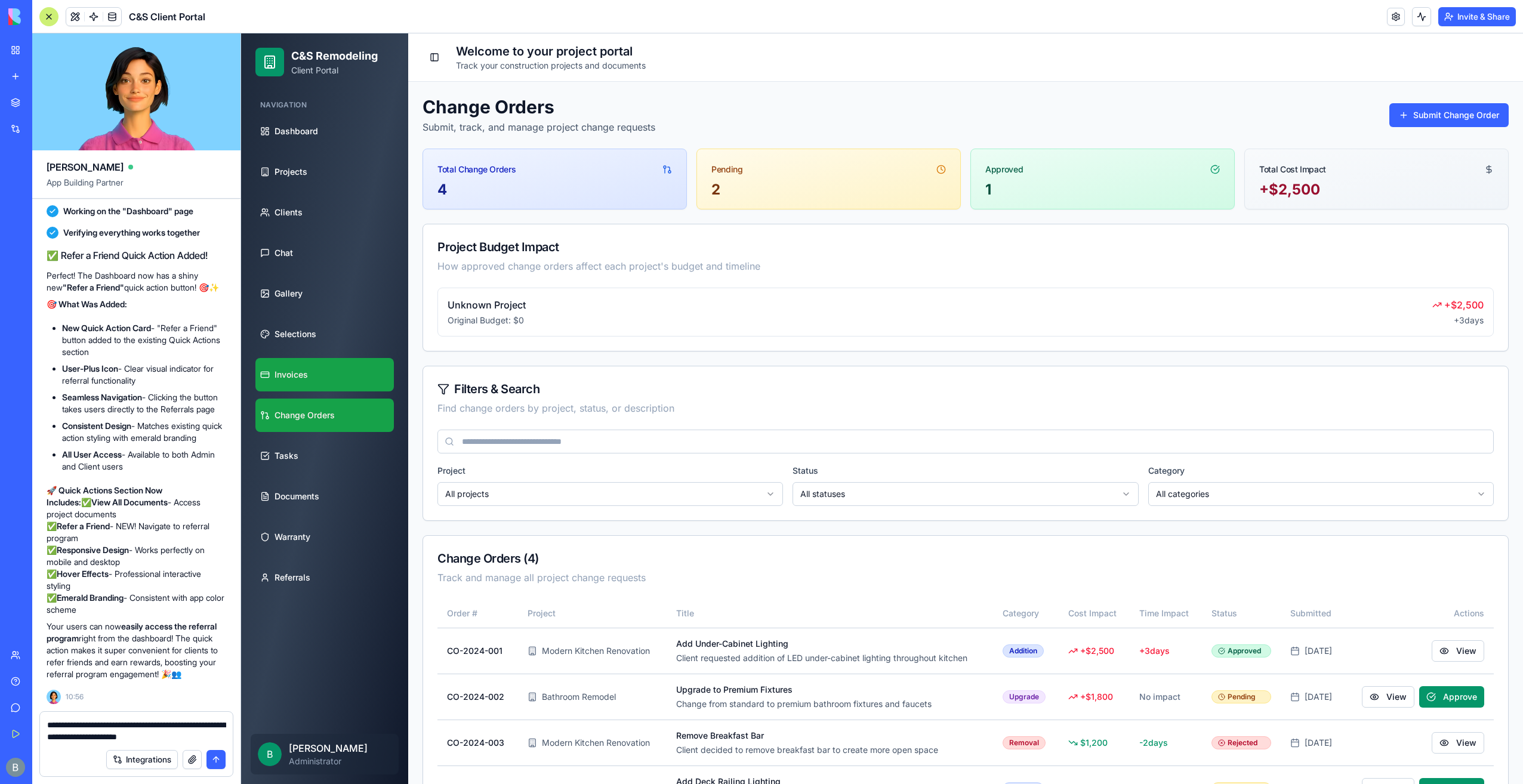
click at [316, 371] on link "Invoices" at bounding box center [324, 374] width 139 height 33
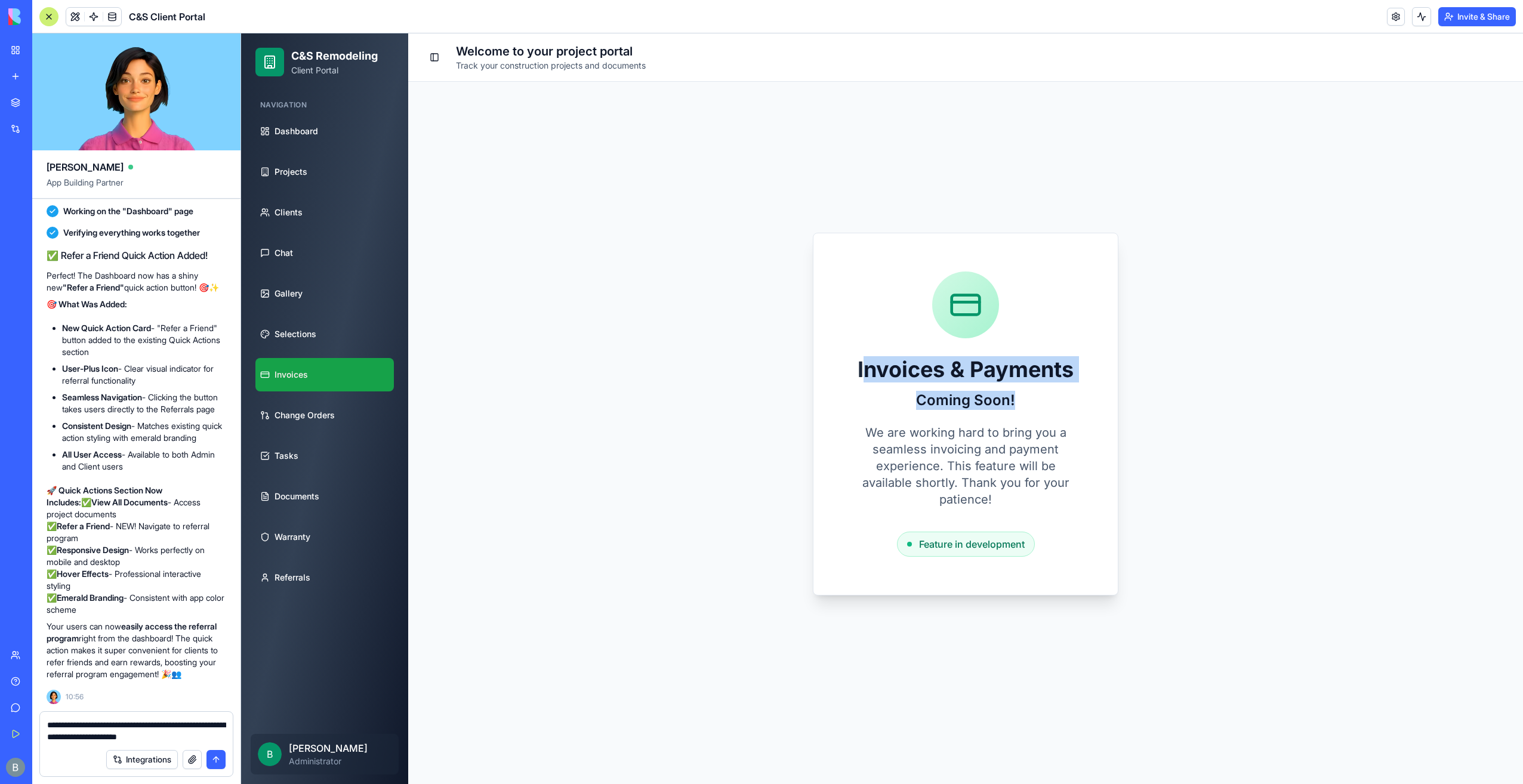
drag, startPoint x: 867, startPoint y: 367, endPoint x: 1071, endPoint y: 406, distance: 207.7
click at [1071, 406] on div "Invoices & Payments Coming Soon!" at bounding box center [965, 384] width 228 height 53
click at [1070, 407] on h2 "Coming Soon!" at bounding box center [965, 400] width 228 height 19
drag, startPoint x: 1035, startPoint y: 401, endPoint x: 872, endPoint y: 365, distance: 166.9
click at [872, 365] on div "Invoices & Payments Coming Soon!" at bounding box center [965, 384] width 228 height 53
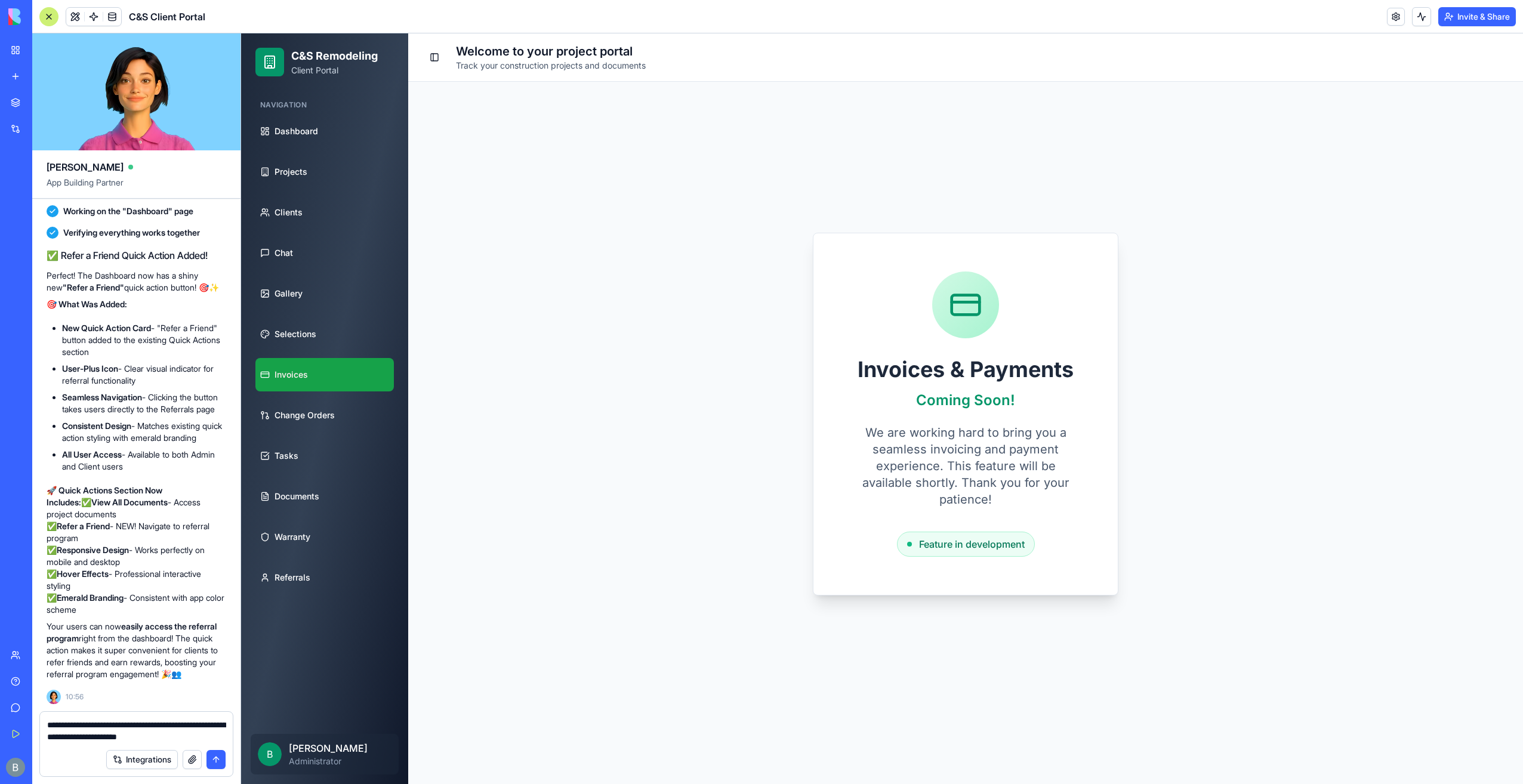
click at [856, 368] on h1 "Invoices & Payments" at bounding box center [965, 369] width 228 height 24
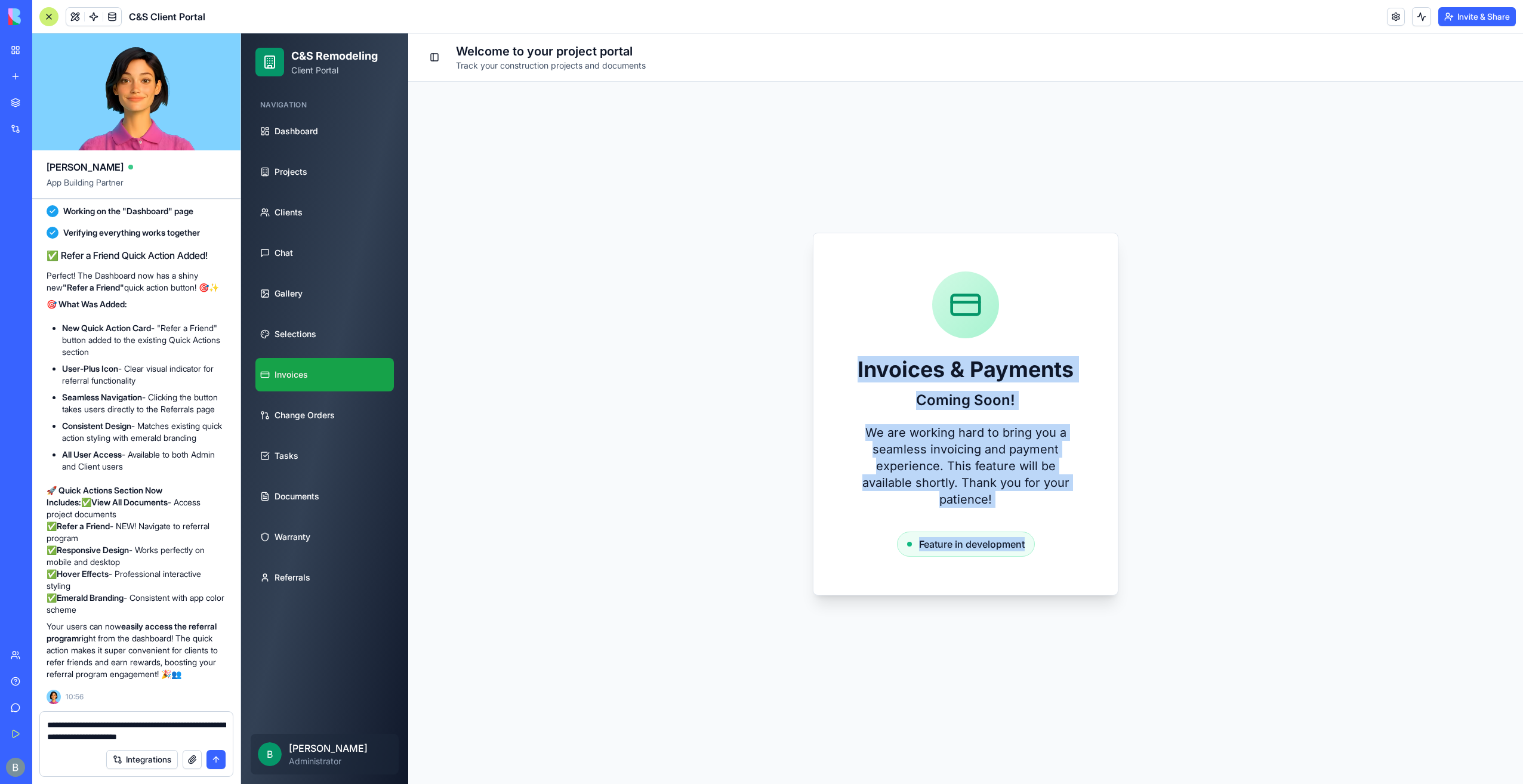
drag, startPoint x: 923, startPoint y: 394, endPoint x: 1077, endPoint y: 546, distance: 216.4
click at [1077, 546] on div "Invoices & Payments Coming Soon! We are working hard to bring you a seamless in…" at bounding box center [966, 413] width 304 height 361
copy div "Invoices & Payments Coming Soon! We are working hard to bring you a seamless in…"
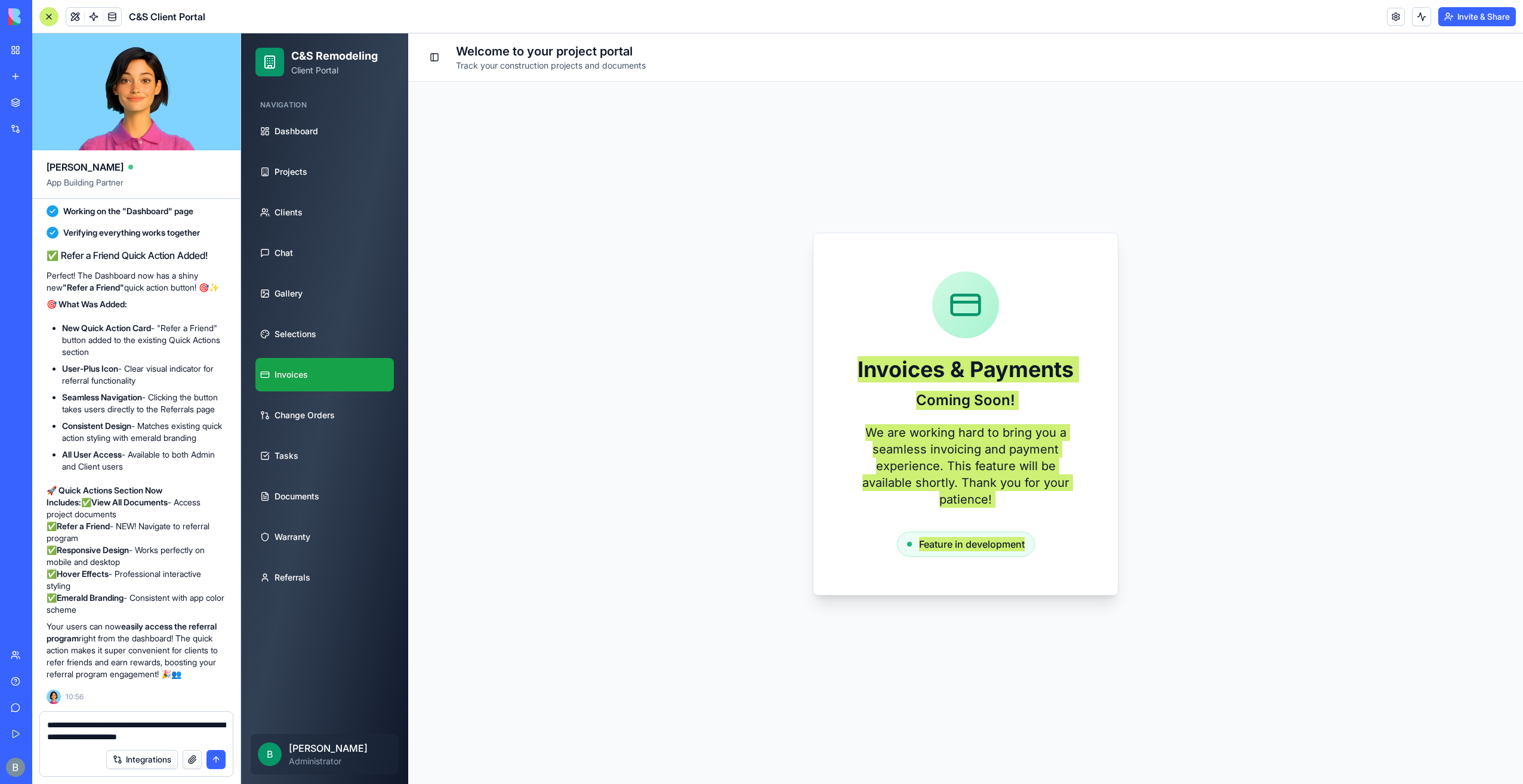
click at [226, 737] on textarea "**********" at bounding box center [136, 730] width 179 height 24
paste textarea "**********"
type textarea "**********"
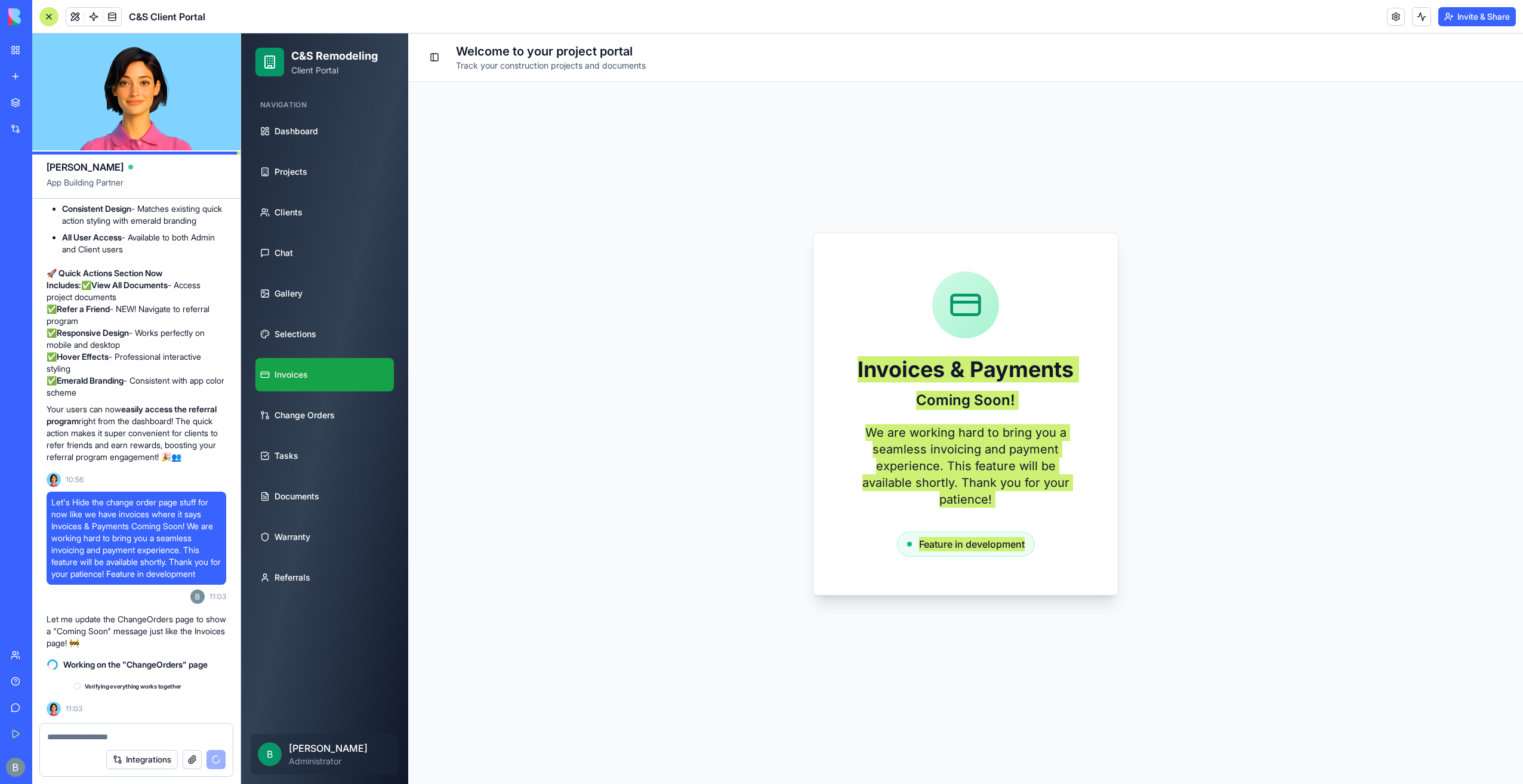
scroll to position [65801, 0]
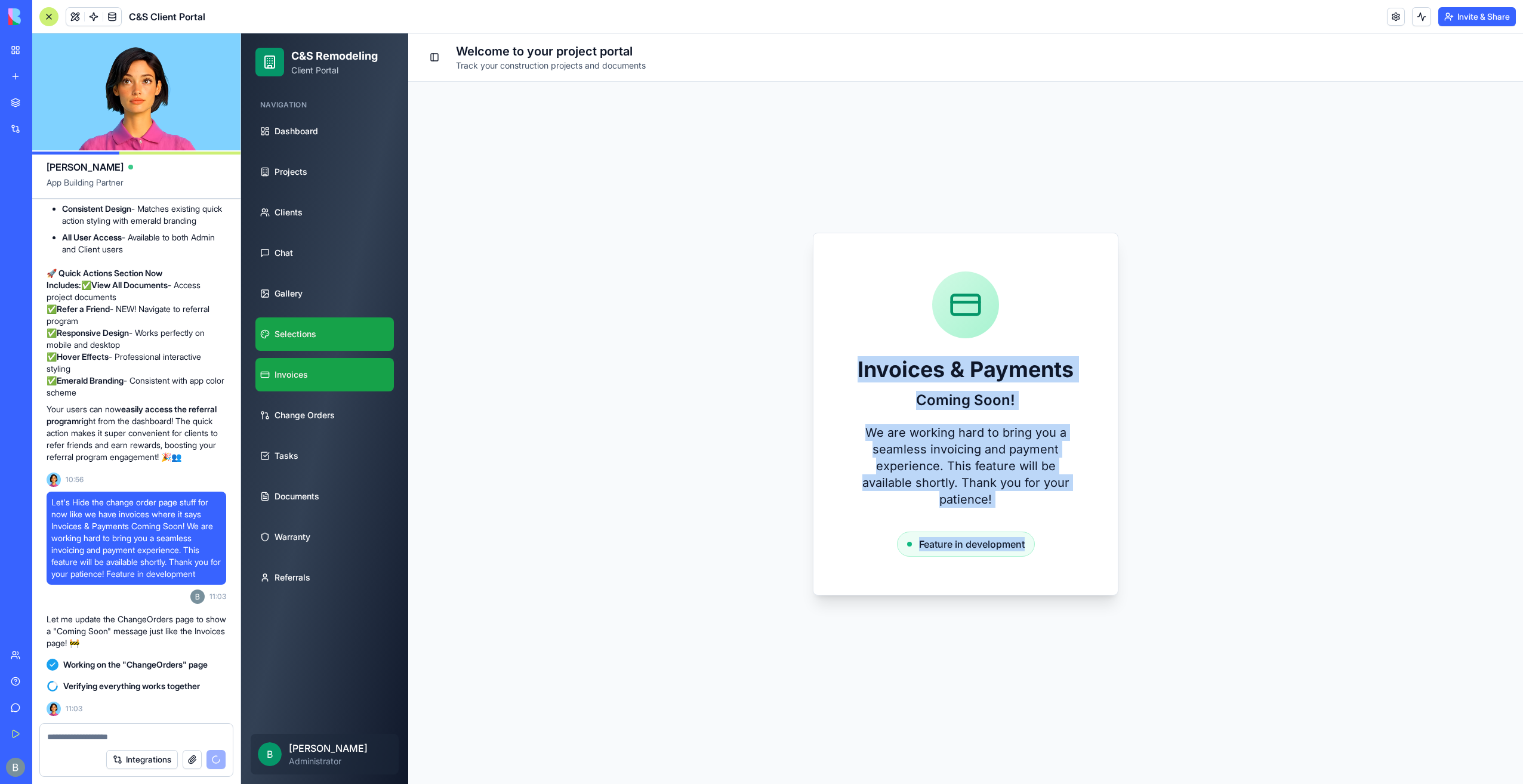
click at [322, 336] on link "Selections" at bounding box center [324, 334] width 139 height 33
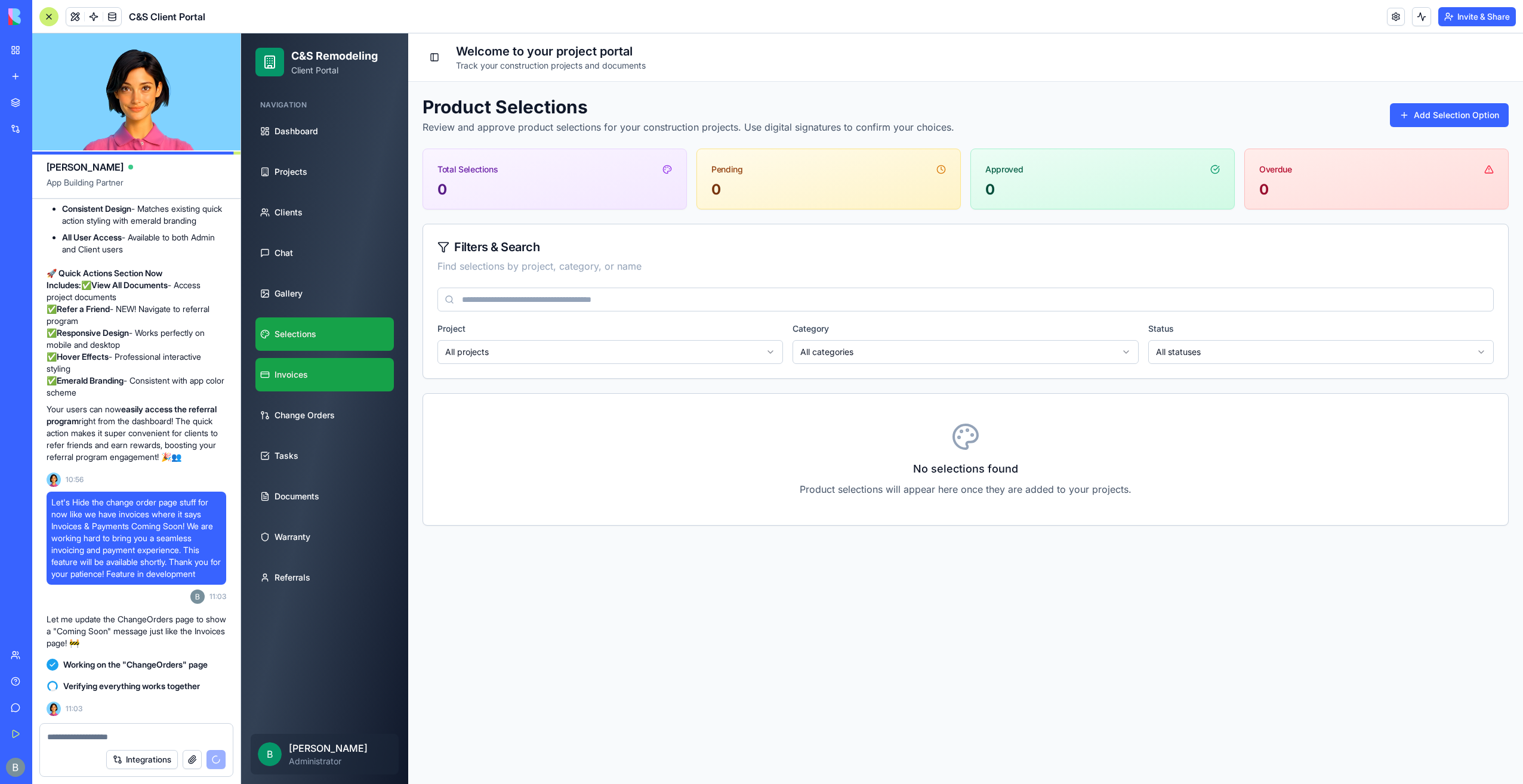
click at [318, 384] on link "Invoices" at bounding box center [324, 374] width 139 height 33
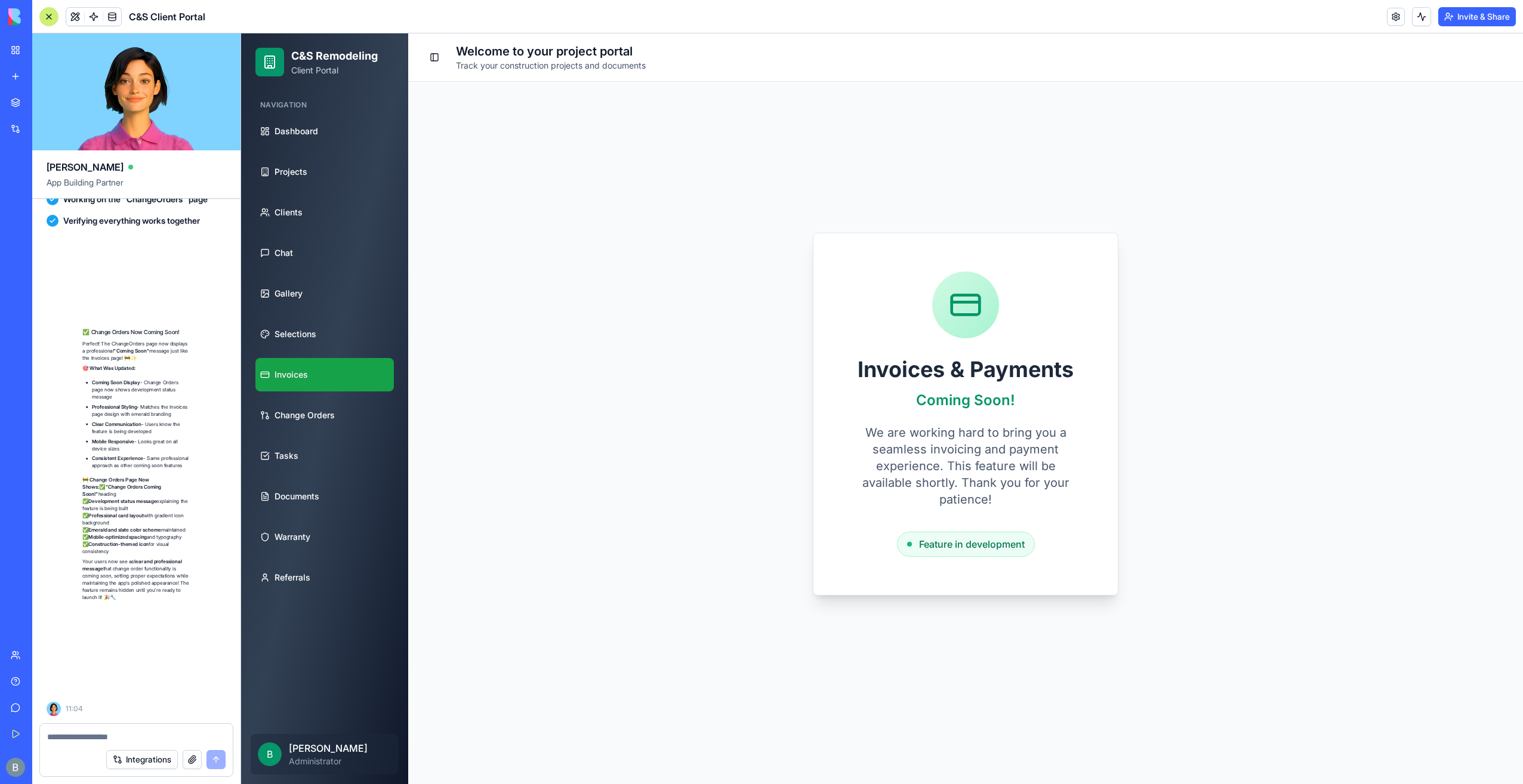
scroll to position [66302, 0]
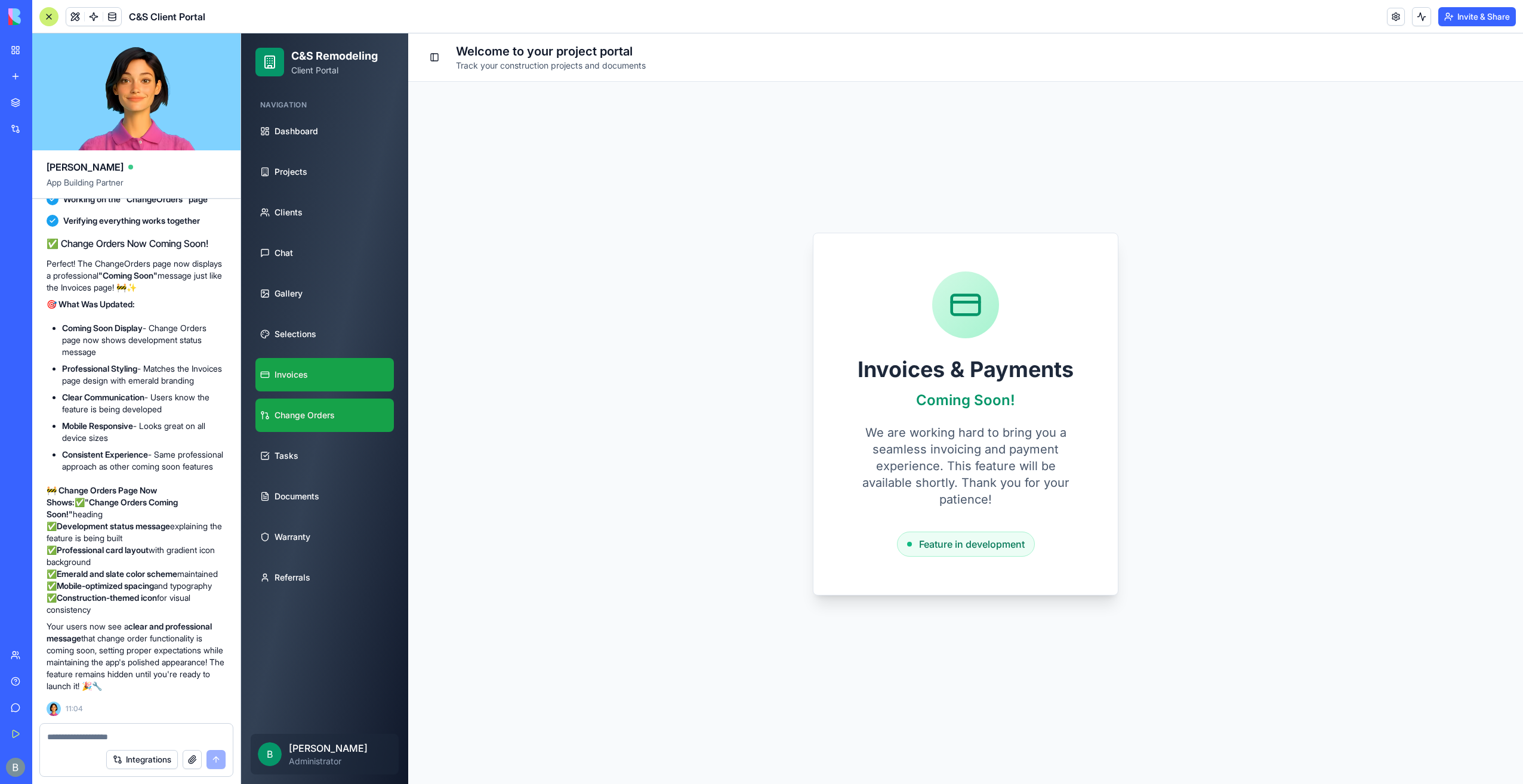
click at [355, 413] on link "Change Orders" at bounding box center [324, 415] width 139 height 33
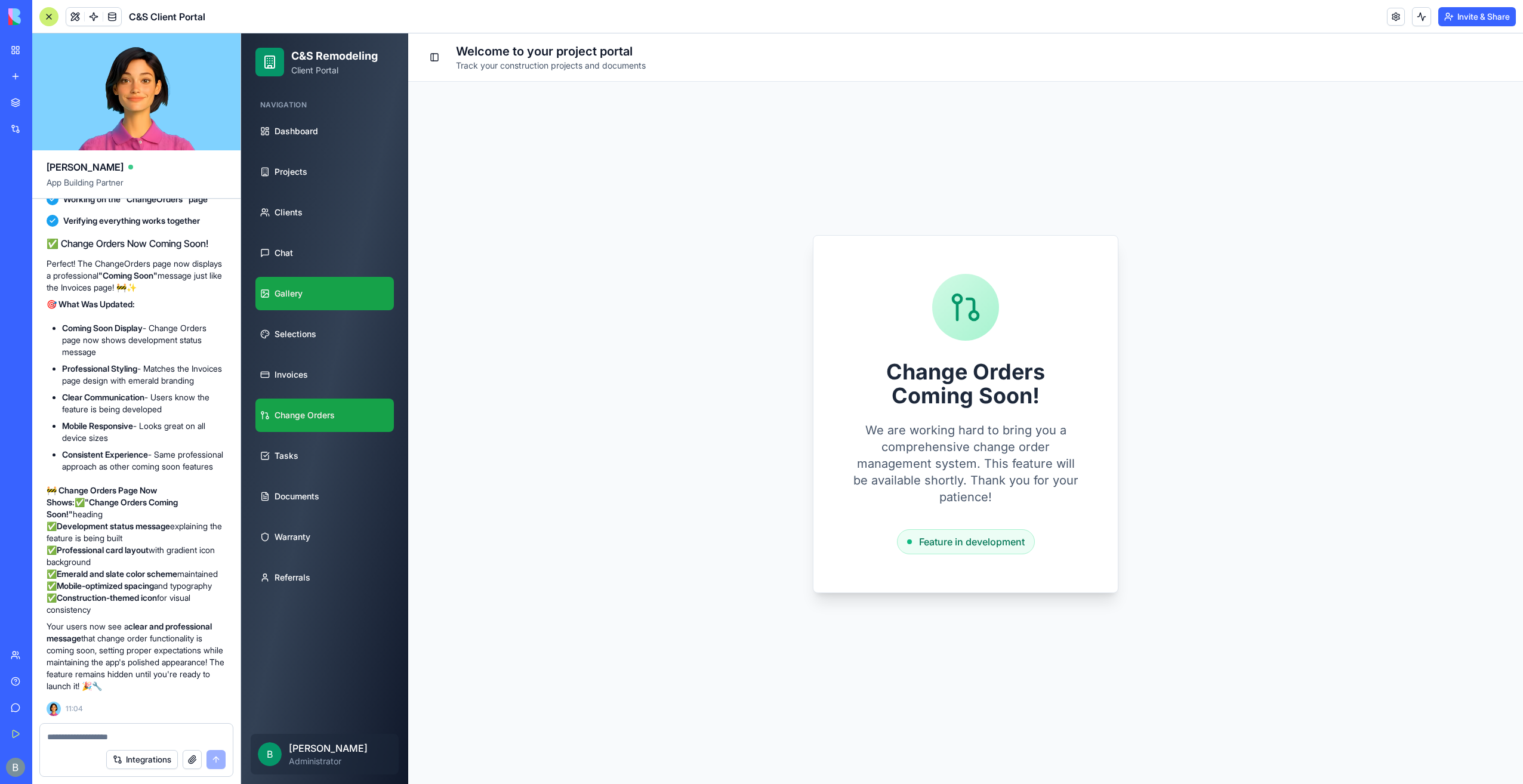
click at [345, 300] on link "Gallery" at bounding box center [324, 293] width 139 height 33
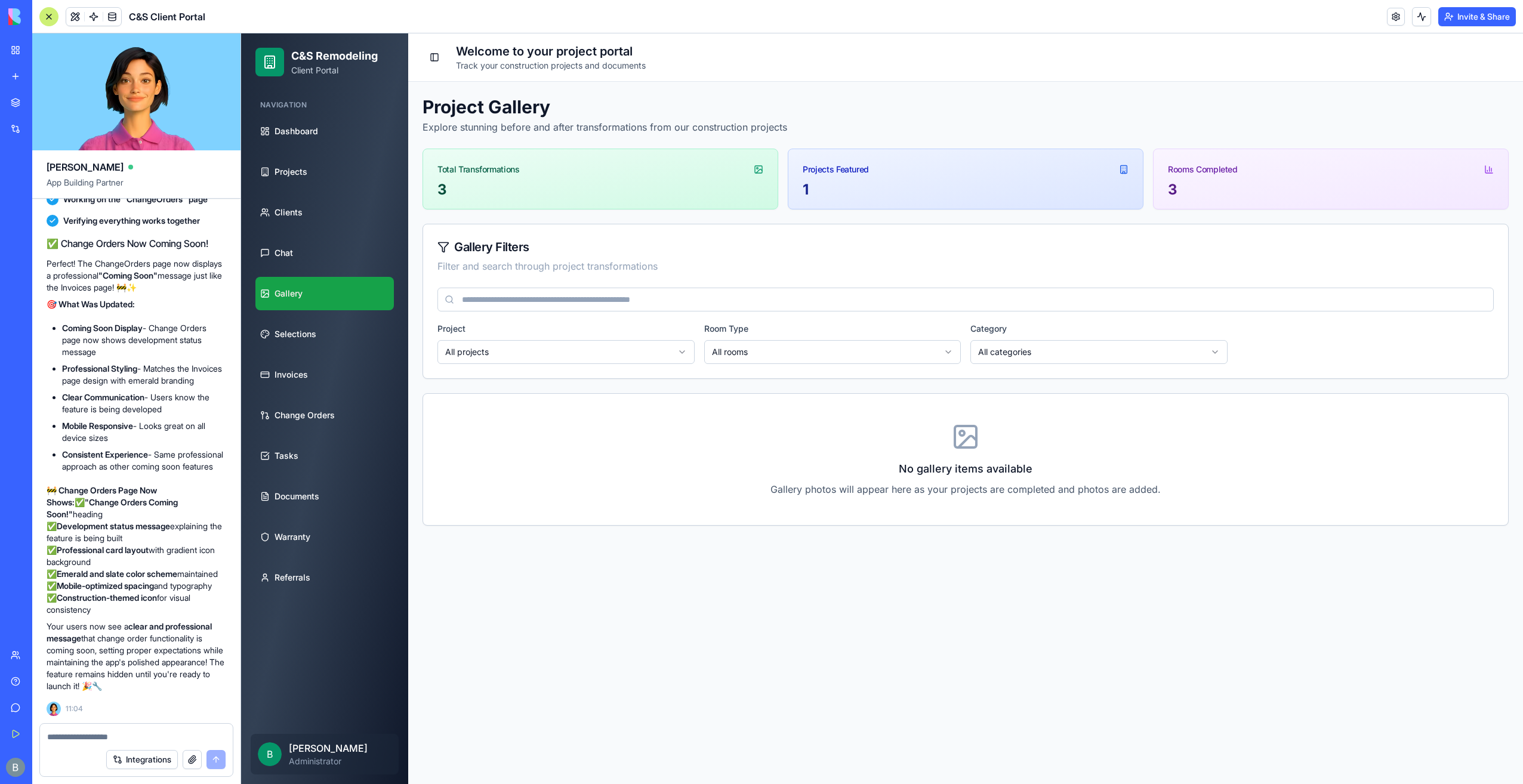
drag, startPoint x: 120, startPoint y: 736, endPoint x: 127, endPoint y: 728, distance: 10.6
click at [121, 735] on textarea at bounding box center [136, 737] width 179 height 12
click at [137, 735] on textarea at bounding box center [136, 737] width 179 height 12
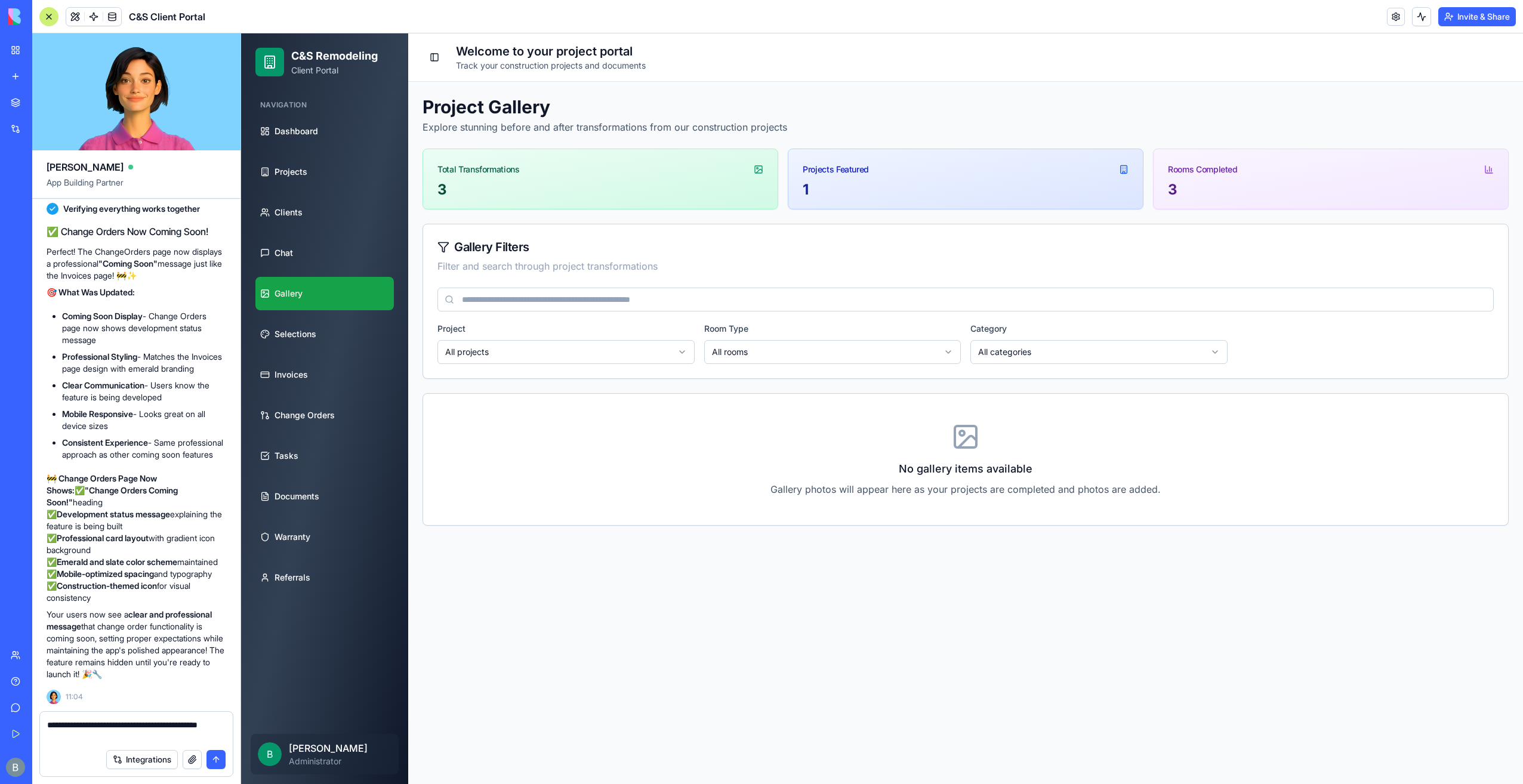
paste textarea "**********"
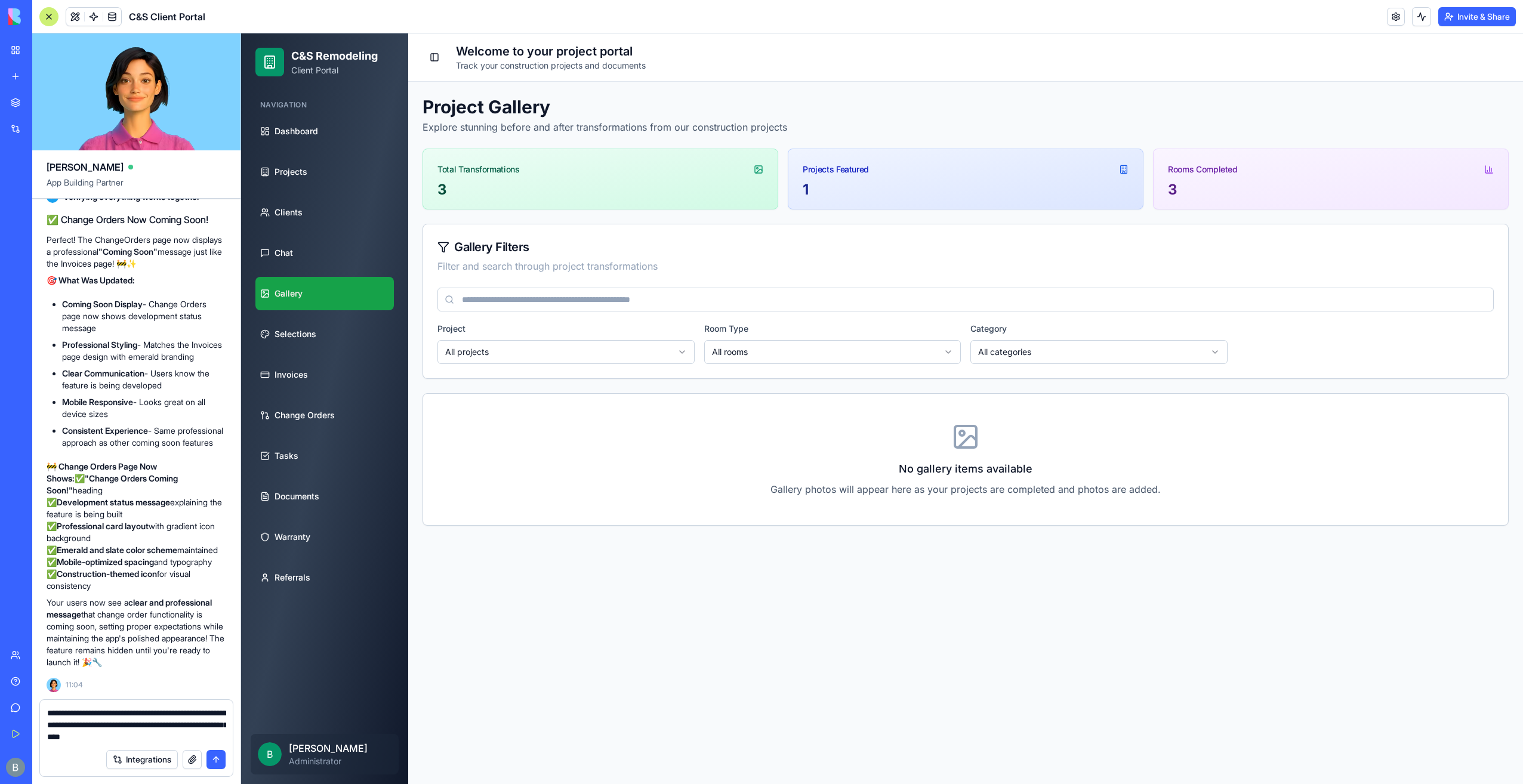
click at [68, 725] on textarea "**********" at bounding box center [136, 725] width 179 height 36
type textarea "**********"
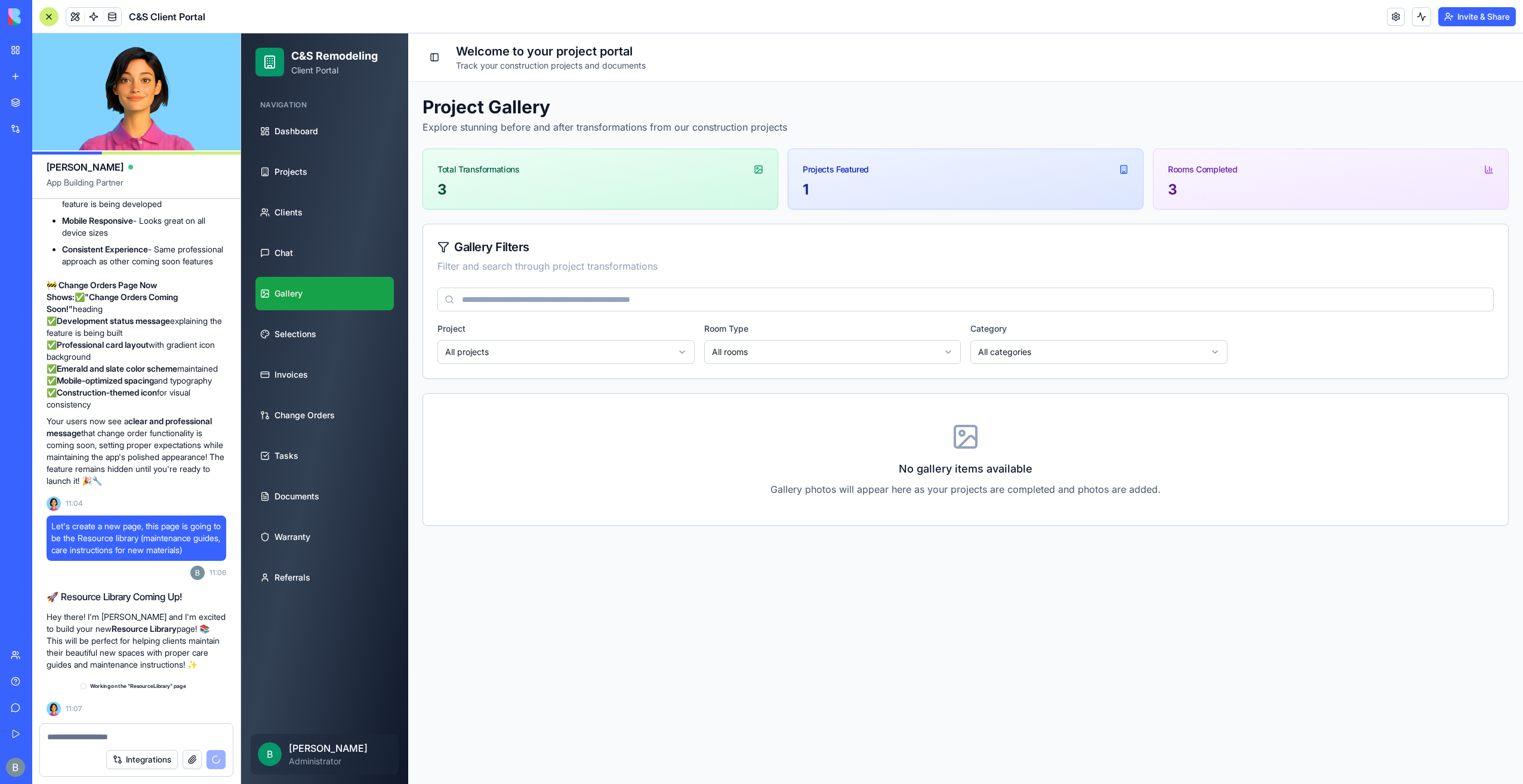
scroll to position [66520, 0]
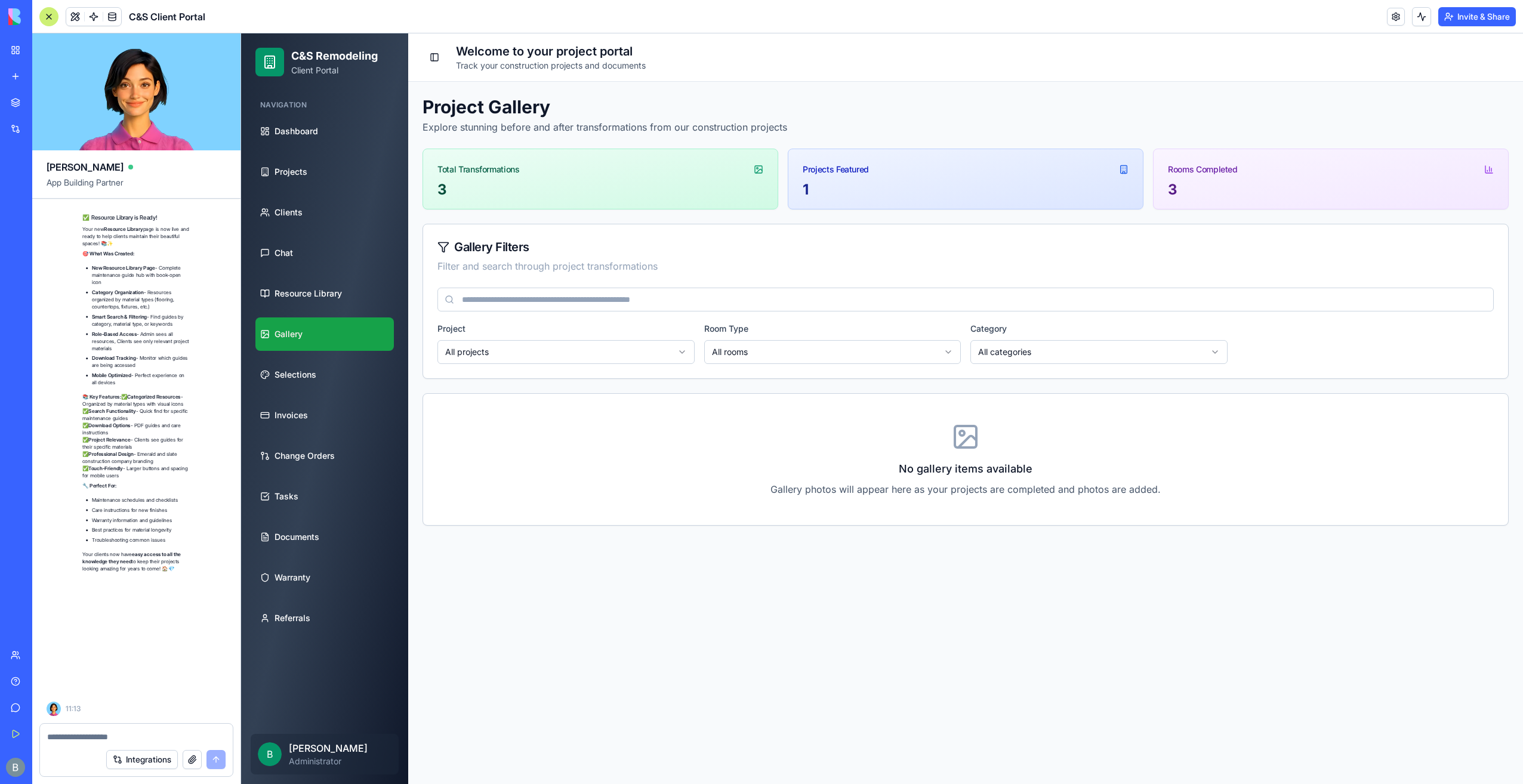
scroll to position [67247, 0]
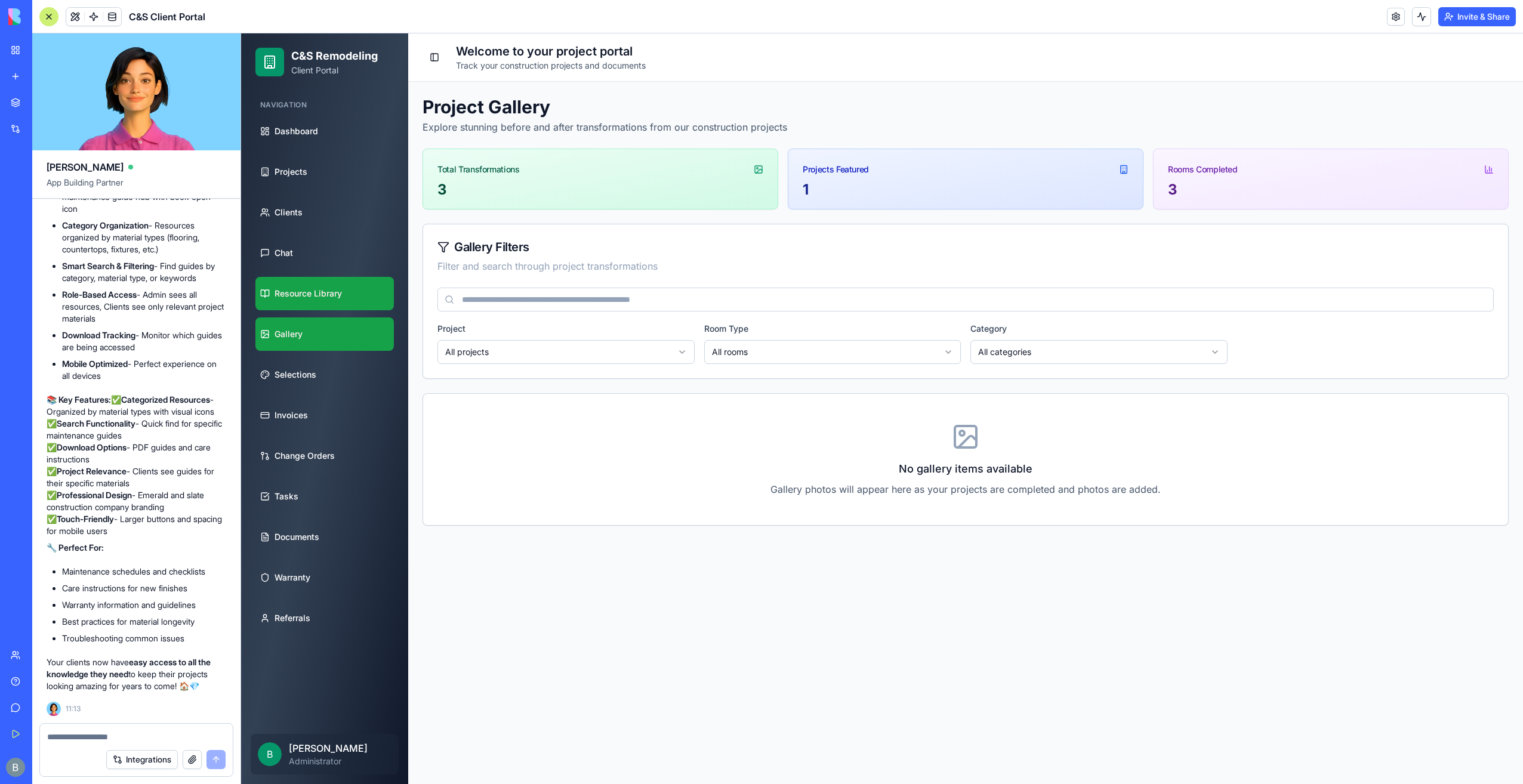
click at [345, 292] on link "Resource Library" at bounding box center [324, 293] width 139 height 33
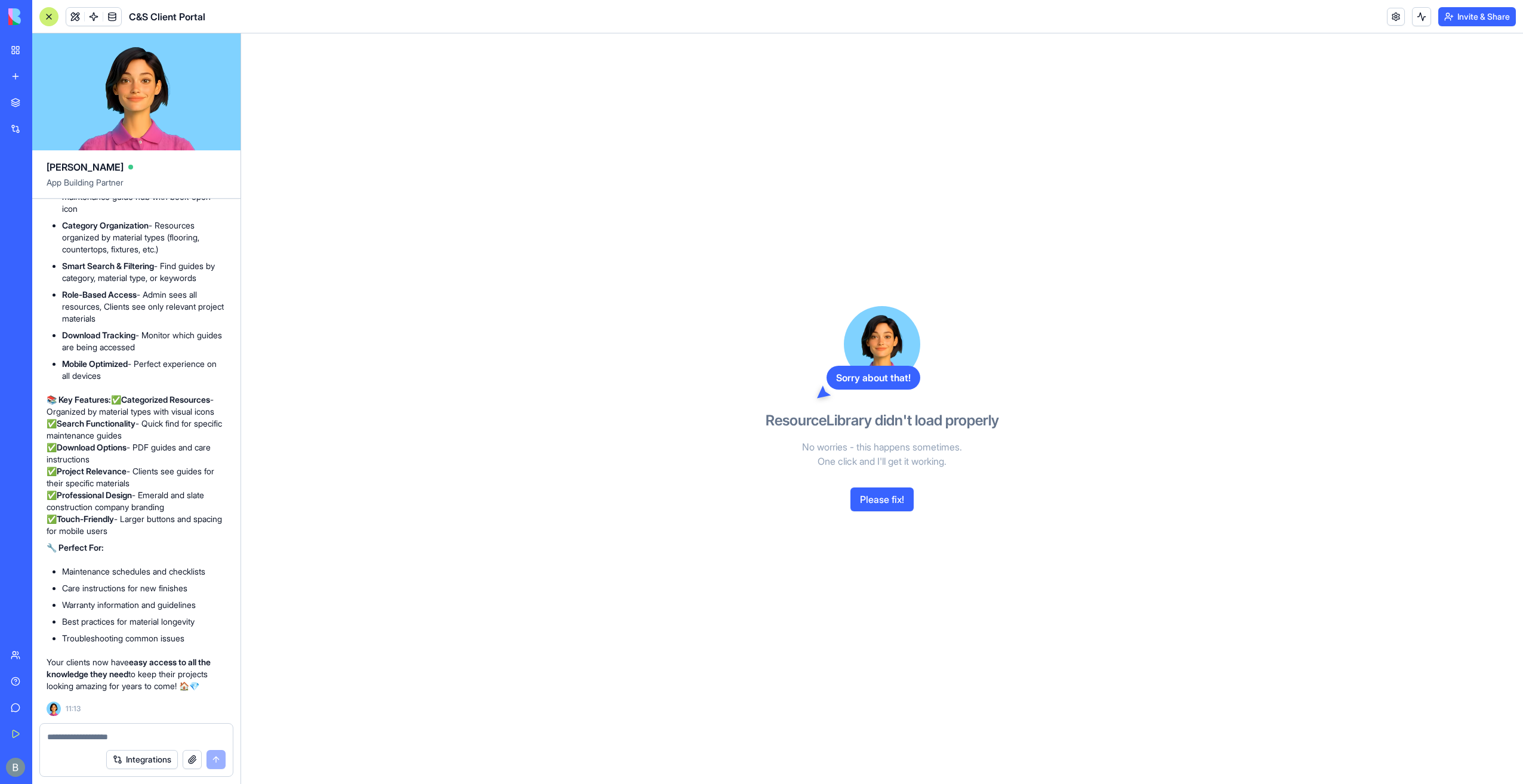
click at [855, 493] on button "Please fix!" at bounding box center [882, 499] width 64 height 24
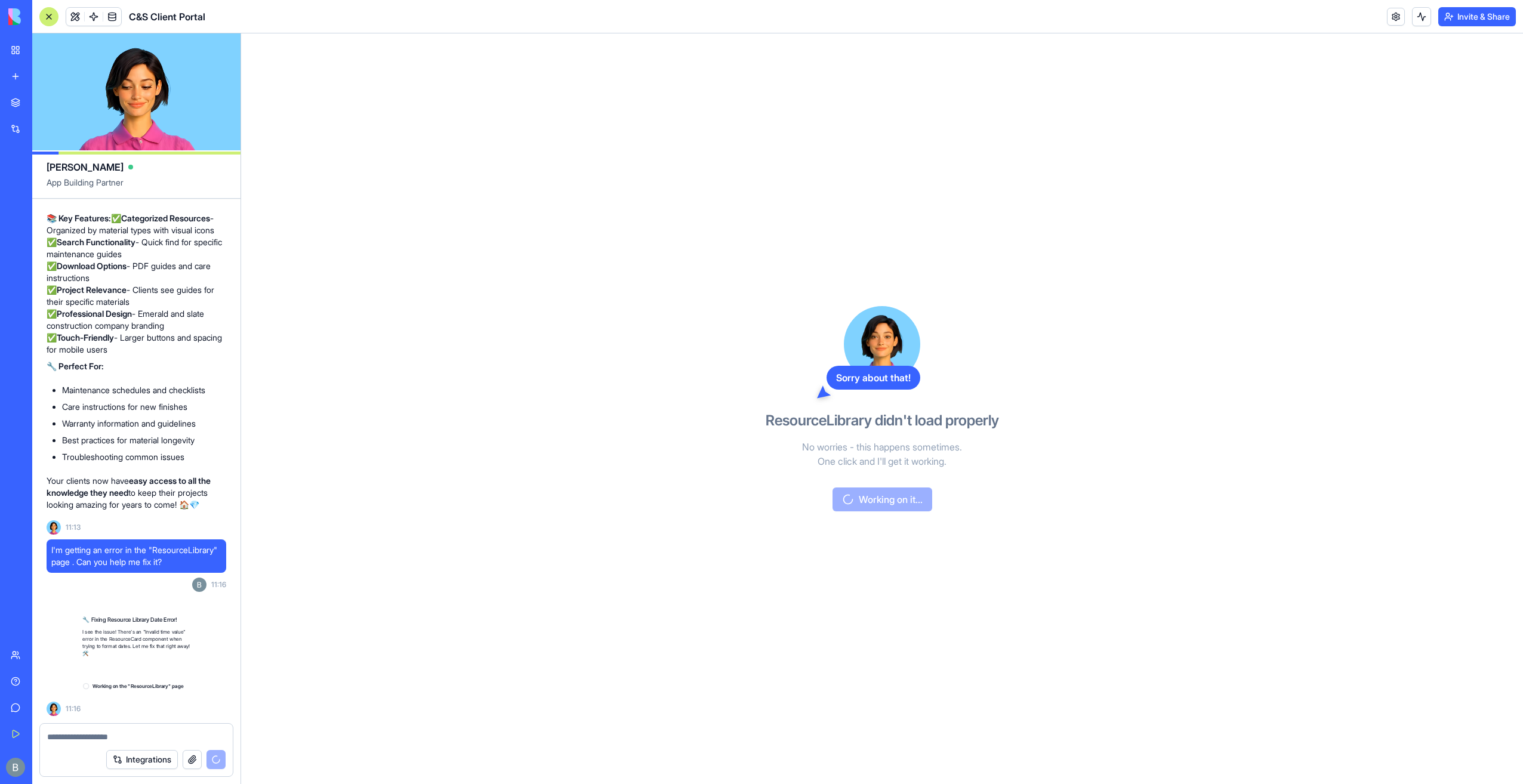
scroll to position [67440, 0]
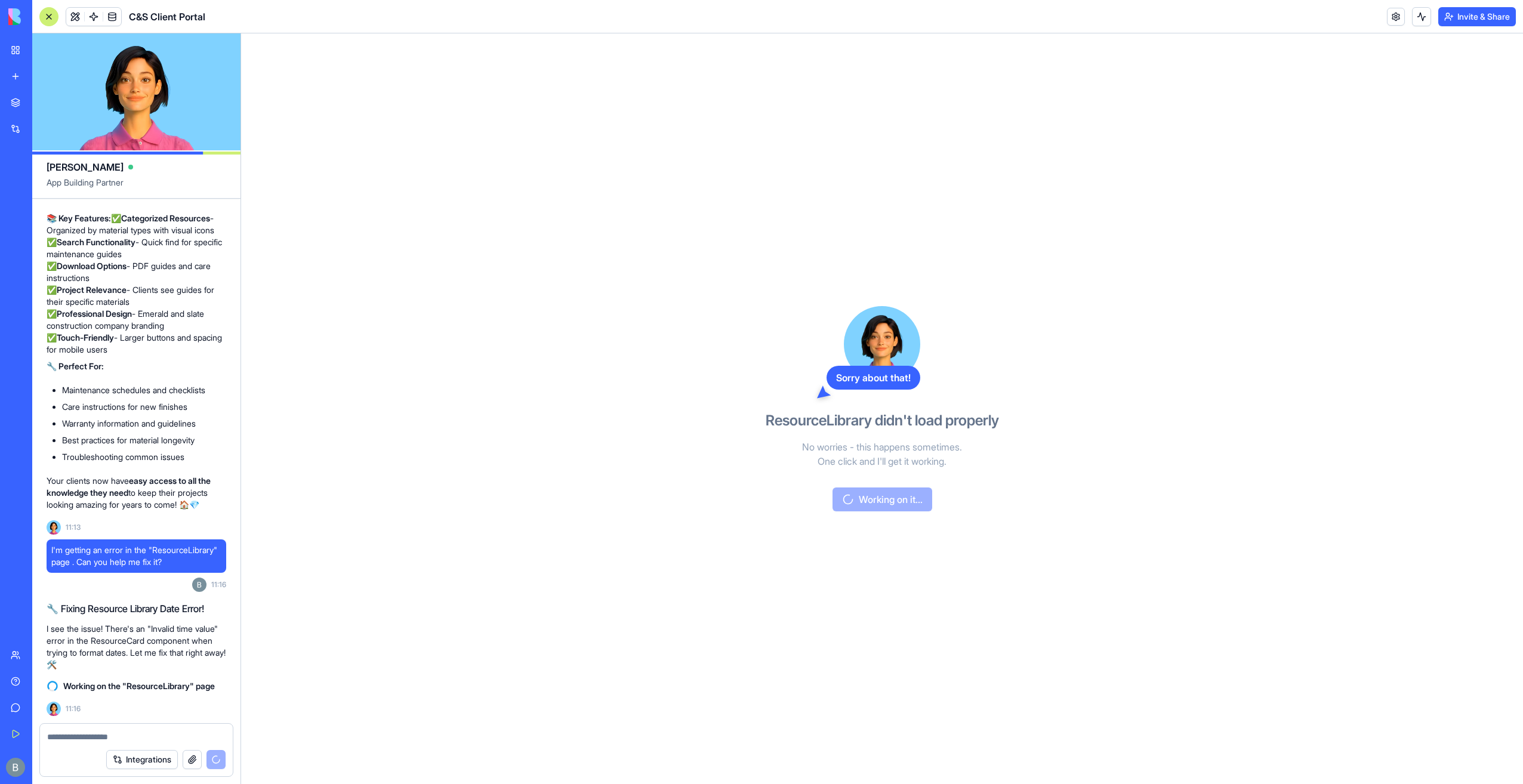
click at [638, 149] on div "Sorry about that! ResourceLibrary didn't load properly No worries - this happen…" at bounding box center [882, 408] width 1282 height 750
click at [80, 22] on span at bounding box center [93, 16] width 33 height 33
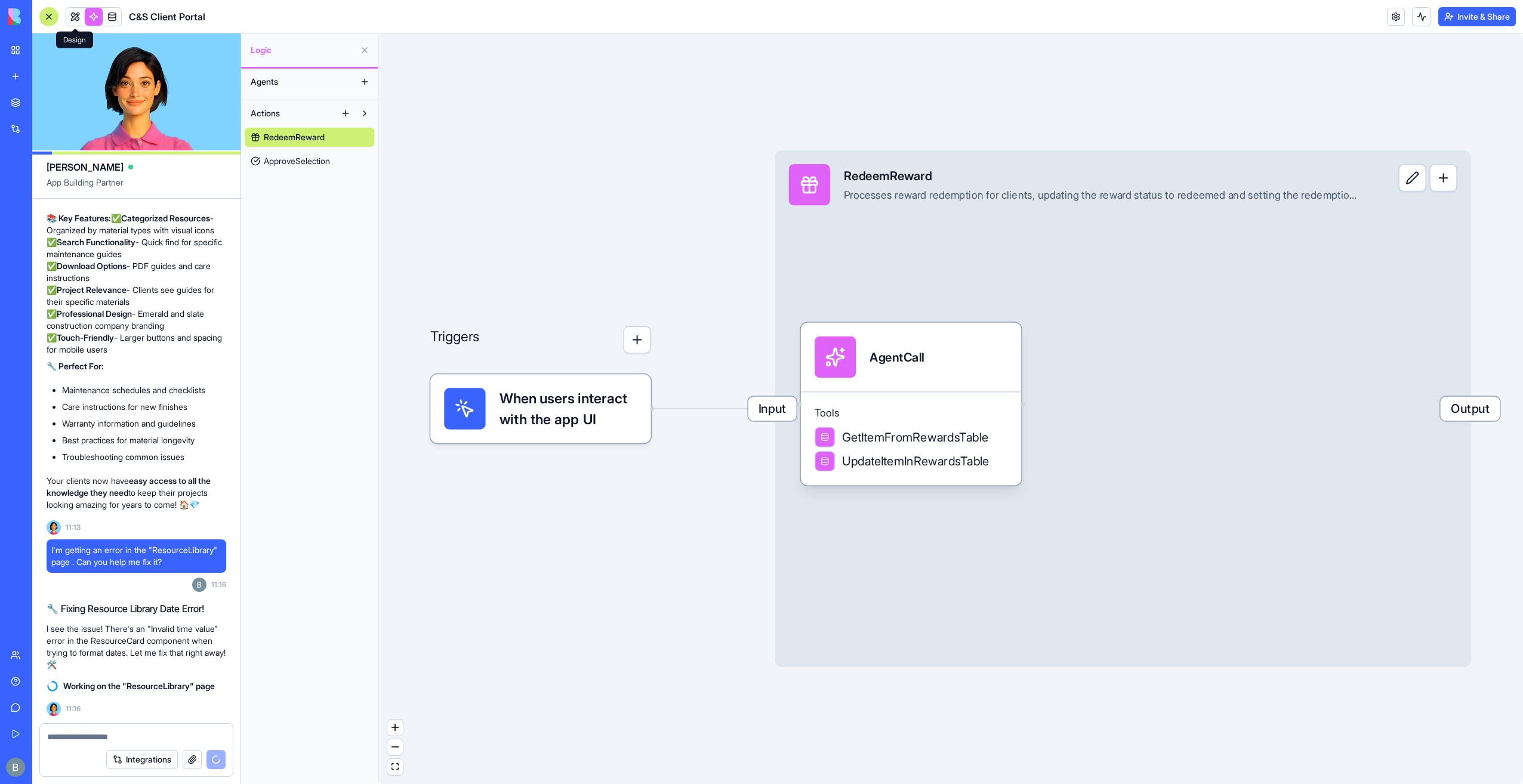
click at [70, 14] on link at bounding box center [75, 16] width 18 height 18
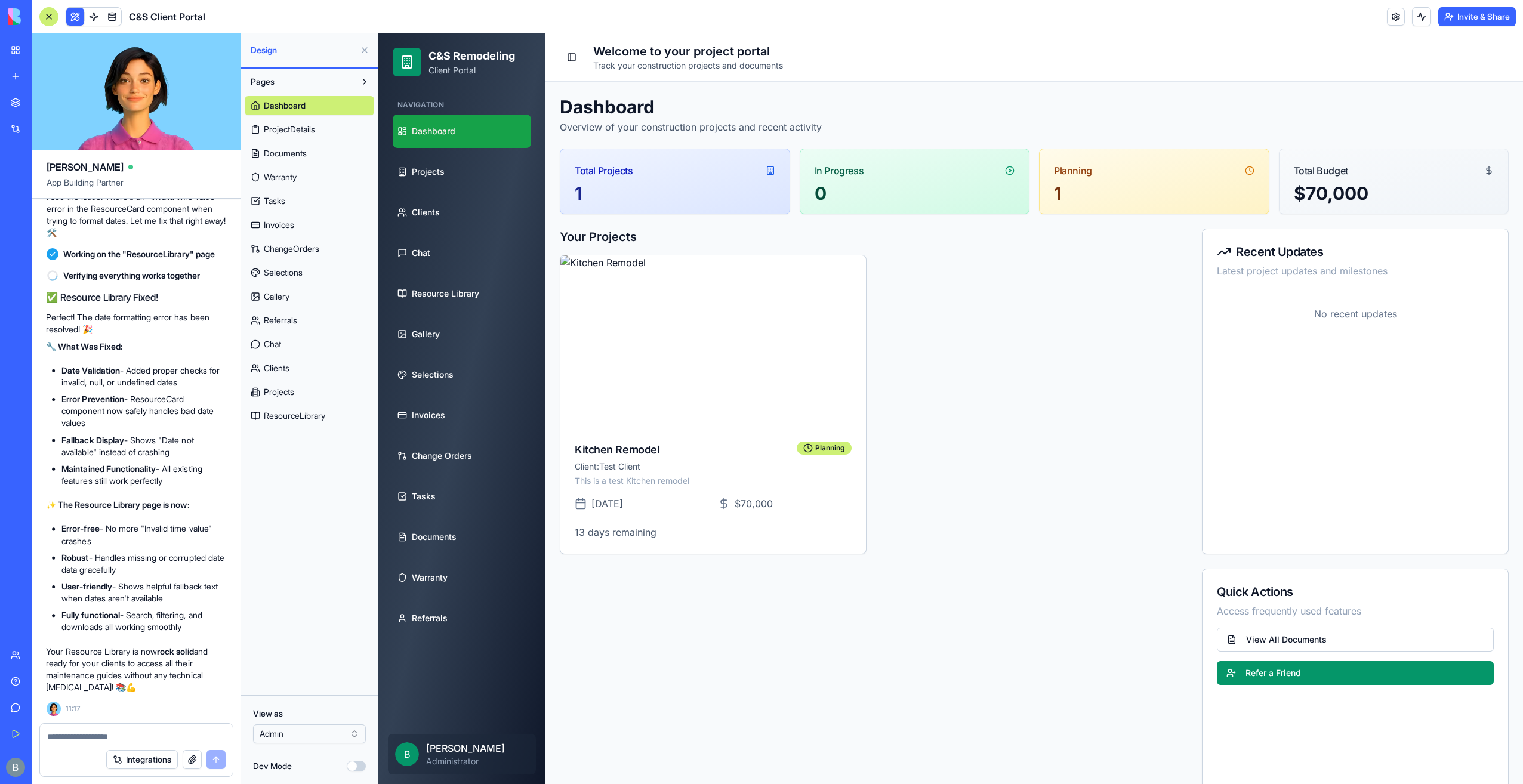
scroll to position [67872, 0]
click at [478, 304] on link "Resource Library" at bounding box center [461, 293] width 139 height 33
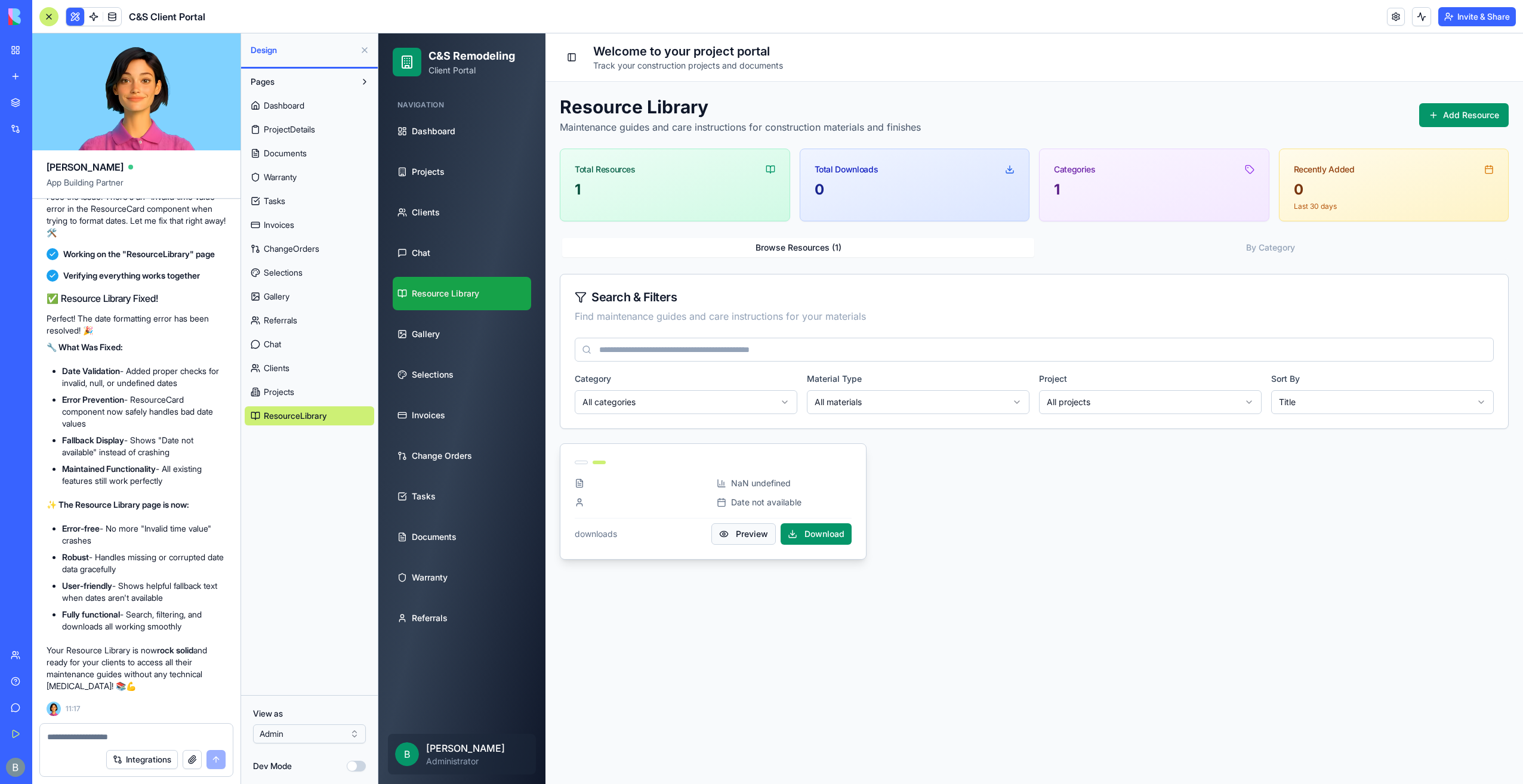
click at [728, 529] on button "Preview" at bounding box center [743, 534] width 64 height 22
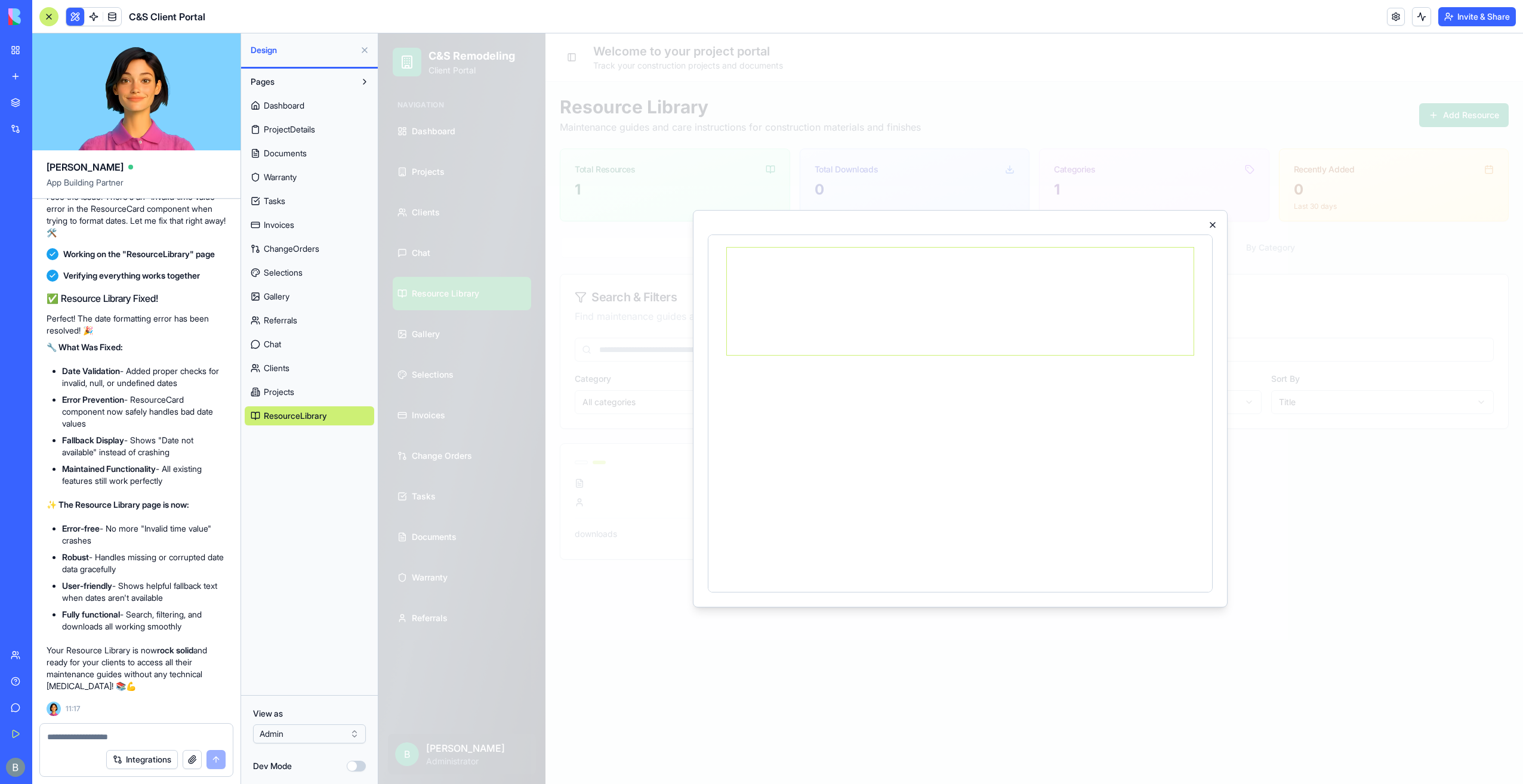
click at [1212, 223] on icon "button" at bounding box center [1212, 224] width 5 height 5
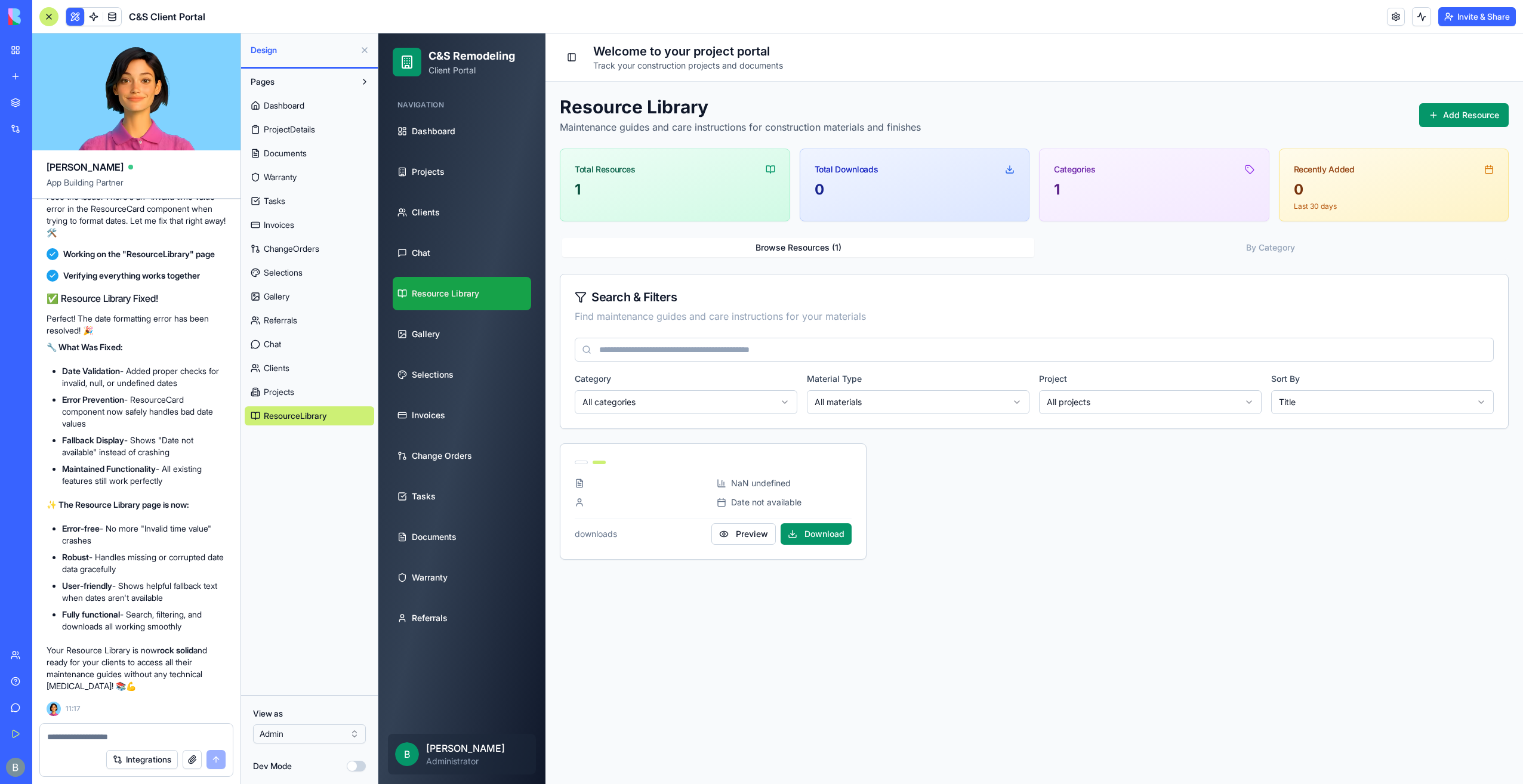
scroll to position [67872, 0]
click at [135, 730] on div at bounding box center [136, 733] width 193 height 19
click at [121, 741] on textarea at bounding box center [136, 737] width 178 height 12
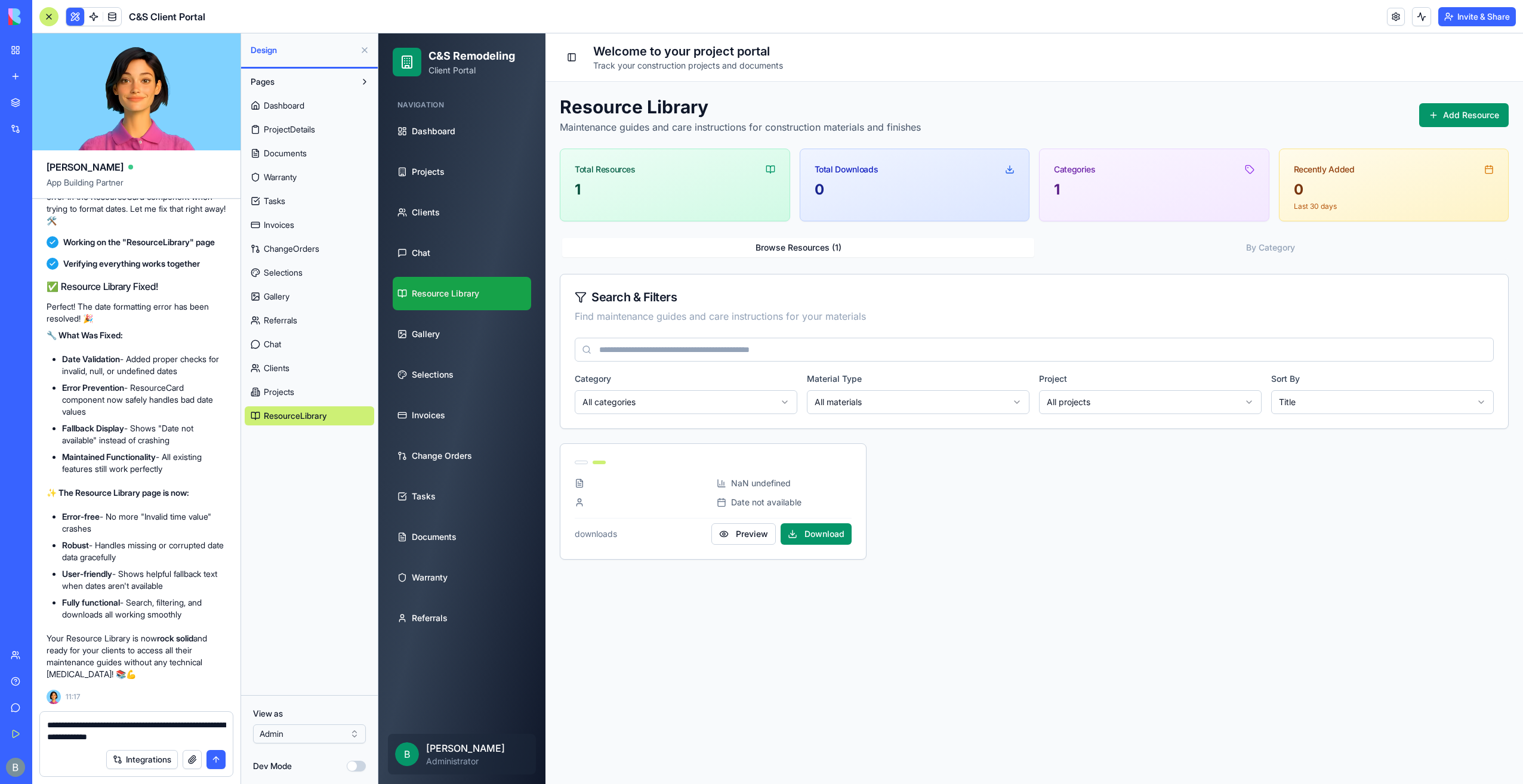
type textarea "**********"
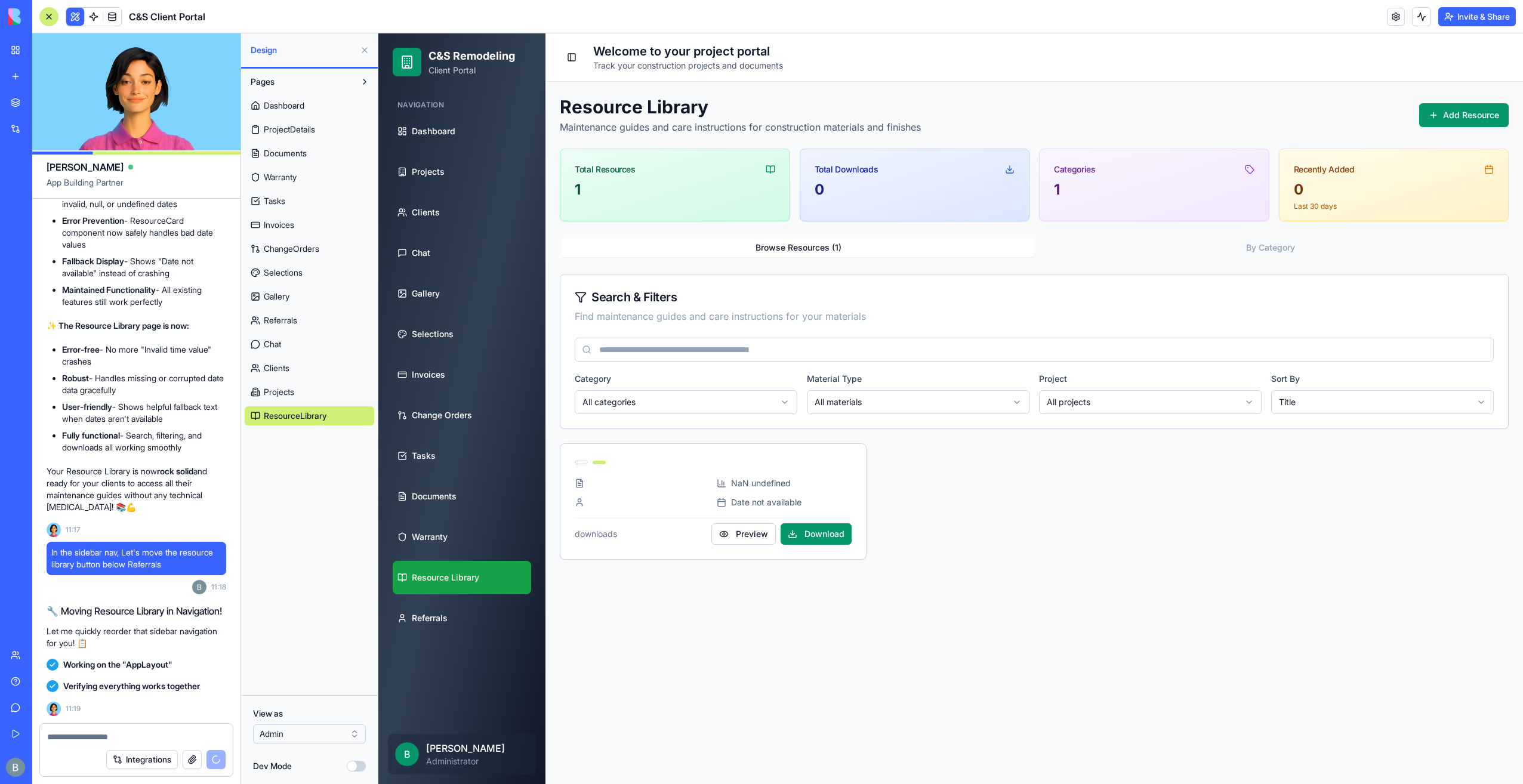
scroll to position [68304, 0]
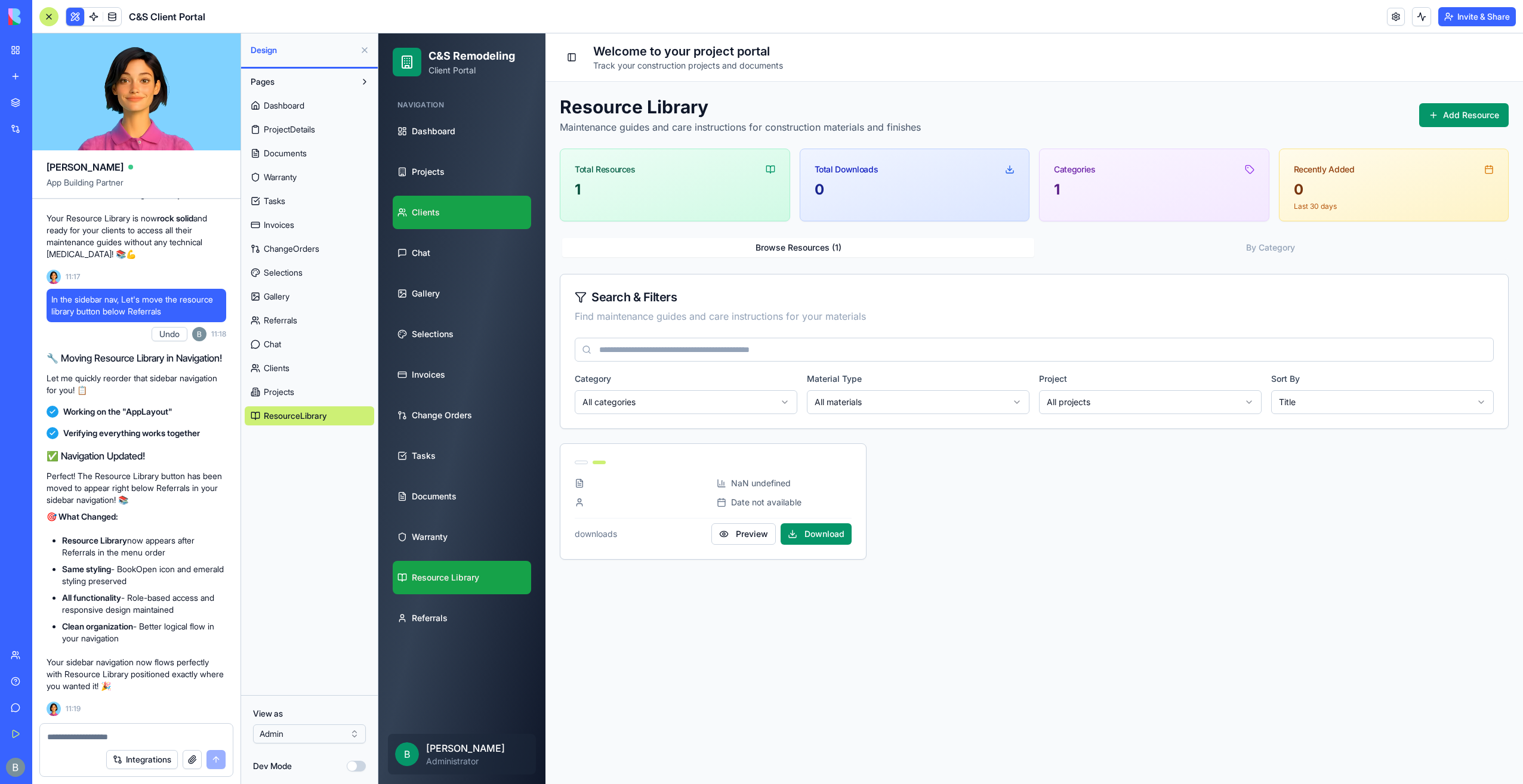
click at [458, 218] on link "Clients" at bounding box center [461, 212] width 139 height 33
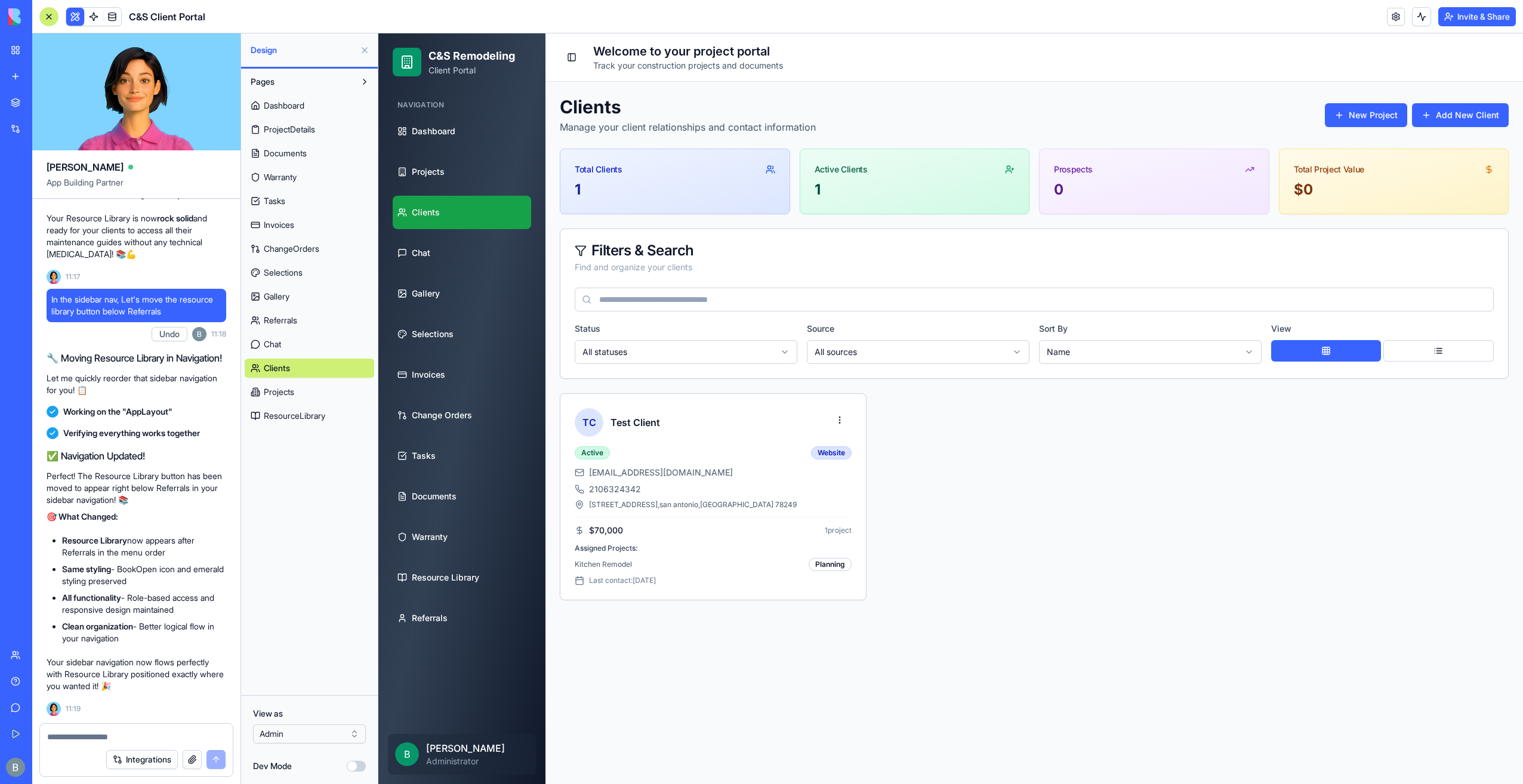
click at [1287, 586] on div "TC Test Client Active Website [EMAIL_ADDRESS][DOMAIN_NAME] 2106324342 [STREET_A…" at bounding box center [1034, 496] width 949 height 207
click at [1398, 354] on button at bounding box center [1439, 350] width 111 height 22
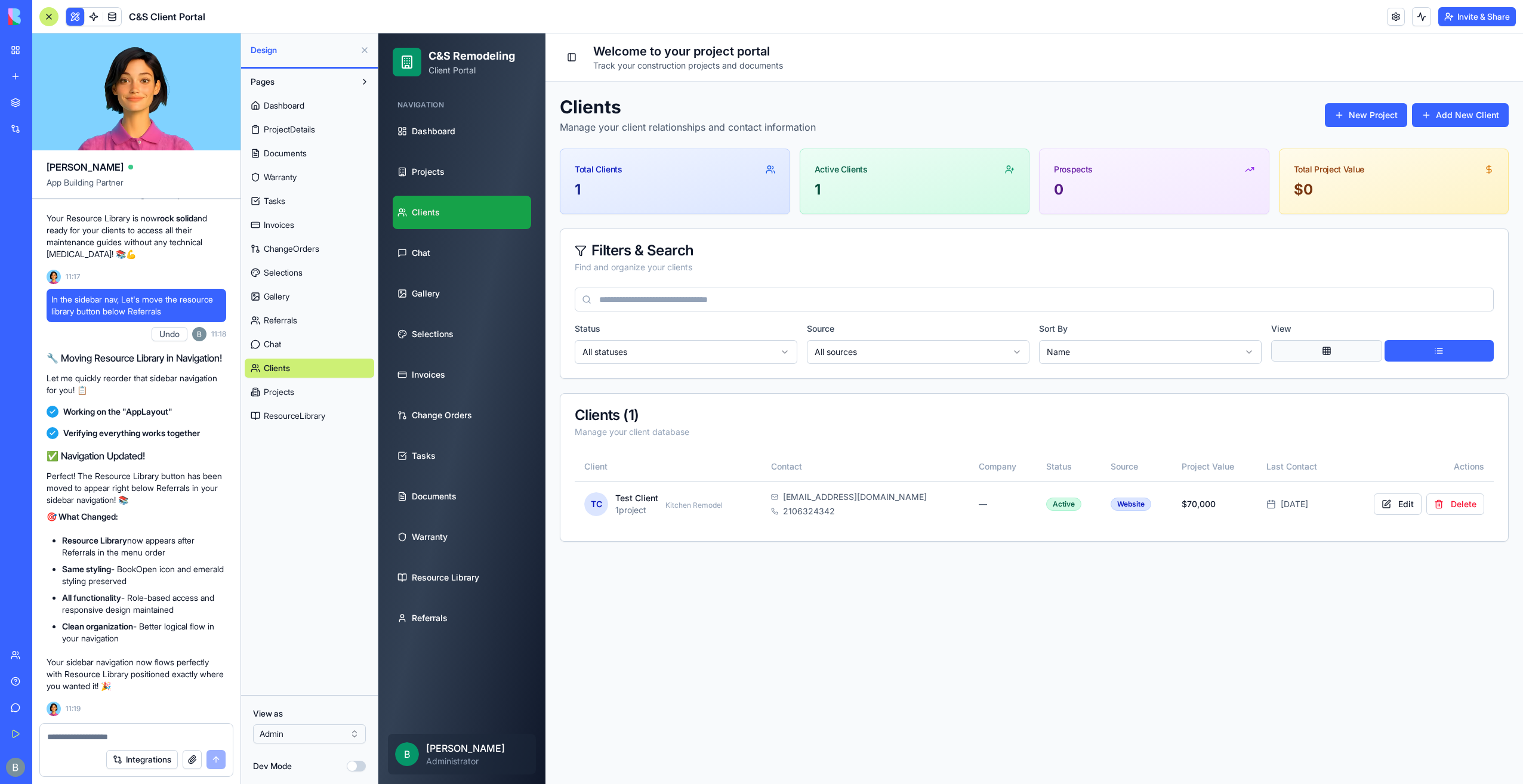
click at [1317, 340] on div "View" at bounding box center [1382, 342] width 222 height 43
click at [1316, 340] on button at bounding box center [1326, 350] width 111 height 22
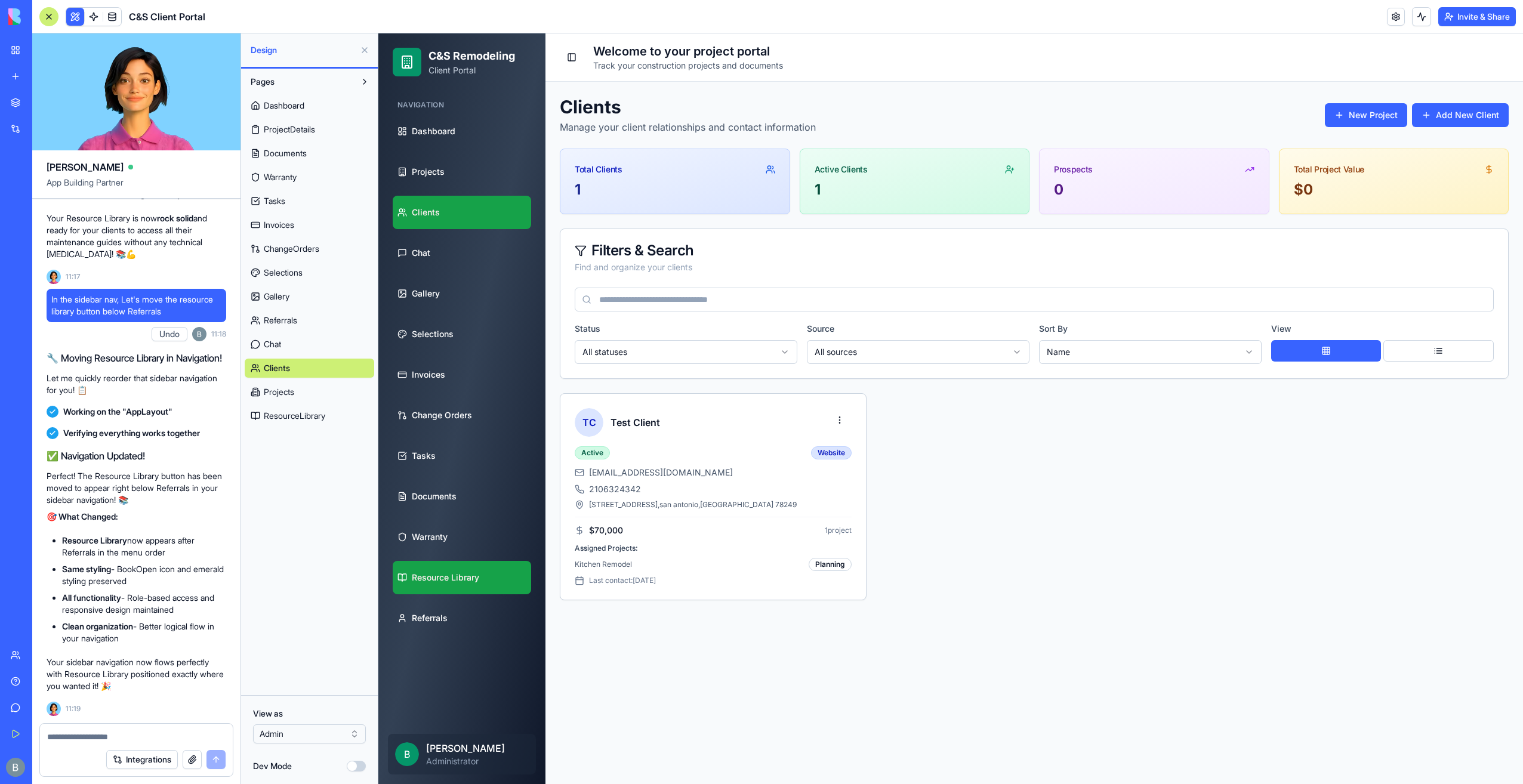
click at [457, 576] on span "Resource Library" at bounding box center [445, 577] width 68 height 12
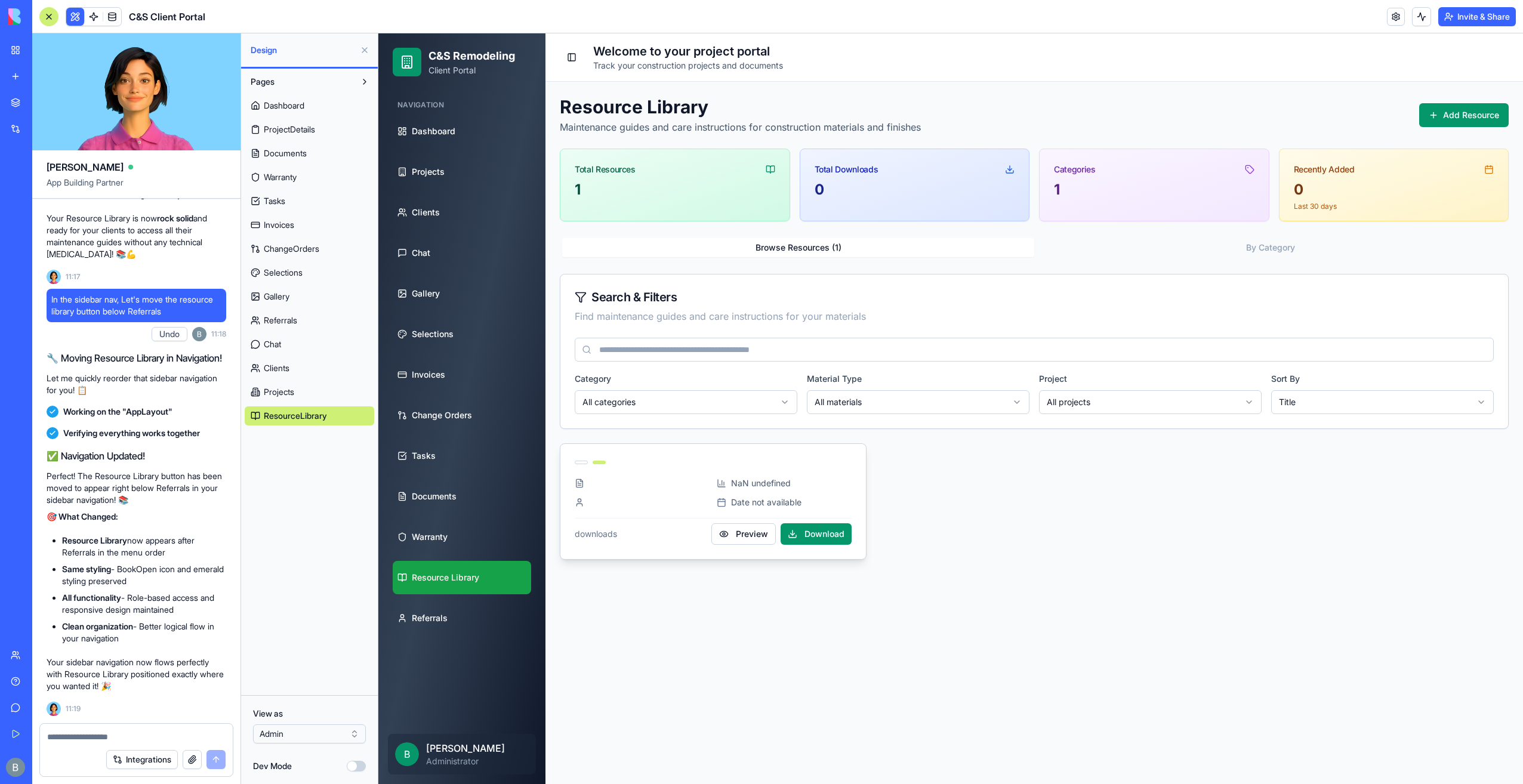
click at [657, 484] on div at bounding box center [643, 484] width 135 height 12
click at [748, 529] on button "Preview" at bounding box center [743, 534] width 64 height 22
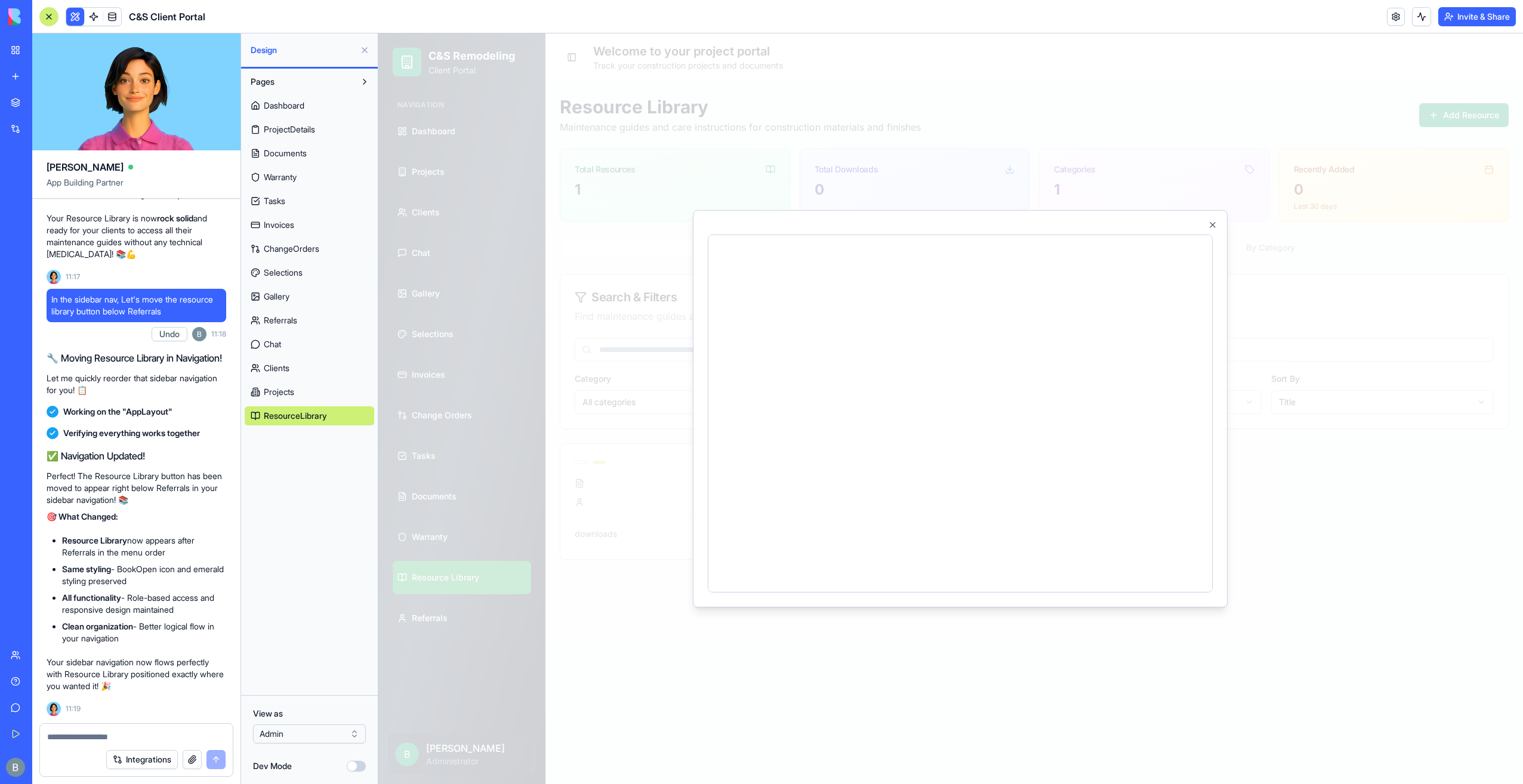
click at [610, 376] on div at bounding box center [951, 408] width 1145 height 750
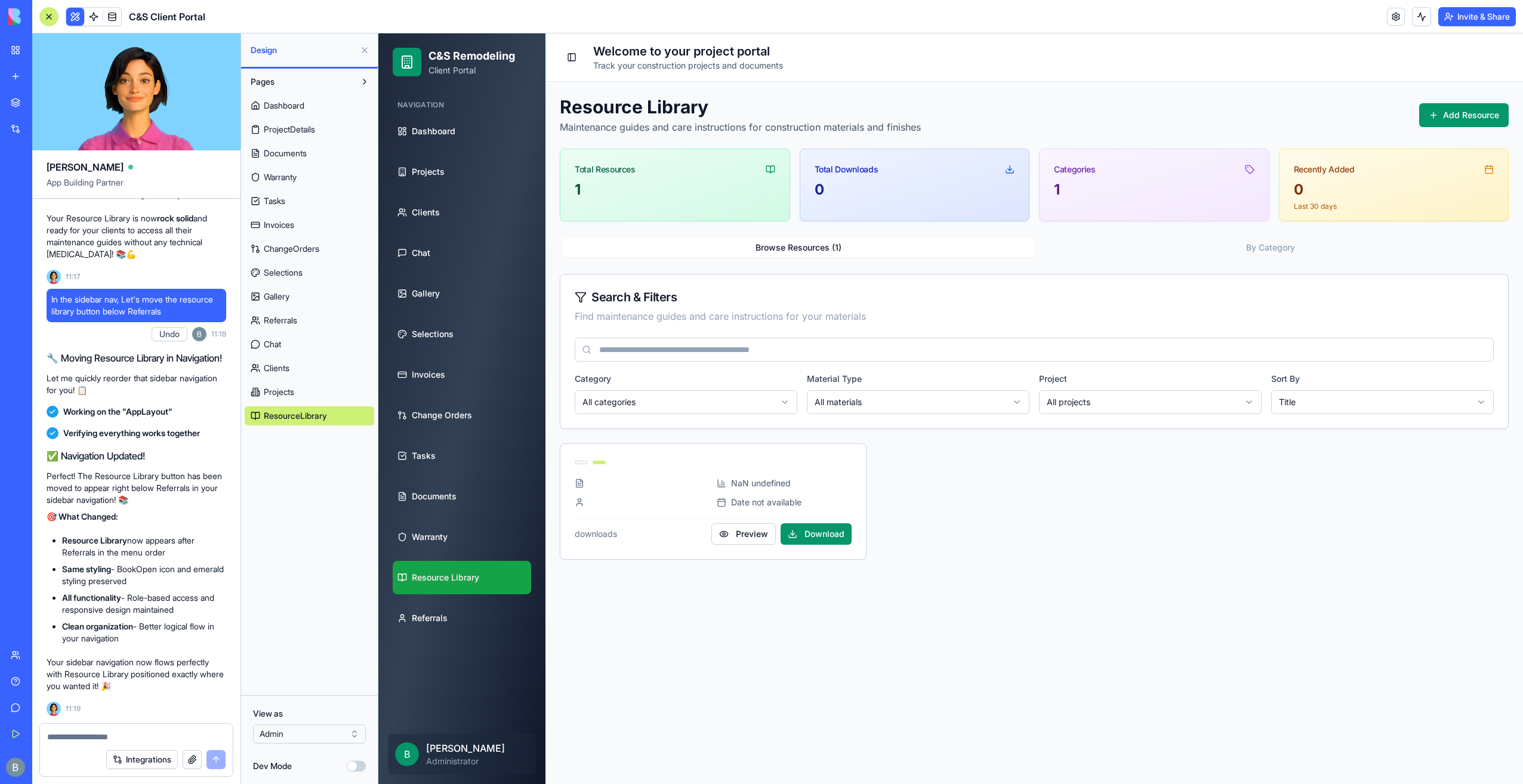
click at [707, 107] on h1 "Resource Library" at bounding box center [741, 107] width 361 height 22
click at [474, 327] on link "Selections" at bounding box center [461, 334] width 139 height 33
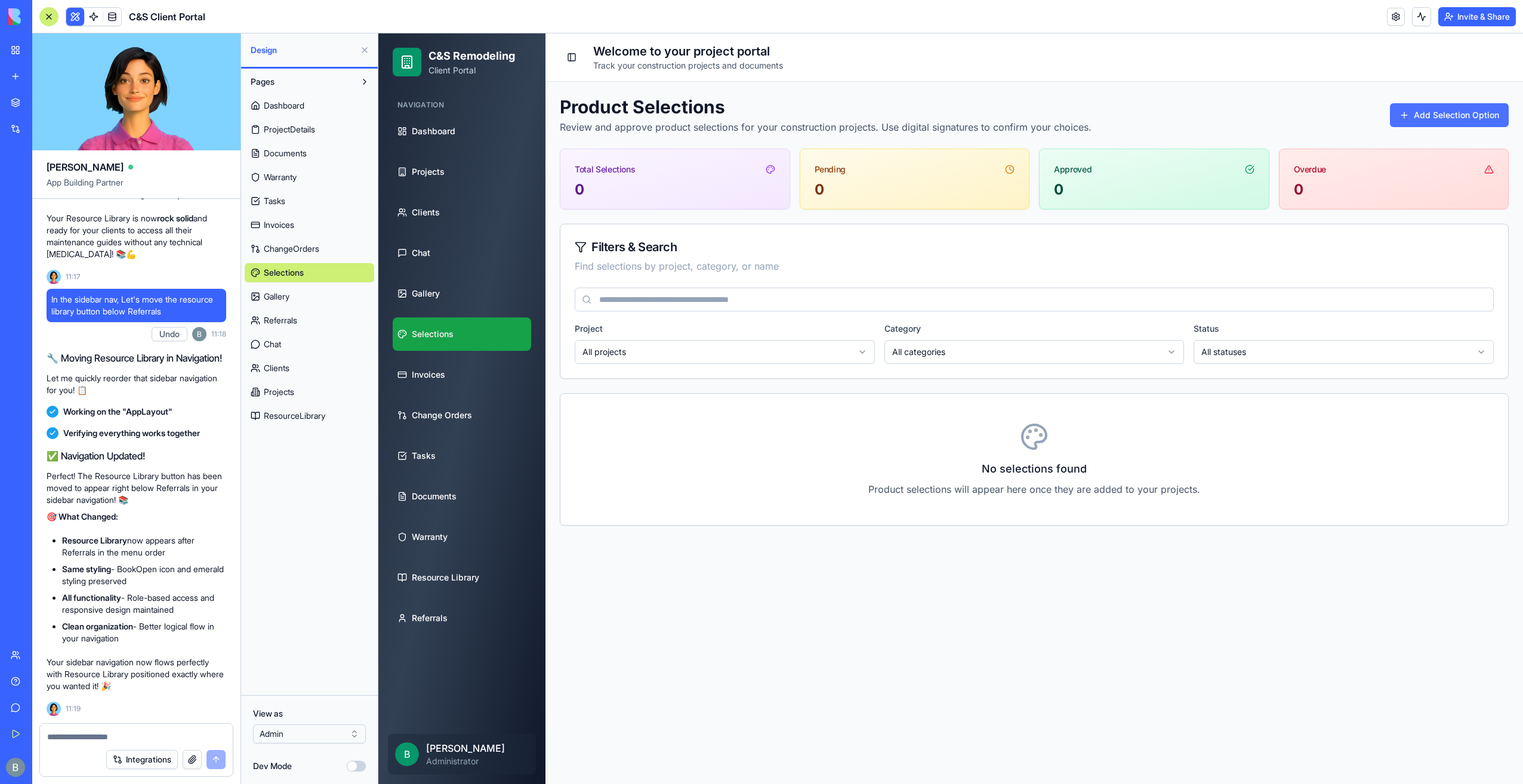
click at [1465, 108] on button "Add Selection Option" at bounding box center [1449, 115] width 119 height 24
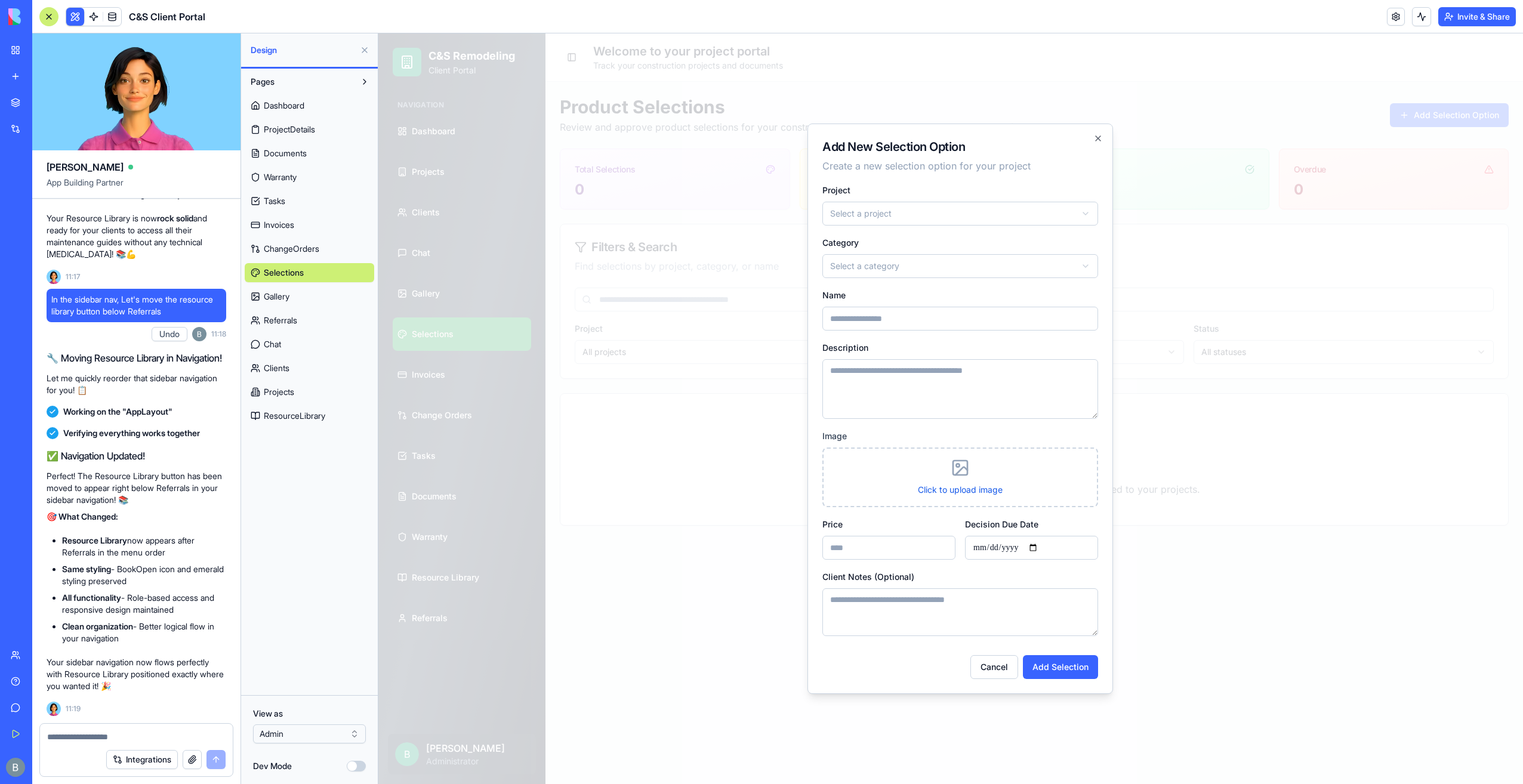
click at [1008, 382] on textarea "Description" at bounding box center [960, 389] width 276 height 59
click at [881, 546] on input "Price" at bounding box center [889, 547] width 133 height 24
click at [892, 524] on div "Price" at bounding box center [889, 538] width 133 height 43
click at [1101, 140] on icon "button" at bounding box center [1098, 138] width 5 height 5
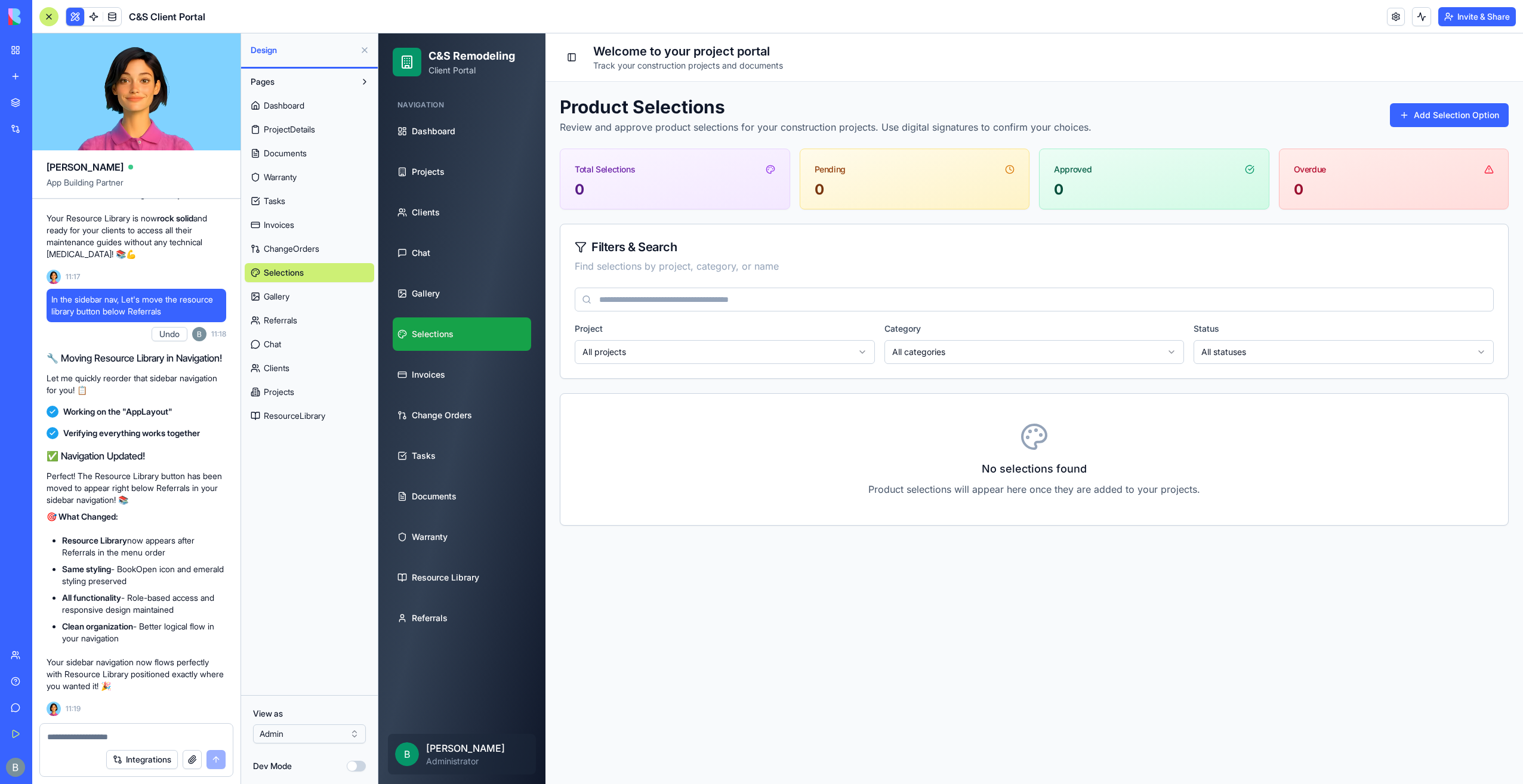
click at [159, 731] on textarea at bounding box center [136, 737] width 179 height 12
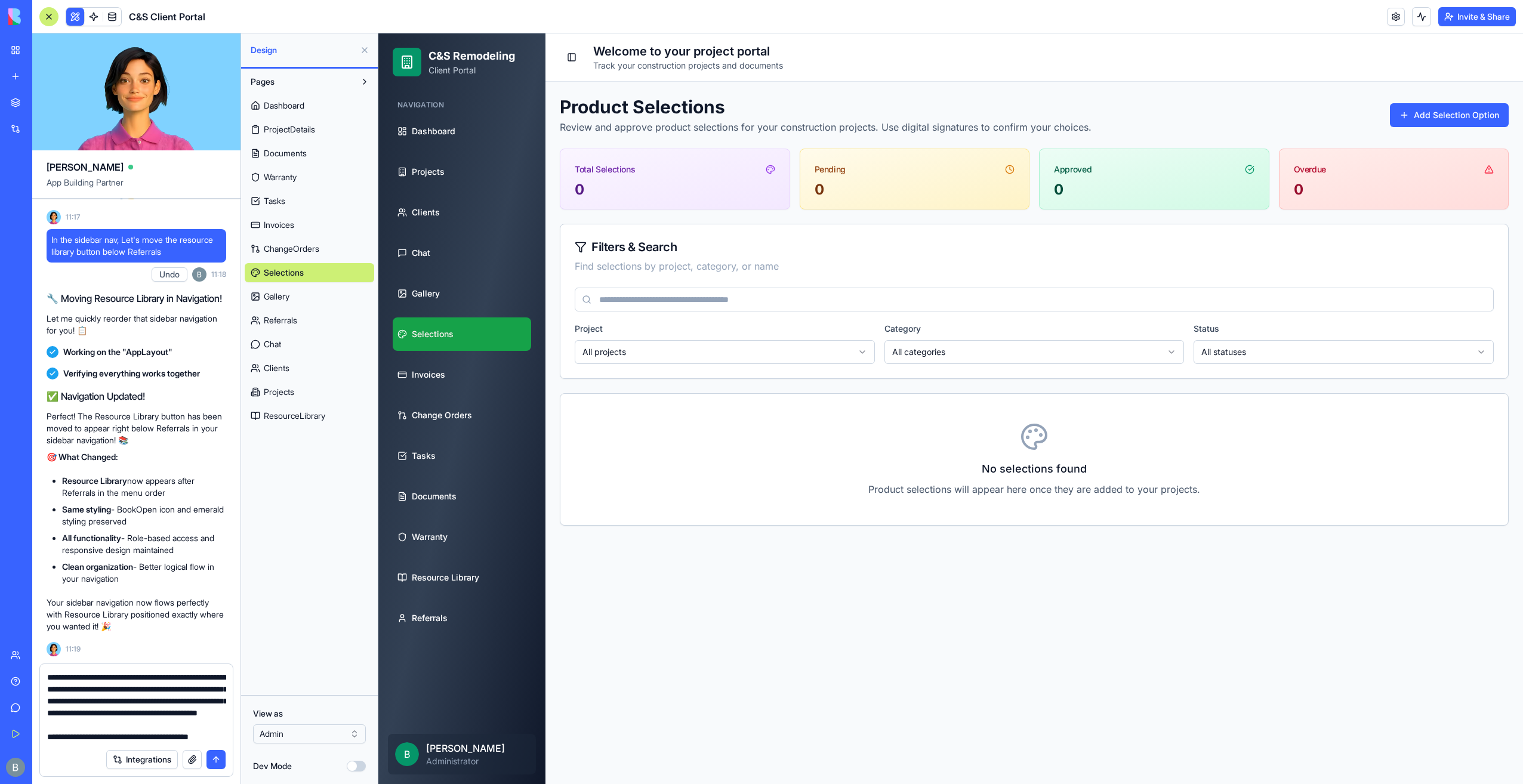
scroll to position [23, 0]
type textarea "**********"
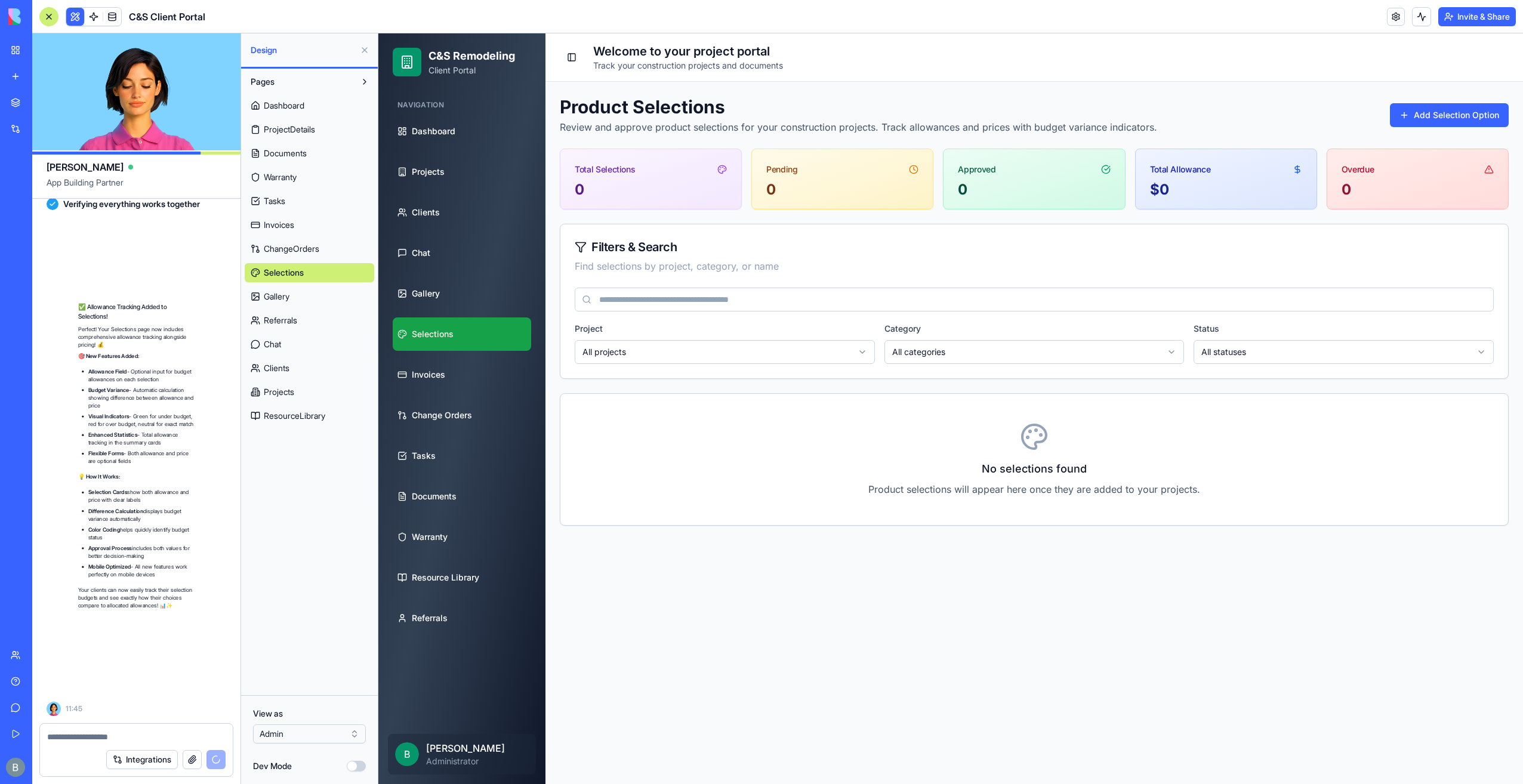
scroll to position [69082, 0]
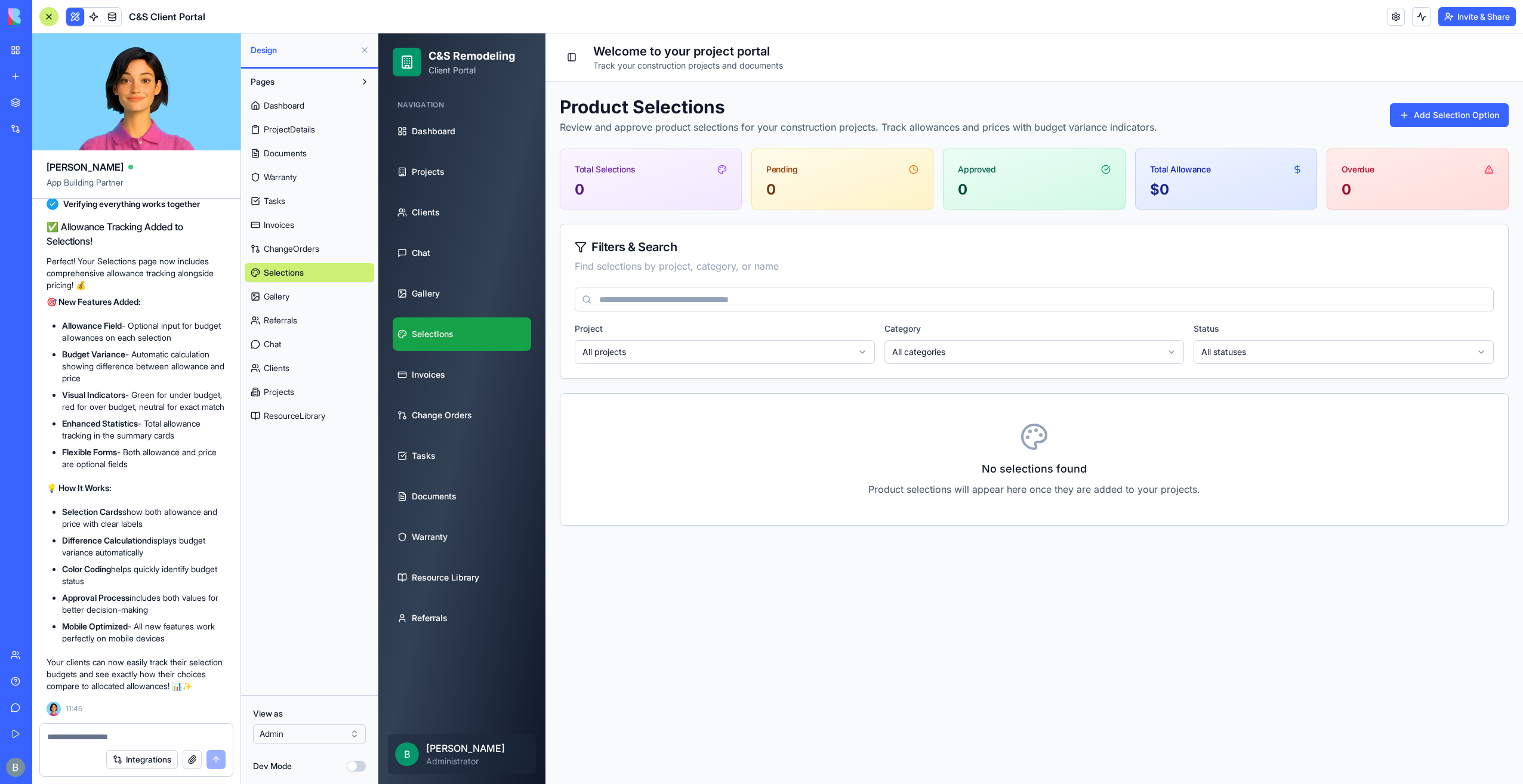
click at [130, 417] on li "Enhanced Statistics - Total allowance tracking in the summary cards" at bounding box center [144, 429] width 164 height 24
click at [1425, 110] on button "Add Selection Option" at bounding box center [1449, 115] width 119 height 24
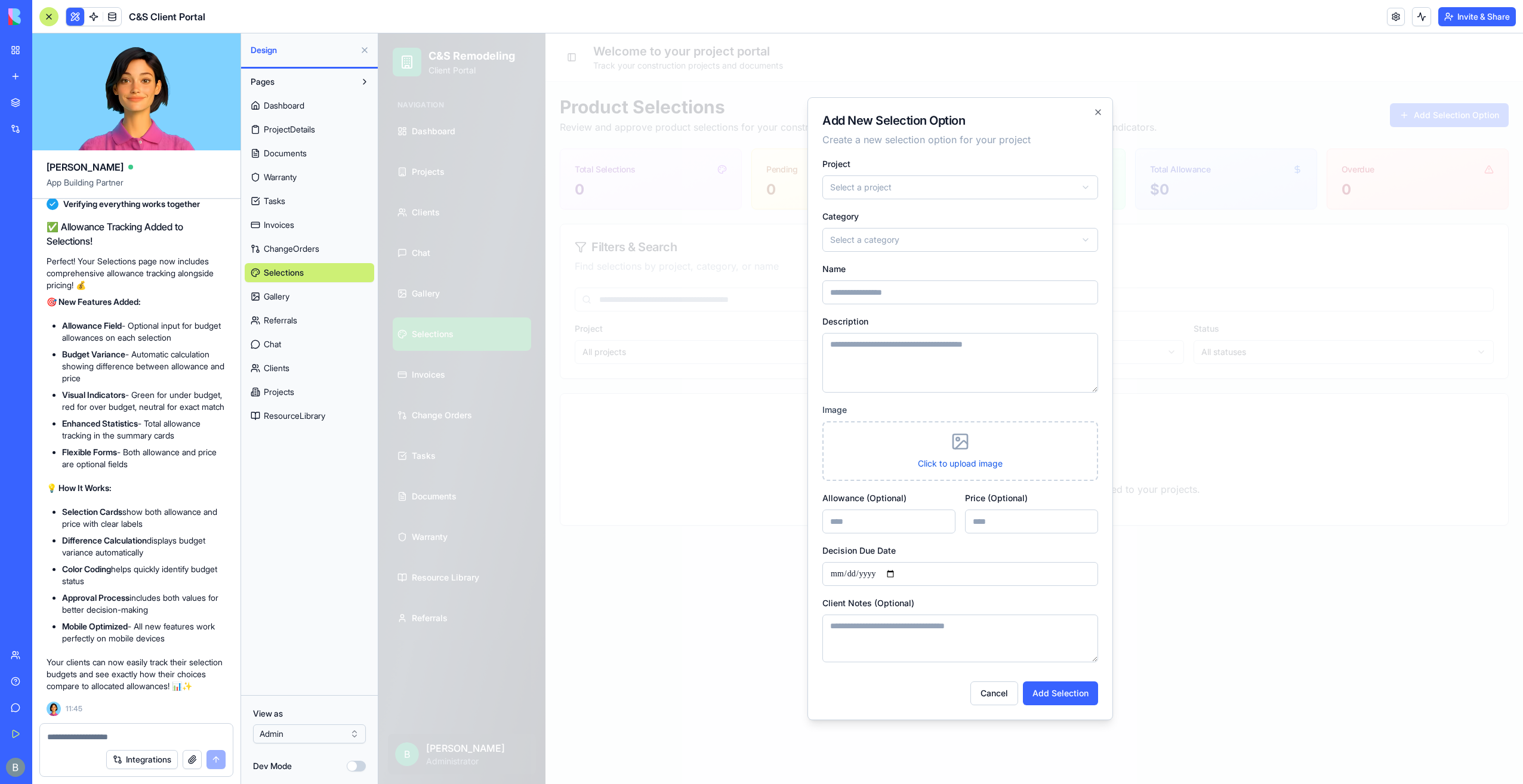
click at [1087, 111] on div "**********" at bounding box center [960, 409] width 305 height 623
click at [1102, 115] on icon "button" at bounding box center [1098, 112] width 9 height 9
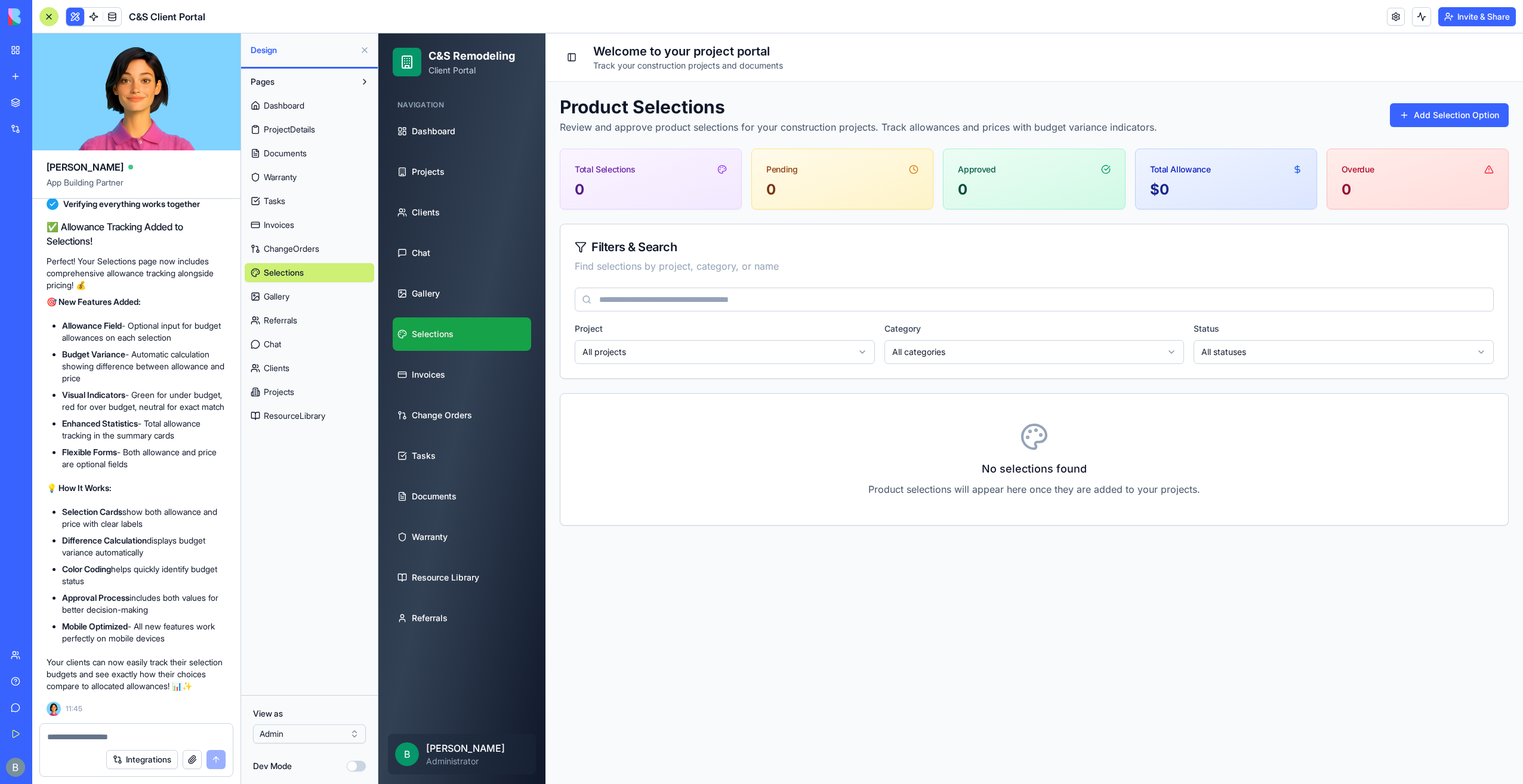
click at [297, 733] on html "BETA My Workspace New app Marketplace Integrations Recent Inventory Master C&S …" at bounding box center [762, 392] width 1523 height 784
click at [459, 658] on html "BETA My Workspace New app Marketplace Integrations Recent Inventory Master C&S …" at bounding box center [762, 392] width 1523 height 784
